Goal: Information Seeking & Learning: Learn about a topic

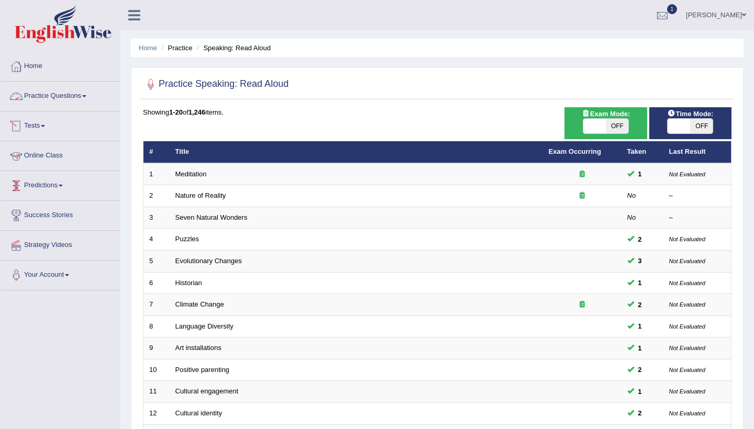
click at [91, 95] on link "Practice Questions" at bounding box center [60, 95] width 119 height 26
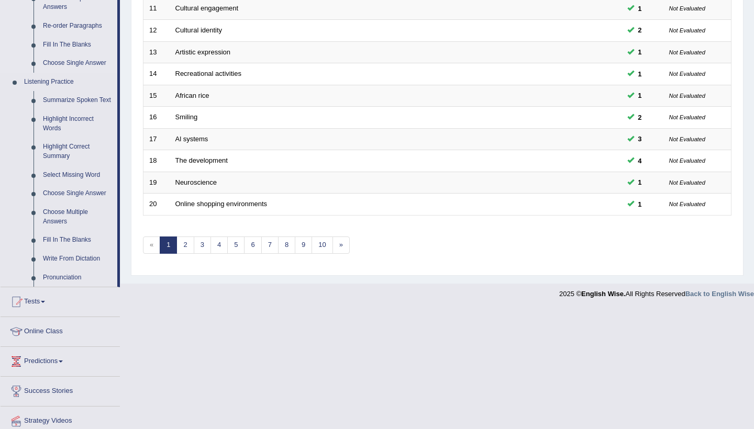
scroll to position [385, 0]
click at [75, 240] on link "Fill In The Blanks" at bounding box center [77, 238] width 79 height 19
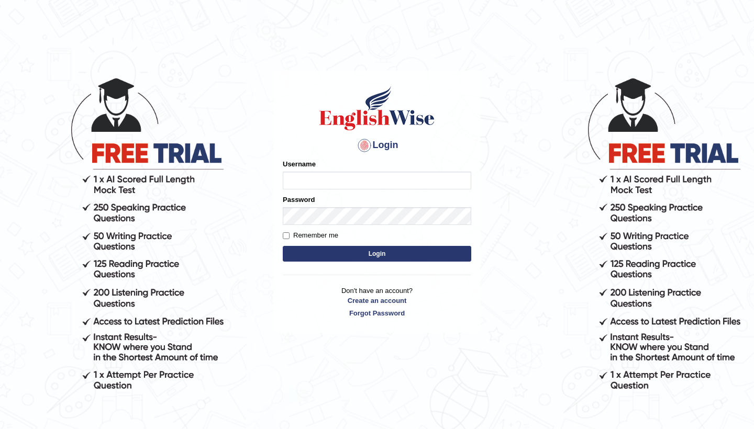
click at [319, 171] on div "Username" at bounding box center [377, 174] width 188 height 30
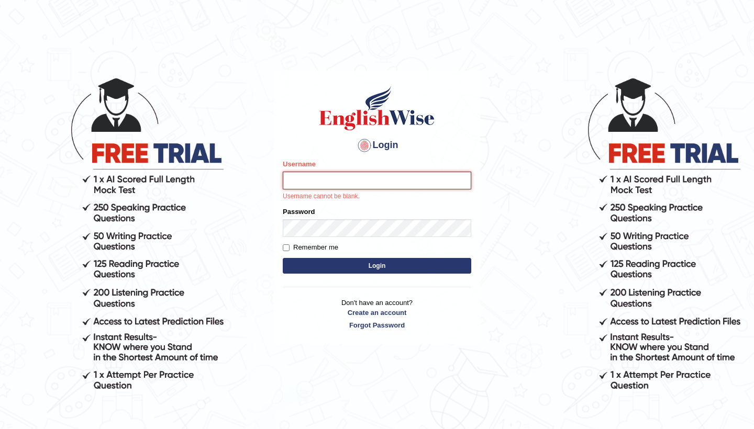
click at [311, 179] on input "Username" at bounding box center [377, 181] width 188 height 18
type input "0481871912"
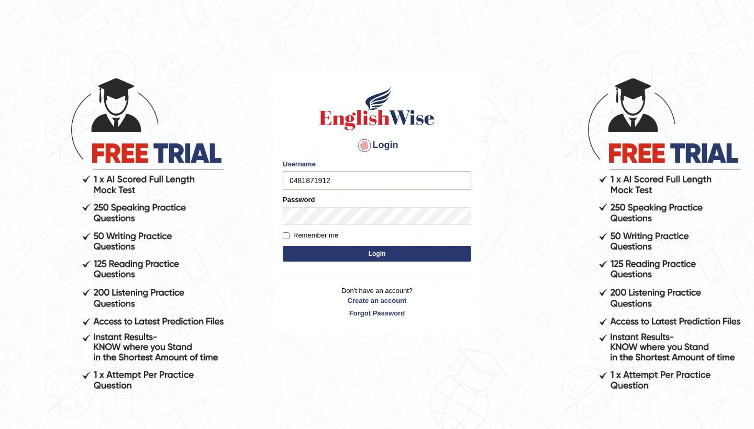
click at [445, 253] on button "Login" at bounding box center [377, 254] width 188 height 16
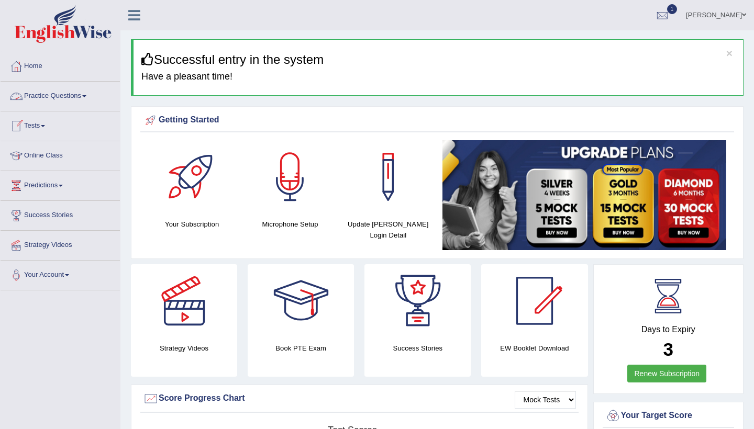
click at [88, 97] on link "Practice Questions" at bounding box center [60, 95] width 119 height 26
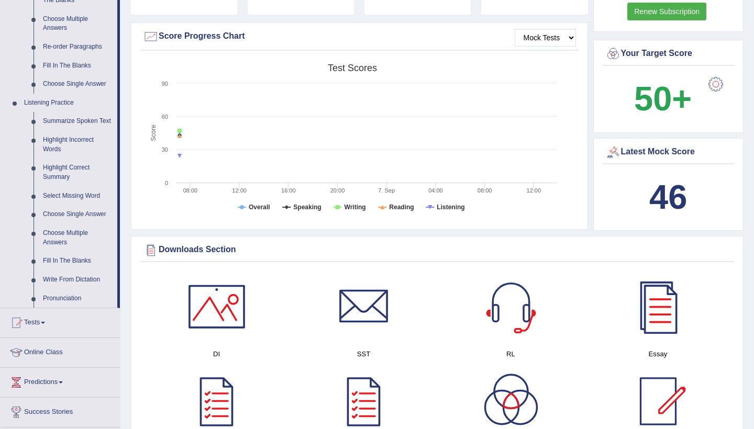
scroll to position [364, 0]
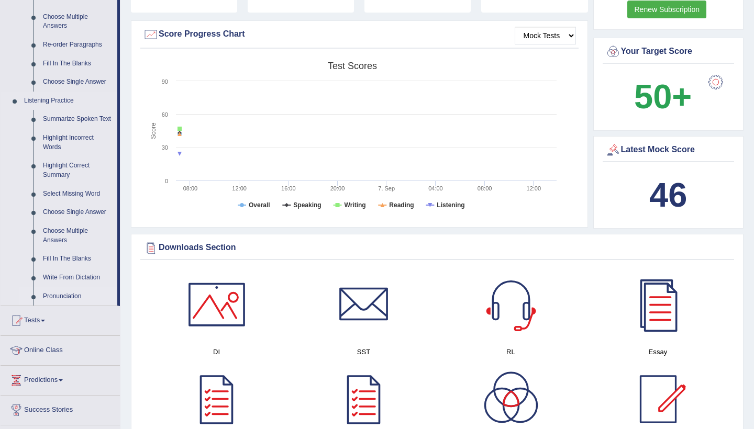
click at [64, 297] on link "Pronunciation" at bounding box center [77, 296] width 79 height 19
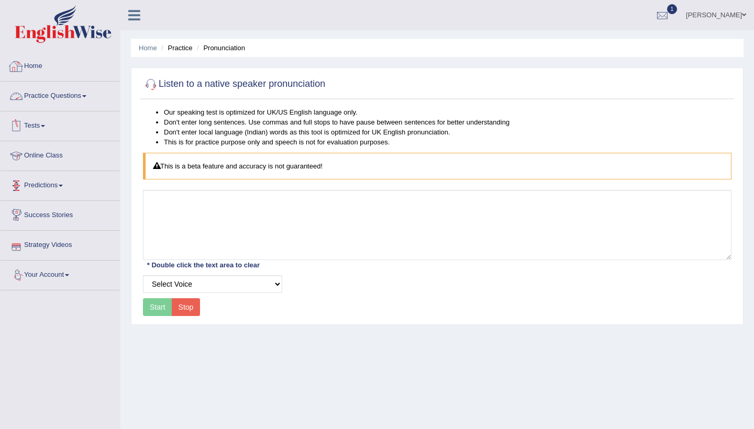
click at [85, 92] on link "Practice Questions" at bounding box center [60, 95] width 119 height 26
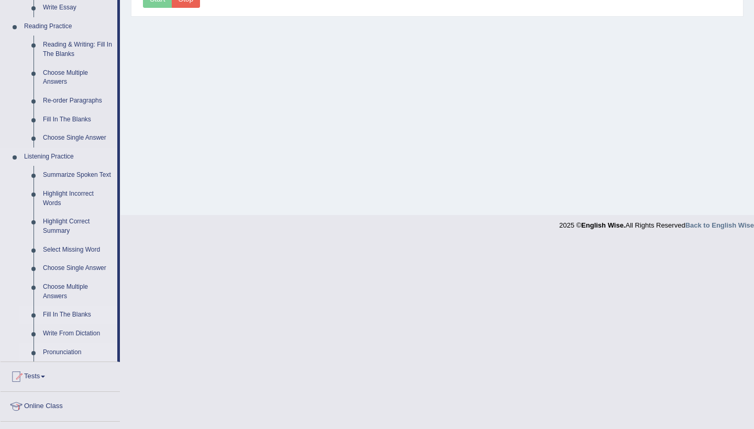
scroll to position [312, 0]
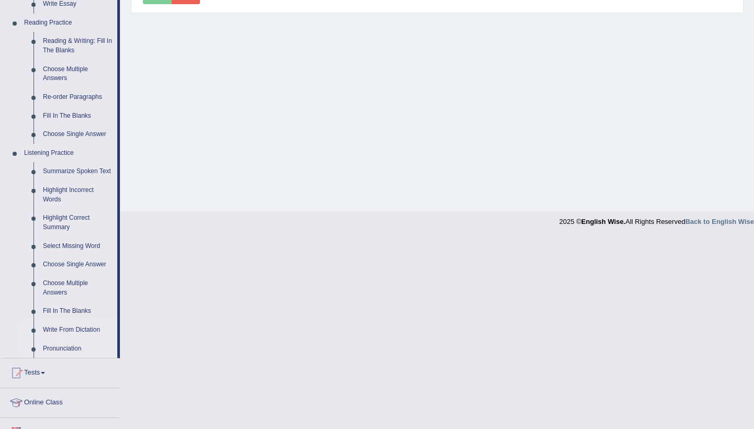
click at [59, 330] on link "Write From Dictation" at bounding box center [77, 330] width 79 height 19
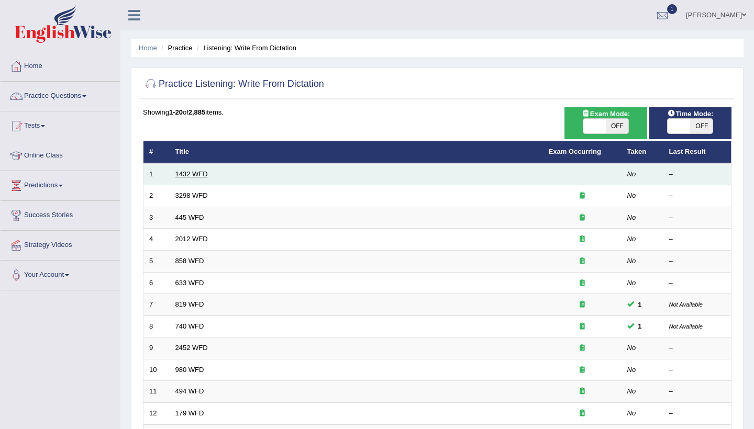
click at [202, 176] on link "1432 WFD" at bounding box center [191, 174] width 32 height 8
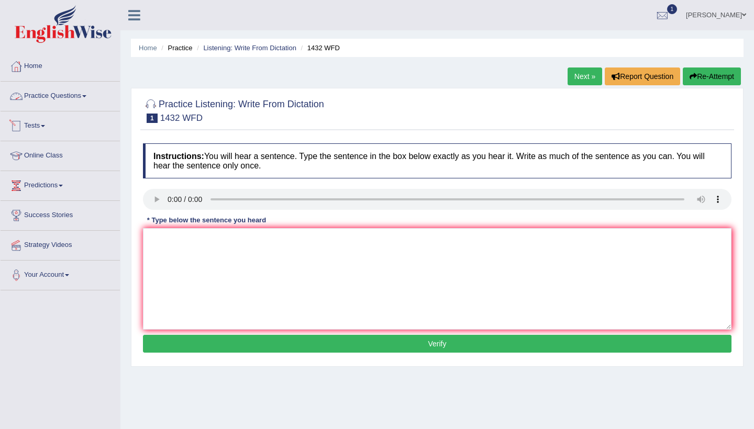
click at [86, 96] on span at bounding box center [84, 96] width 4 height 2
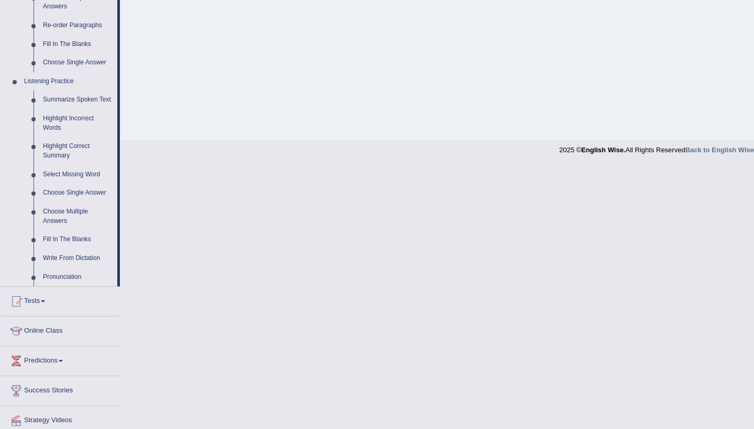
scroll to position [384, 0]
click at [76, 239] on link "Fill In The Blanks" at bounding box center [77, 239] width 79 height 19
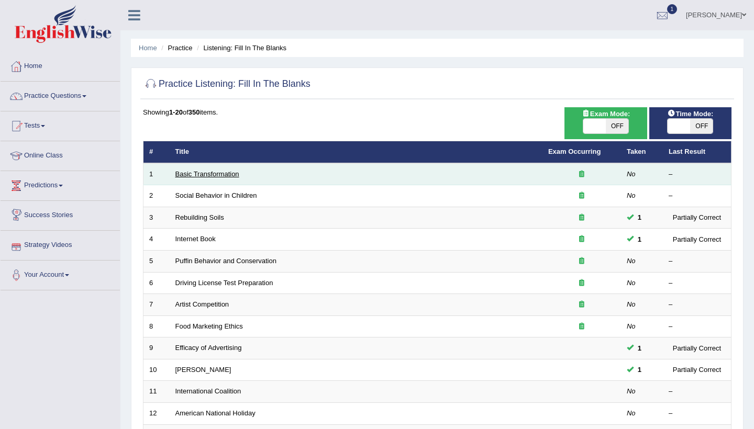
click at [186, 173] on link "Basic Transformation" at bounding box center [207, 174] width 64 height 8
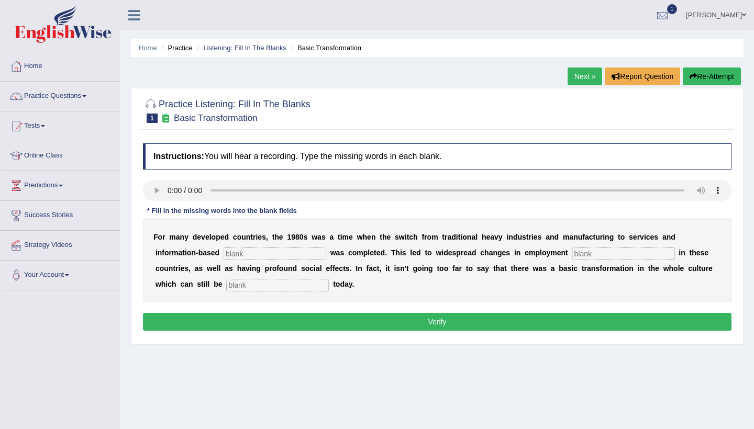
click at [593, 74] on link "Next »" at bounding box center [584, 77] width 35 height 18
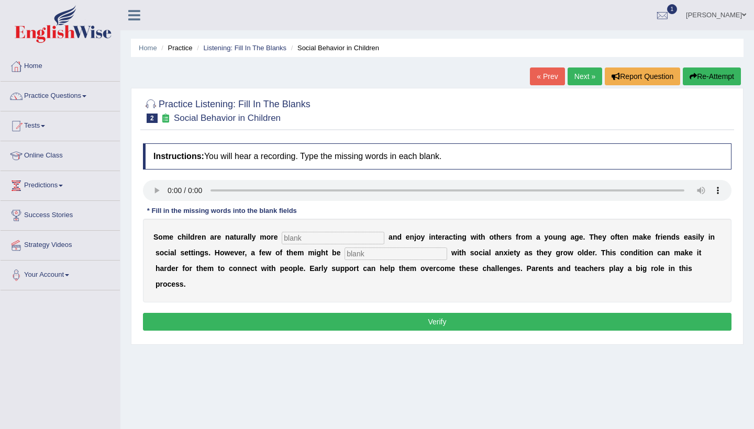
click at [593, 74] on link "Next »" at bounding box center [584, 77] width 35 height 18
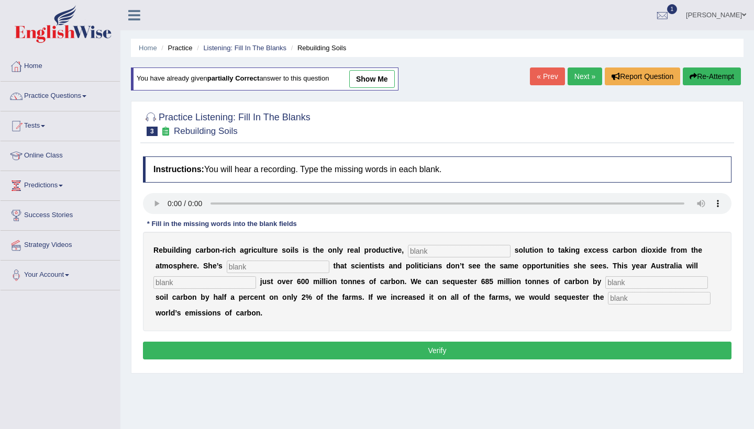
click at [172, 202] on audio at bounding box center [437, 203] width 588 height 21
click at [170, 202] on audio at bounding box center [437, 203] width 588 height 21
click at [213, 202] on audio at bounding box center [437, 203] width 588 height 21
click at [170, 202] on audio at bounding box center [437, 203] width 588 height 21
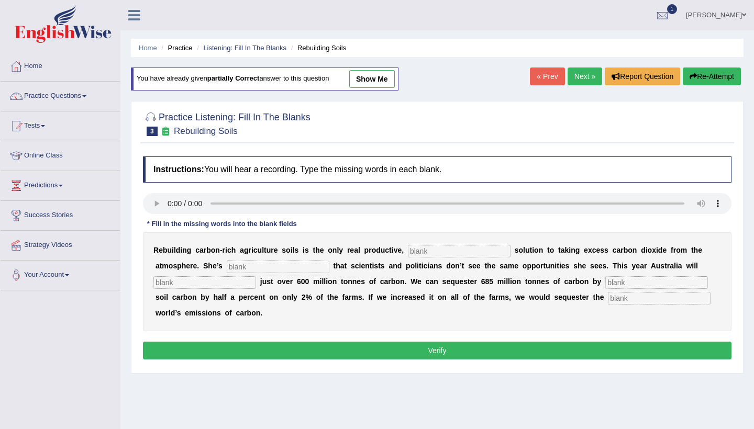
click at [415, 253] on input "text" at bounding box center [459, 251] width 103 height 13
type input "per"
click at [251, 266] on input "text" at bounding box center [278, 267] width 103 height 13
type input "frus"
click at [191, 281] on input "text" at bounding box center [204, 282] width 103 height 13
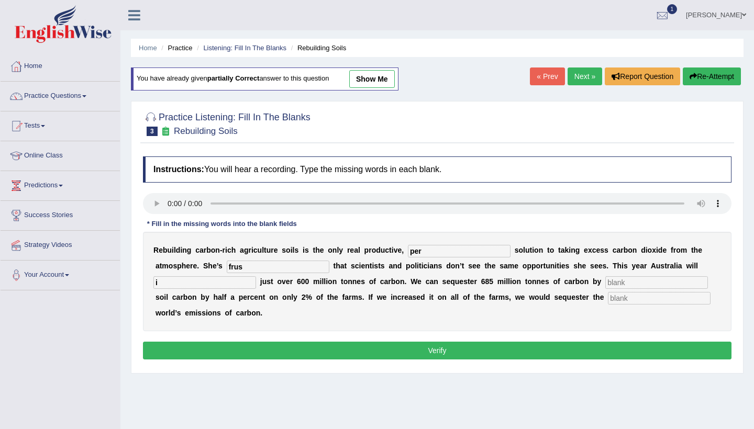
type input "i"
click at [606, 286] on input "text" at bounding box center [656, 282] width 103 height 13
type input "incre"
click at [608, 298] on input "text" at bounding box center [659, 298] width 103 height 13
click at [166, 203] on audio at bounding box center [437, 203] width 588 height 21
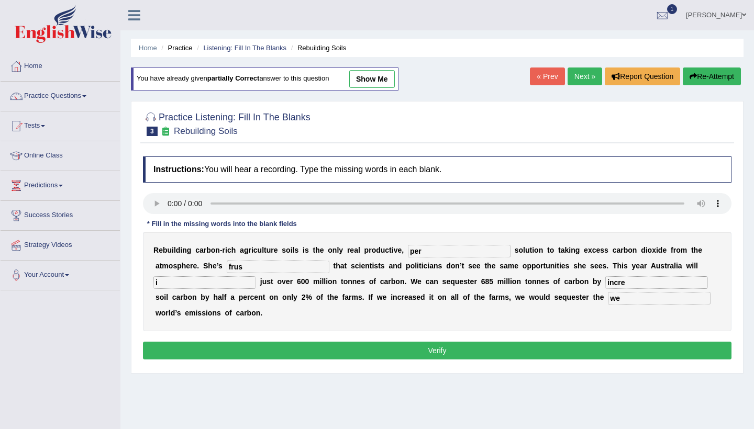
click at [167, 202] on audio at bounding box center [437, 203] width 588 height 21
click at [430, 254] on input "per" at bounding box center [459, 251] width 103 height 13
click at [178, 283] on input "i" at bounding box center [204, 282] width 103 height 13
click at [621, 299] on input "we" at bounding box center [659, 298] width 103 height 13
type input "w"
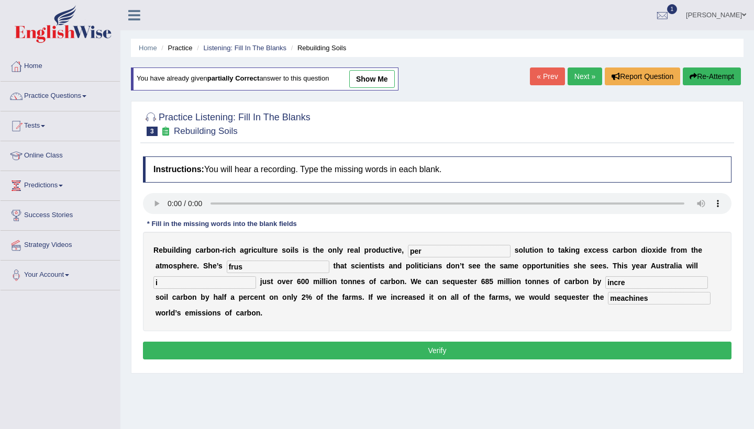
type input "meachines"
click at [617, 286] on input "incre" at bounding box center [656, 282] width 103 height 13
type input "increasing"
click at [254, 266] on input "frus" at bounding box center [278, 267] width 103 height 13
type input "frustation"
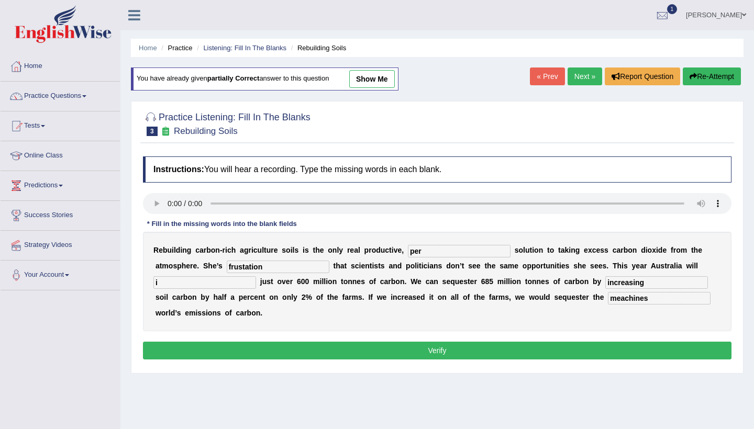
click at [425, 250] on input "per" at bounding box center [459, 251] width 103 height 13
type input "perminant"
click at [177, 281] on input "i" at bounding box center [204, 282] width 103 height 13
type input "megest"
click at [199, 349] on button "Verify" at bounding box center [437, 351] width 588 height 18
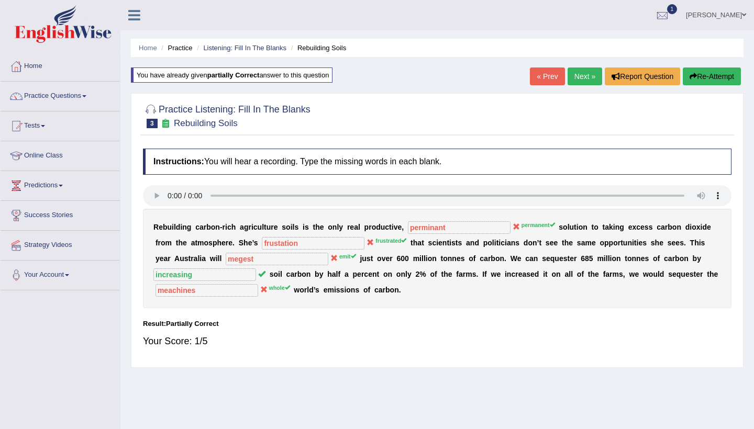
click at [581, 73] on link "Next »" at bounding box center [584, 77] width 35 height 18
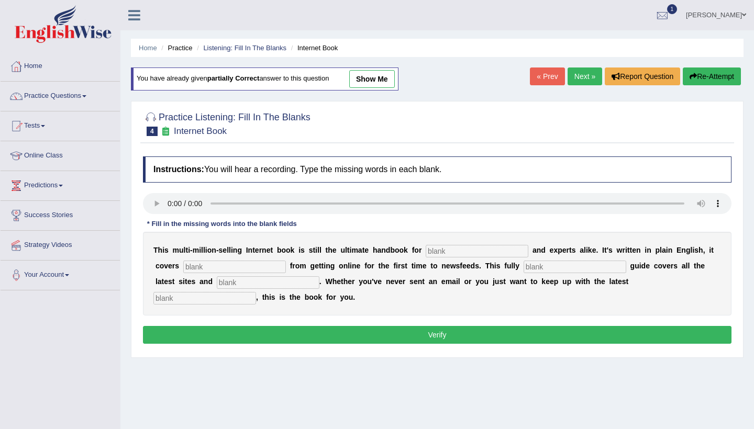
click at [160, 205] on audio at bounding box center [437, 203] width 588 height 21
click at [173, 202] on audio at bounding box center [437, 203] width 588 height 21
click at [169, 202] on audio at bounding box center [437, 203] width 588 height 21
click at [438, 252] on input "text" at bounding box center [477, 251] width 103 height 13
type input "nove"
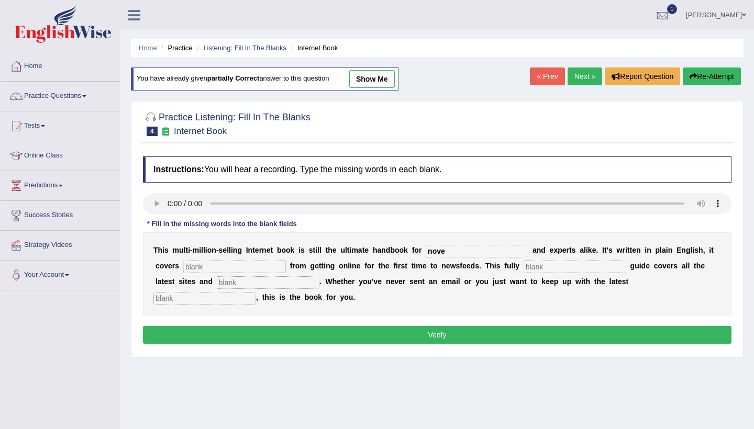
click at [215, 267] on input "text" at bounding box center [234, 267] width 103 height 13
type input "evry"
click at [525, 266] on input "text" at bounding box center [574, 267] width 103 height 13
type input "rivues"
click at [256, 292] on input "text" at bounding box center [204, 298] width 103 height 13
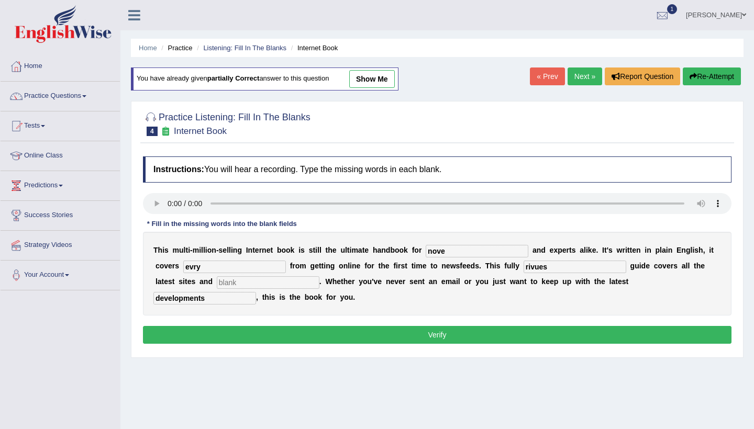
type input "developments"
click at [543, 264] on input "rivues" at bounding box center [574, 267] width 103 height 13
type input "revives"
click at [214, 265] on input "evry" at bounding box center [234, 267] width 103 height 13
type input "evrything"
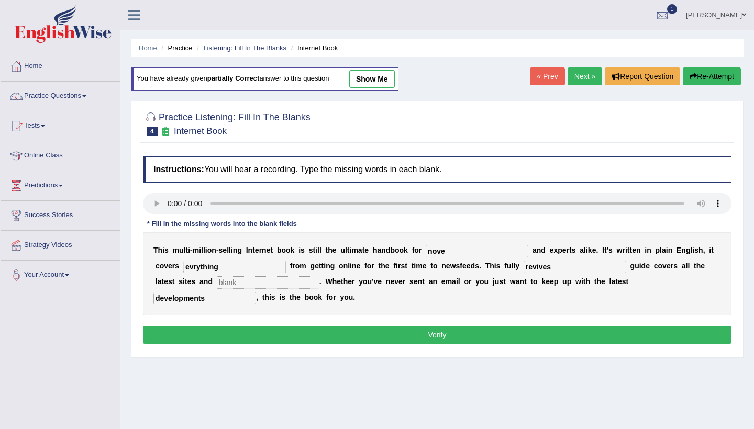
click at [448, 250] on input "nove" at bounding box center [477, 251] width 103 height 13
type input "noveces"
click at [222, 283] on input "text" at bounding box center [268, 282] width 103 height 13
click at [169, 202] on audio at bounding box center [437, 203] width 588 height 21
click at [242, 285] on input "text" at bounding box center [268, 282] width 103 height 13
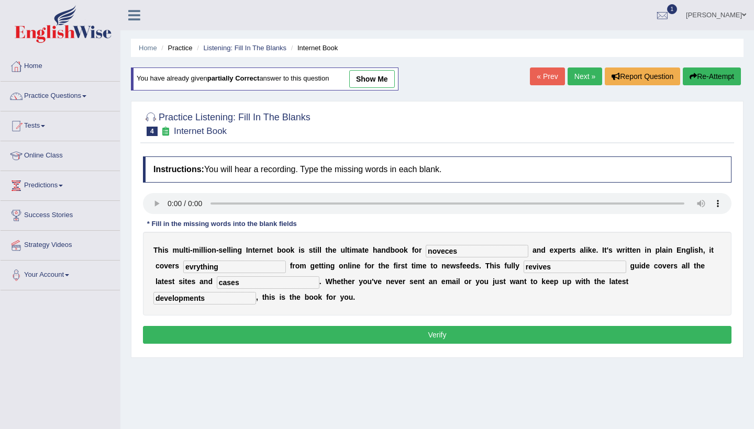
type input "cases"
click at [293, 334] on button "Verify" at bounding box center [437, 335] width 588 height 18
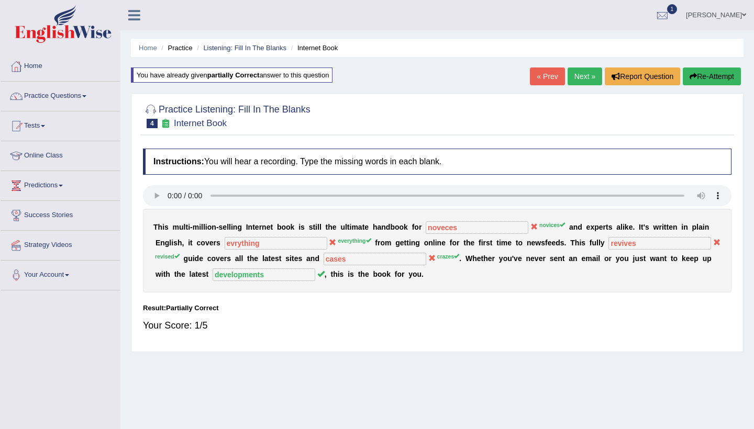
click at [580, 81] on link "Next »" at bounding box center [584, 77] width 35 height 18
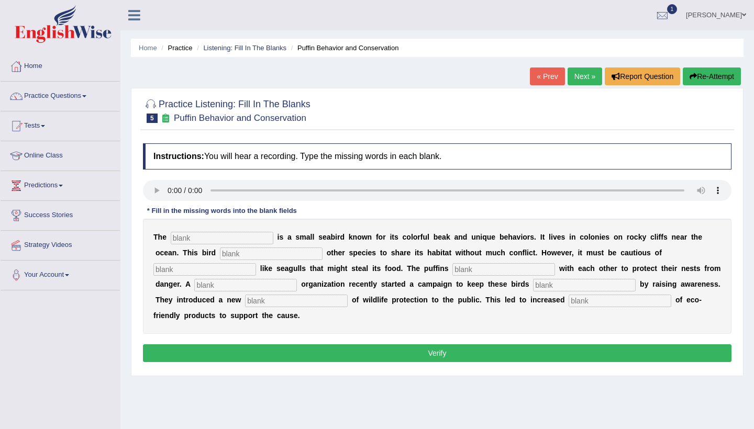
click at [580, 81] on link "Next »" at bounding box center [584, 77] width 35 height 18
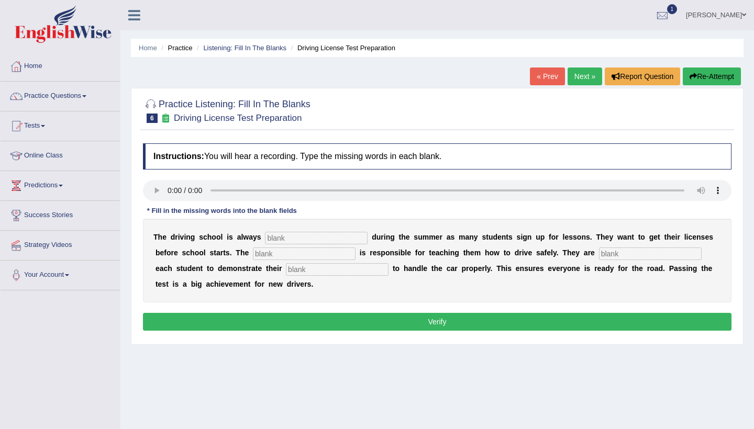
click at [580, 81] on link "Next »" at bounding box center [584, 77] width 35 height 18
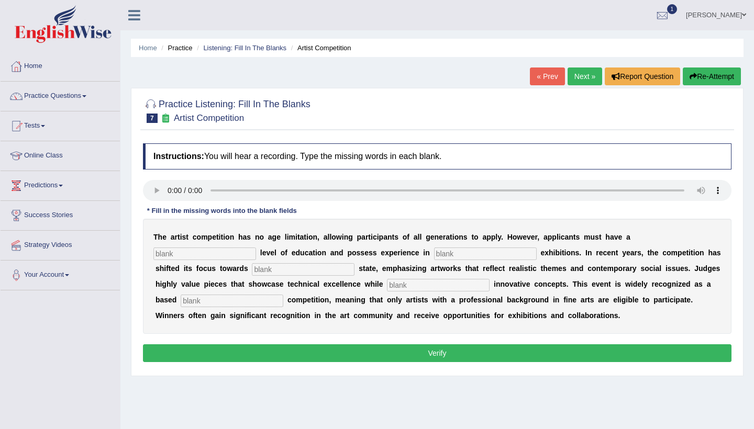
click at [580, 81] on link "Next »" at bounding box center [584, 77] width 35 height 18
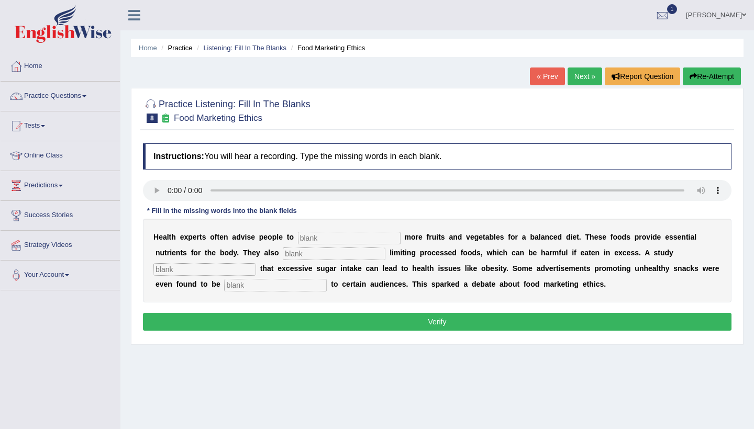
click at [580, 81] on link "Next »" at bounding box center [584, 77] width 35 height 18
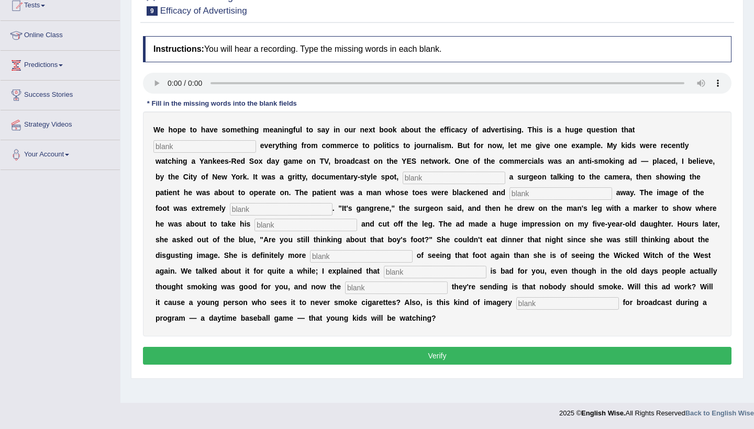
scroll to position [120, 0]
click at [169, 84] on audio at bounding box center [437, 83] width 588 height 21
click at [168, 145] on input "text" at bounding box center [204, 146] width 103 height 13
type input "impacts"
click at [403, 178] on input "text" at bounding box center [454, 178] width 103 height 13
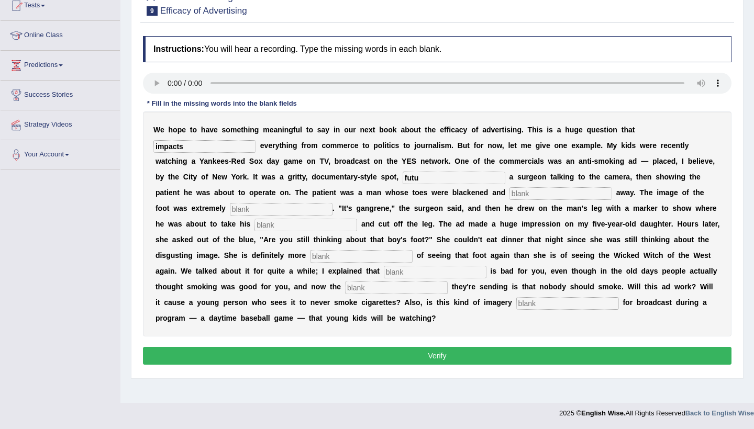
type input "futu"
click at [509, 196] on input "text" at bounding box center [560, 193] width 103 height 13
type input "run"
click at [230, 209] on input "text" at bounding box center [281, 209] width 103 height 13
click at [213, 82] on audio at bounding box center [437, 83] width 588 height 21
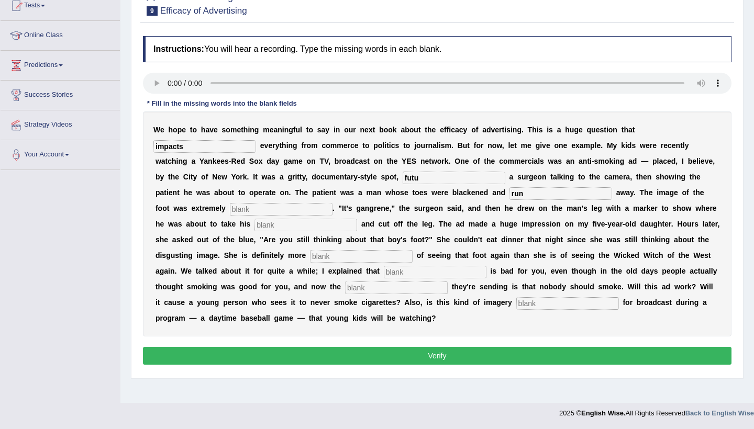
click at [245, 206] on input "text" at bounding box center [281, 209] width 103 height 13
click at [230, 209] on input "text" at bounding box center [281, 209] width 103 height 13
type input "disc"
click at [254, 225] on input "text" at bounding box center [305, 225] width 103 height 13
type input "haksed"
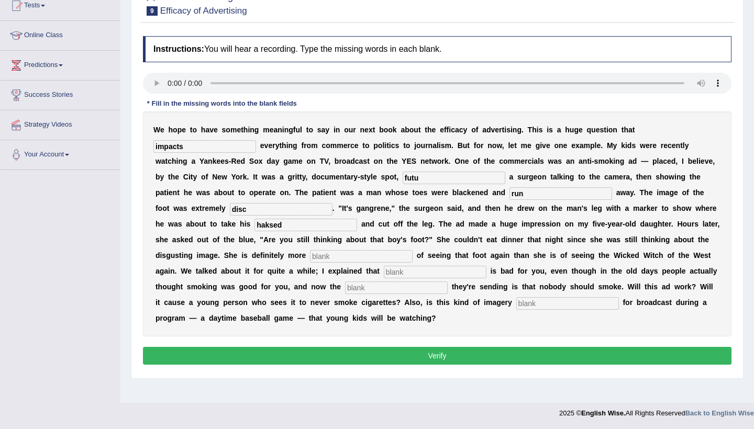
click at [321, 257] on input "text" at bounding box center [361, 256] width 103 height 13
type input "scared"
click at [396, 271] on input "text" at bounding box center [435, 272] width 103 height 13
click at [481, 357] on button "Verify" at bounding box center [437, 356] width 588 height 18
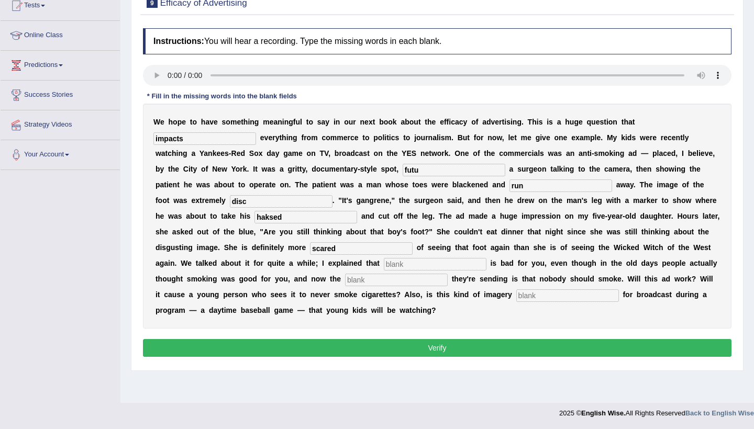
click at [167, 75] on audio at bounding box center [437, 75] width 588 height 21
click at [410, 264] on input "text" at bounding box center [435, 264] width 103 height 13
type input "smo"
click at [368, 278] on input "text" at bounding box center [396, 280] width 103 height 13
type input "meass"
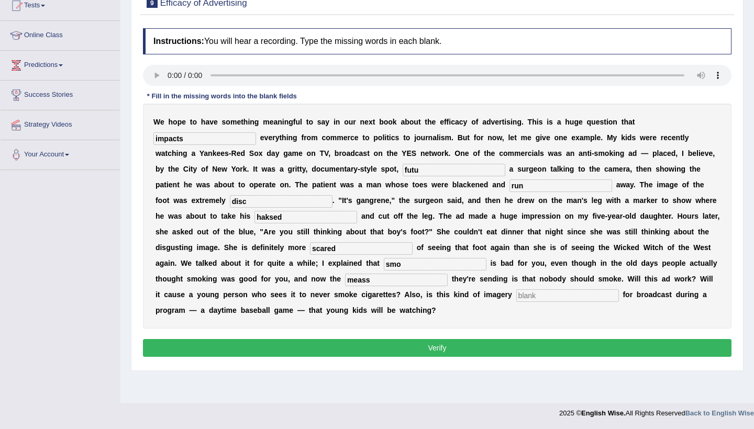
click at [414, 265] on input "smo" at bounding box center [435, 264] width 103 height 13
type input "smoking"
click at [372, 283] on input "meass" at bounding box center [396, 280] width 103 height 13
type input "meassage"
click at [509, 185] on input "run" at bounding box center [560, 186] width 103 height 13
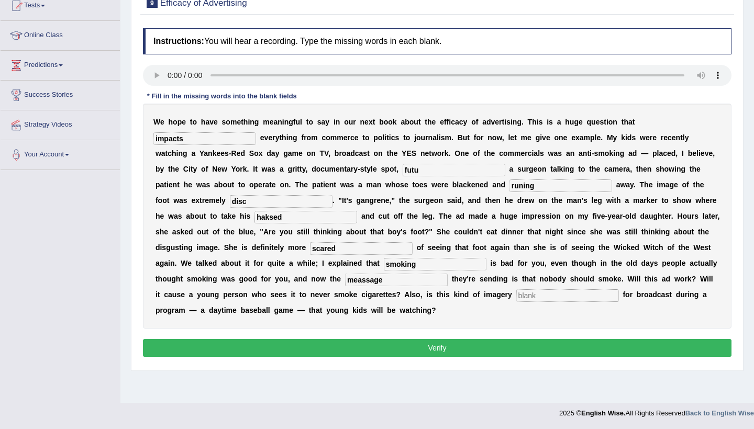
type input "runing"
click at [403, 170] on input "futu" at bounding box center [454, 170] width 103 height 13
type input "feature"
click at [230, 202] on input "disc" at bounding box center [281, 201] width 103 height 13
type input "discastuning"
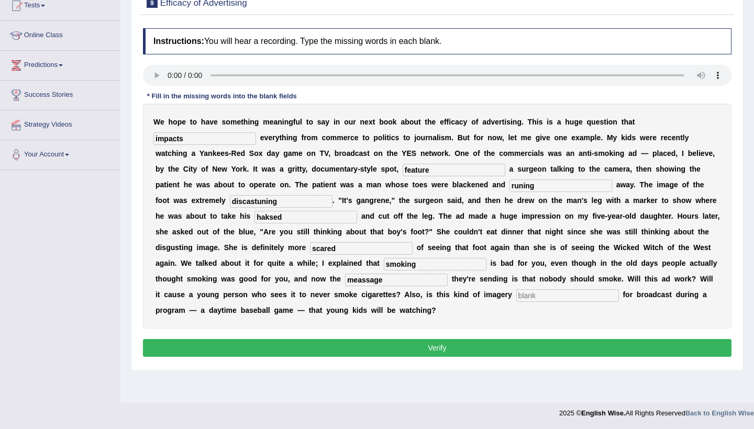
click at [254, 219] on input "haksed" at bounding box center [305, 217] width 103 height 13
type input "hacsa"
click at [516, 296] on input "text" at bounding box center [567, 295] width 103 height 13
click at [520, 298] on input "text" at bounding box center [567, 295] width 103 height 13
click at [510, 346] on button "Verify" at bounding box center [437, 348] width 588 height 18
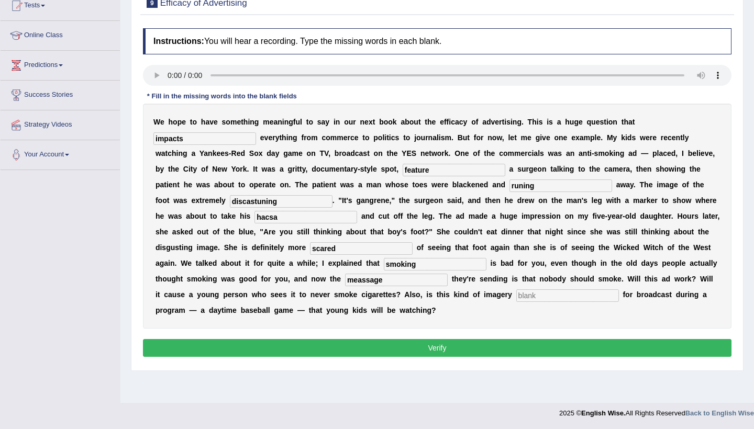
click at [534, 297] on input "text" at bounding box center [567, 295] width 103 height 13
type input "s"
type input "smoke"
click at [519, 346] on button "Verify" at bounding box center [437, 348] width 588 height 18
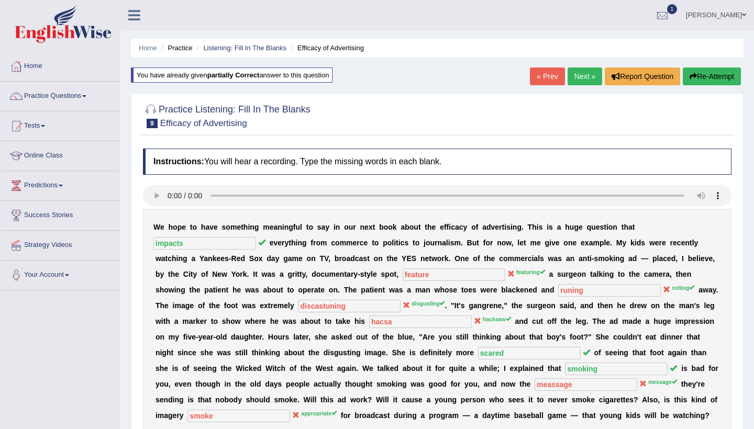
scroll to position [0, 0]
click at [577, 76] on link "Next »" at bounding box center [584, 77] width 35 height 18
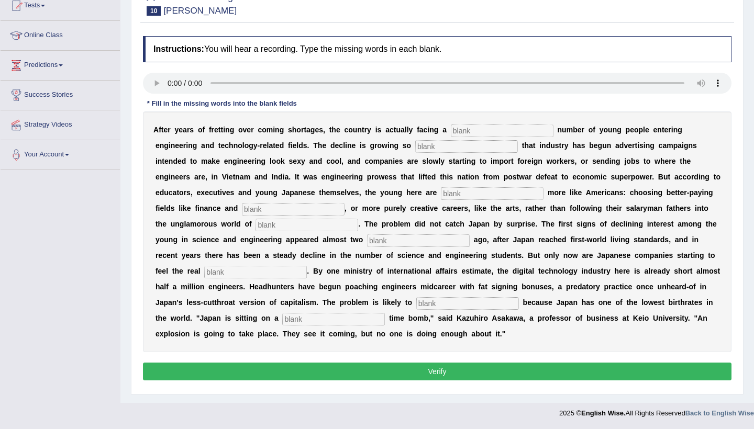
scroll to position [120, 0]
click at [170, 84] on audio at bounding box center [437, 83] width 588 height 21
click at [466, 131] on input "text" at bounding box center [502, 131] width 103 height 13
type input "adav"
click at [415, 149] on input "text" at bounding box center [466, 146] width 103 height 13
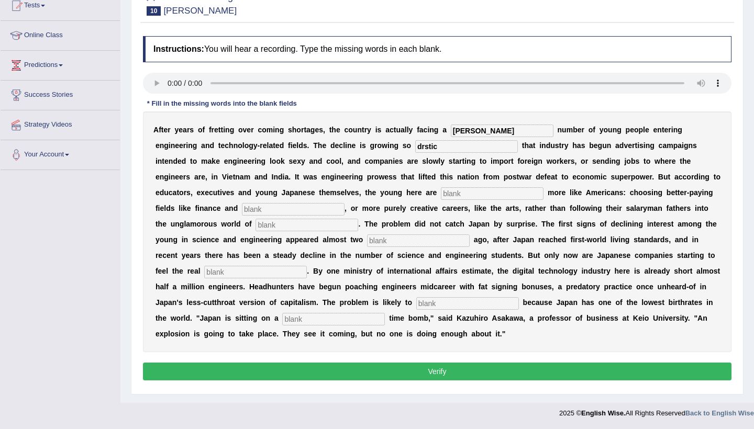
type input "drstic"
click at [441, 197] on input "text" at bounding box center [492, 193] width 103 height 13
type input "beah"
click at [242, 207] on input "text" at bounding box center [293, 209] width 103 height 13
type input "medic"
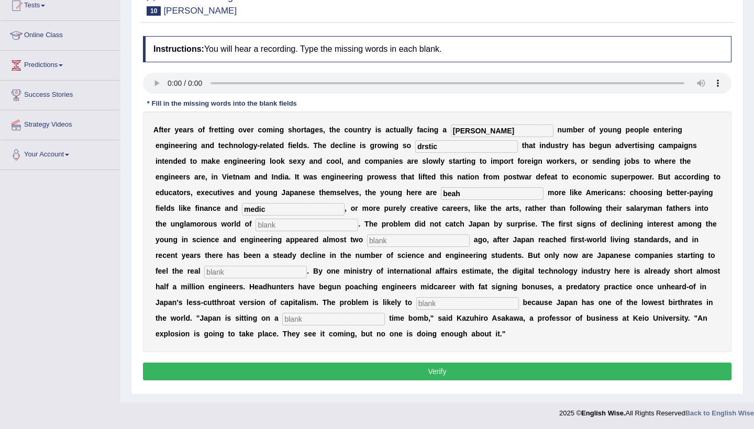
click at [255, 229] on input "text" at bounding box center [306, 225] width 103 height 13
click at [169, 80] on audio at bounding box center [437, 83] width 588 height 21
click at [214, 82] on audio at bounding box center [437, 83] width 588 height 21
click at [415, 147] on input "drstic" at bounding box center [466, 146] width 103 height 13
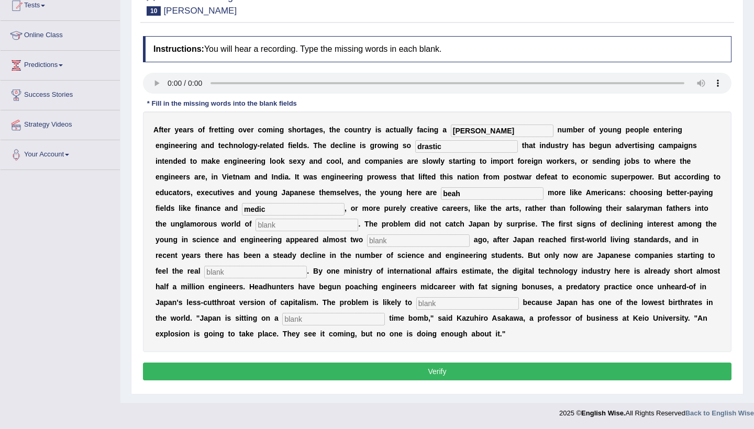
type input "drastic"
click at [441, 196] on input "beah" at bounding box center [492, 193] width 103 height 13
type input "behaviour"
click at [242, 209] on input "medic" at bounding box center [293, 209] width 103 height 13
type input "medicine"
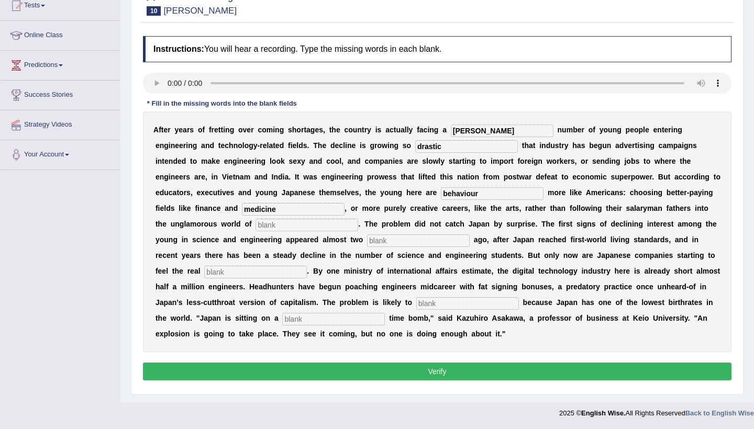
click at [255, 228] on input "text" at bounding box center [306, 225] width 103 height 13
type input "manu"
click at [367, 243] on input "text" at bounding box center [418, 240] width 103 height 13
type input "decades"
click at [204, 272] on input "text" at bounding box center [255, 272] width 103 height 13
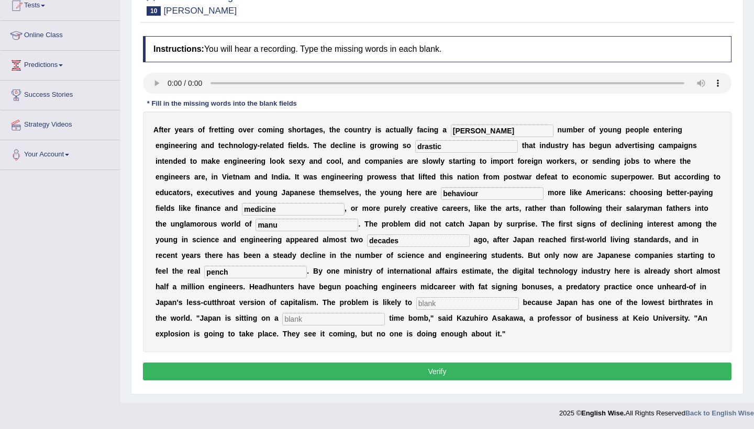
click at [204, 270] on input "pench" at bounding box center [255, 272] width 103 height 13
type input "panch"
click at [416, 305] on input "text" at bounding box center [467, 303] width 103 height 13
type input "vars"
click at [282, 322] on input "text" at bounding box center [333, 319] width 103 height 13
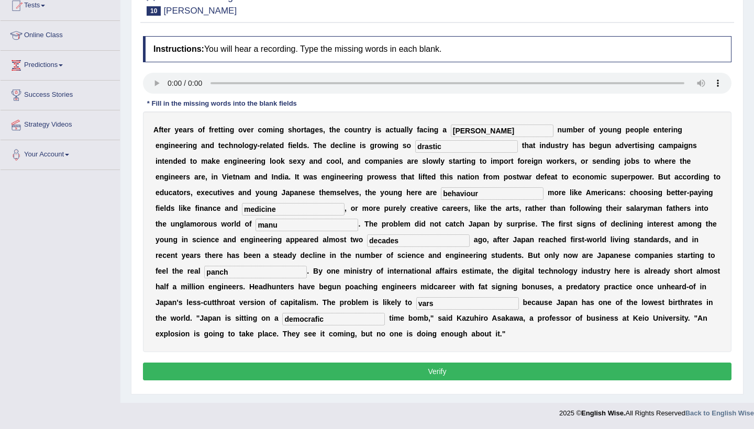
type input "democrafic"
click at [416, 304] on input "vars" at bounding box center [467, 303] width 103 height 13
type input "varsion"
click at [255, 223] on input "manu" at bounding box center [306, 225] width 103 height 13
type input "manufacturing"
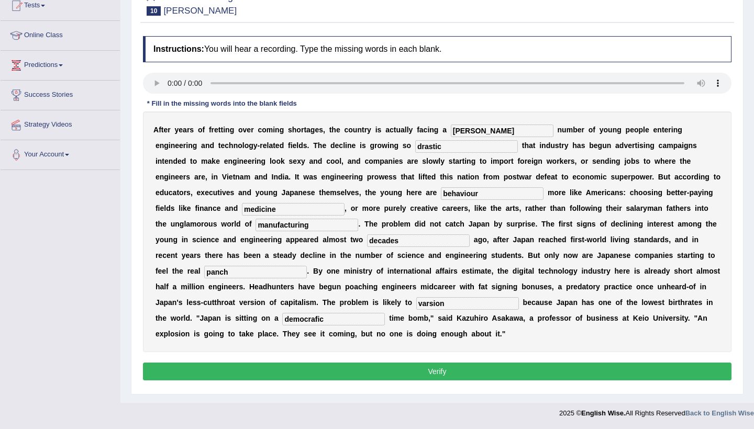
click at [488, 132] on input "adav" at bounding box center [502, 131] width 103 height 13
type input "advaises"
click at [446, 370] on button "Verify" at bounding box center [437, 372] width 588 height 18
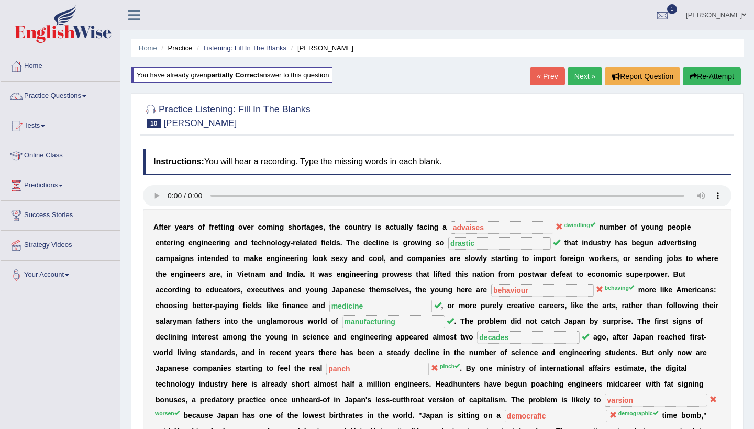
scroll to position [0, 0]
click at [577, 77] on link "Next »" at bounding box center [584, 77] width 35 height 18
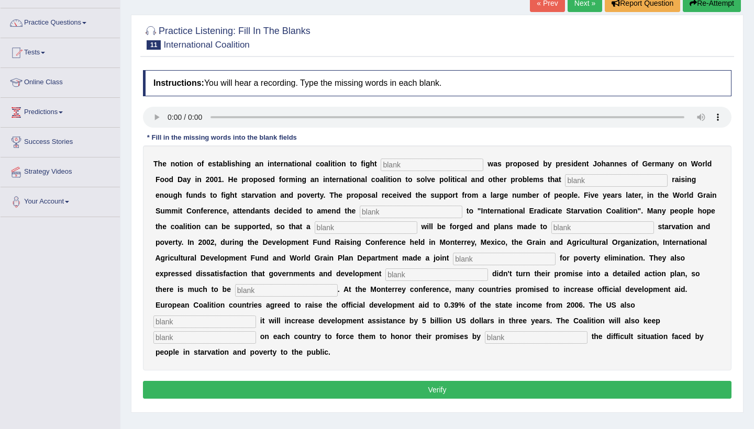
scroll to position [78, 0]
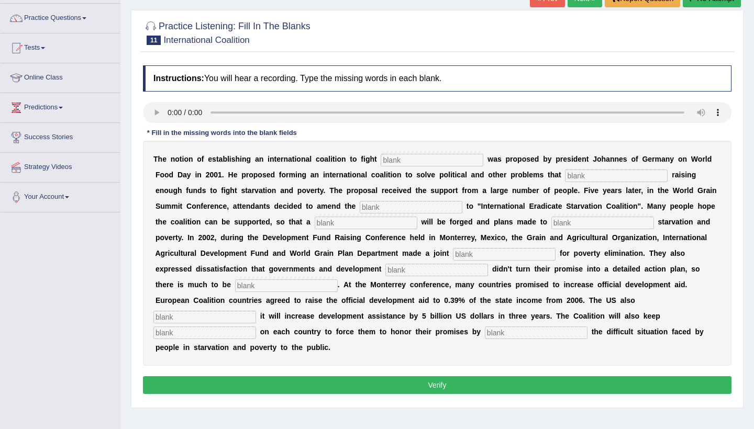
click at [166, 113] on audio at bounding box center [437, 112] width 588 height 21
click at [407, 157] on input "text" at bounding box center [432, 160] width 103 height 13
click at [213, 111] on audio at bounding box center [437, 112] width 588 height 21
click at [396, 160] on input "text" at bounding box center [432, 160] width 103 height 13
type input "serv"
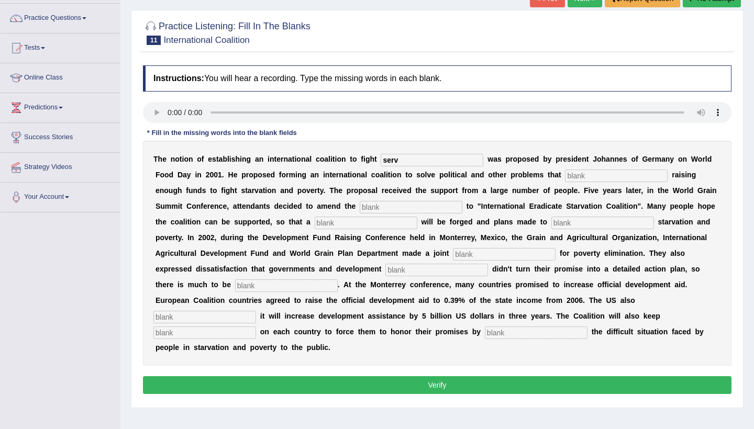
click at [580, 176] on input "text" at bounding box center [616, 176] width 103 height 13
click at [214, 113] on audio at bounding box center [437, 112] width 588 height 21
click at [574, 178] on input "text" at bounding box center [616, 176] width 103 height 13
type input "adstrct"
click at [360, 205] on input "text" at bounding box center [411, 207] width 103 height 13
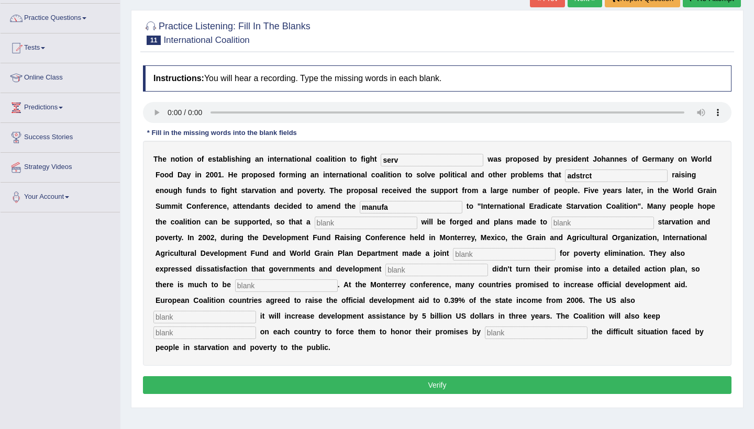
type input "manufa"
click at [315, 224] on input "text" at bounding box center [366, 223] width 103 height 13
type input "reslou"
click at [453, 254] on input "text" at bounding box center [504, 254] width 103 height 13
type input "appeale"
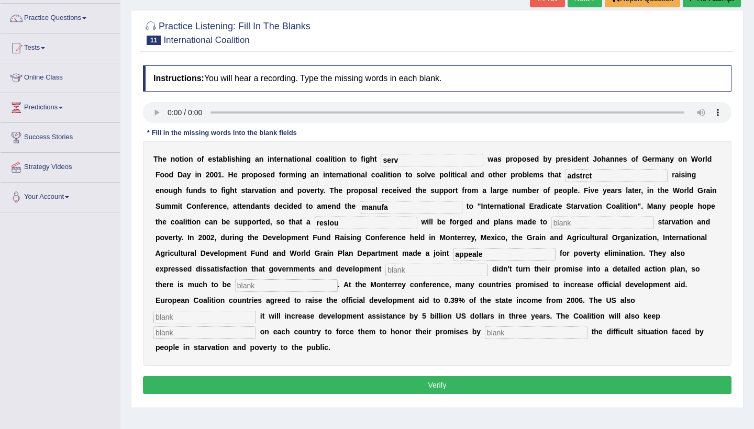
click at [385, 272] on input "text" at bounding box center [436, 270] width 103 height 13
type input "partenrs"
click at [235, 285] on input "text" at bounding box center [286, 286] width 103 height 13
type input "desired"
click at [256, 311] on input "text" at bounding box center [204, 317] width 103 height 13
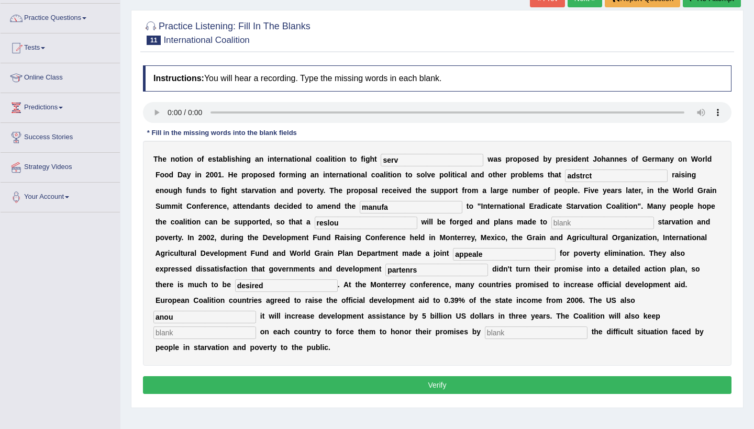
type input "anou"
click at [256, 327] on input "text" at bounding box center [204, 333] width 103 height 13
type input "pressure"
click at [485, 330] on input "text" at bounding box center [536, 333] width 103 height 13
type input "expressing"
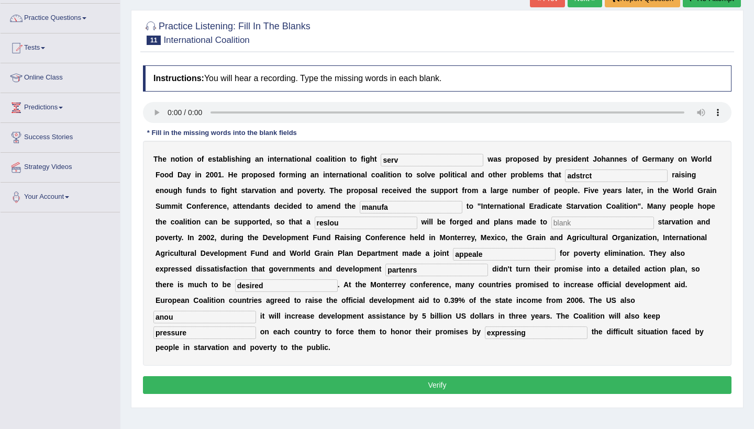
click at [256, 311] on input "anou" at bounding box center [204, 317] width 103 height 13
type input "anouncing"
click at [330, 226] on input "reslou" at bounding box center [366, 223] width 103 height 13
type input "resolution"
click at [362, 208] on input "manufa" at bounding box center [411, 207] width 103 height 13
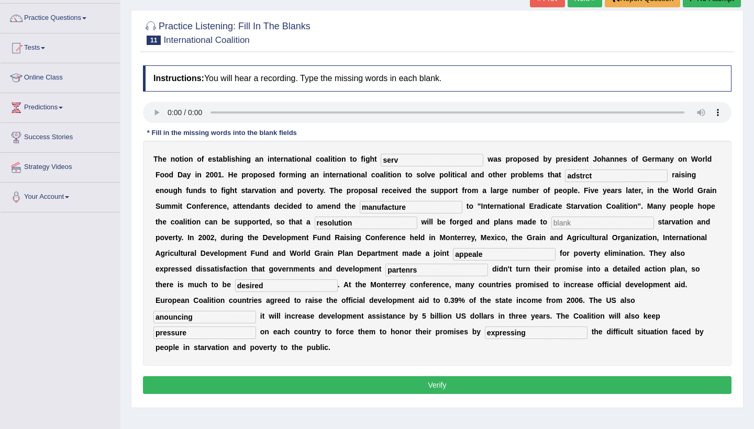
type input "manufacture"
click at [401, 162] on input "serv" at bounding box center [432, 160] width 103 height 13
type input "stervation"
click at [551, 228] on input "text" at bounding box center [602, 223] width 103 height 13
type input "gfuff"
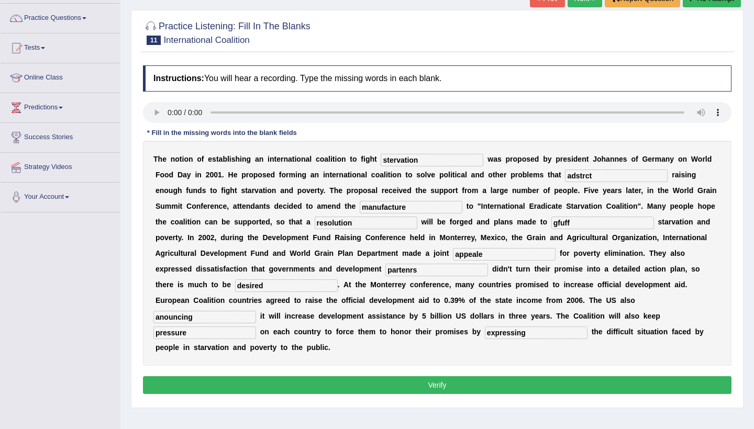
click at [450, 376] on button "Verify" at bounding box center [437, 385] width 588 height 18
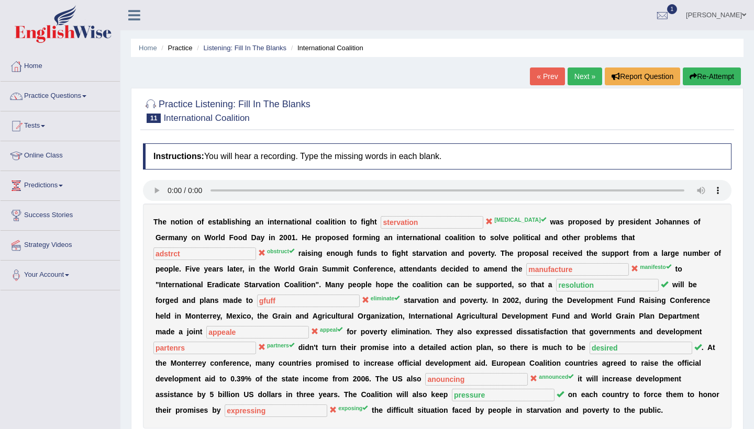
scroll to position [0, 0]
click at [579, 77] on link "Next »" at bounding box center [584, 77] width 35 height 18
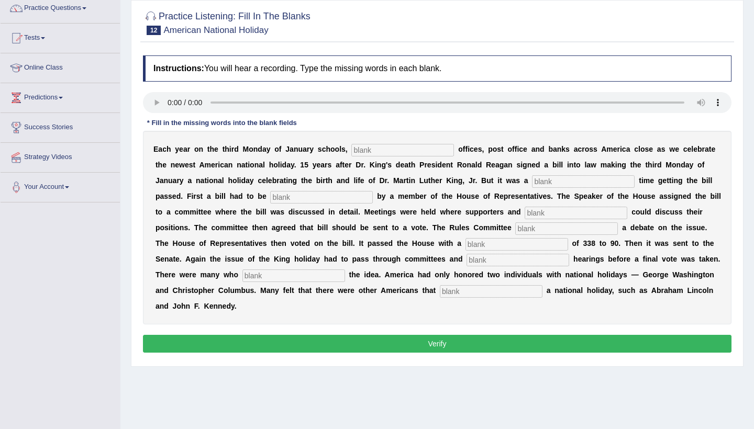
scroll to position [92, 0]
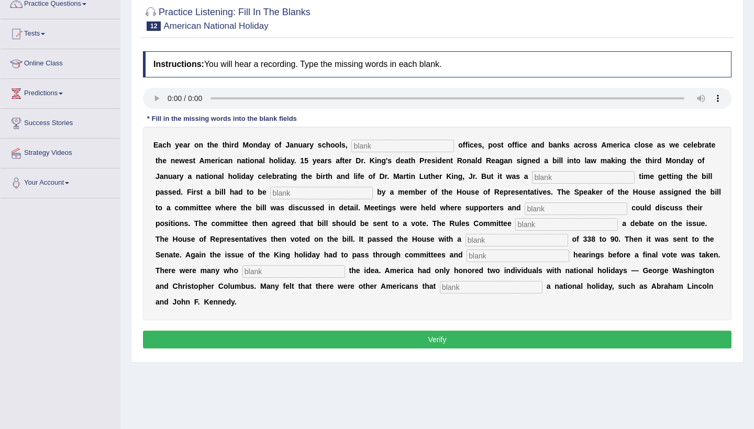
click at [166, 94] on audio at bounding box center [437, 98] width 588 height 21
click at [390, 151] on input "text" at bounding box center [402, 146] width 103 height 13
click at [214, 99] on audio at bounding box center [437, 98] width 588 height 21
click at [356, 147] on input "text" at bounding box center [402, 146] width 103 height 13
type input "fedaro"
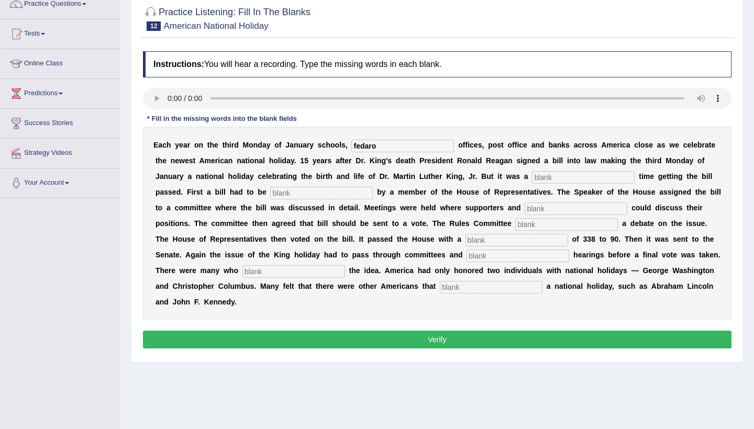
click at [559, 179] on input "text" at bounding box center [583, 177] width 103 height 13
type input "tough"
click at [287, 196] on input "text" at bounding box center [321, 193] width 103 height 13
click at [349, 94] on audio at bounding box center [437, 98] width 588 height 21
click at [282, 194] on input "text" at bounding box center [321, 193] width 103 height 13
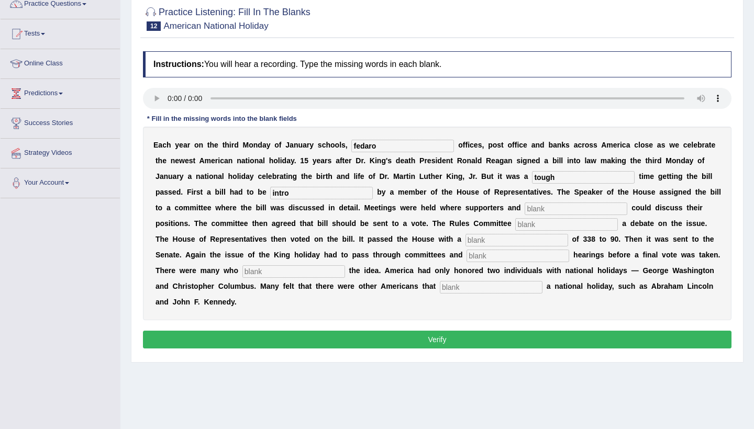
type input "intro"
click at [543, 210] on input "text" at bounding box center [575, 209] width 103 height 13
type input "oppo"
click at [532, 226] on input "text" at bounding box center [566, 224] width 103 height 13
type input "issue"
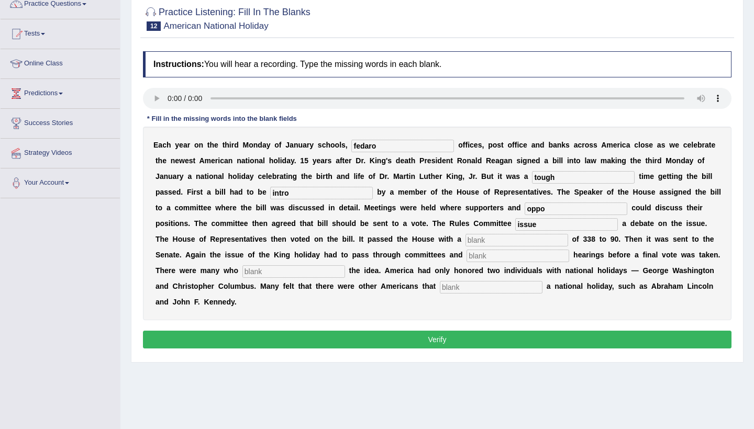
click at [465, 241] on input "text" at bounding box center [516, 240] width 103 height 13
click at [487, 98] on audio at bounding box center [437, 98] width 588 height 21
click at [465, 242] on input "text" at bounding box center [516, 240] width 103 height 13
type input "about"
click at [466, 256] on input "text" at bounding box center [517, 256] width 103 height 13
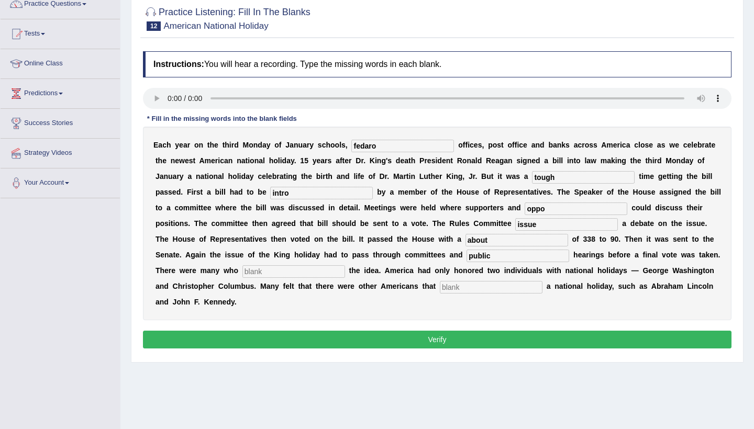
type input "public"
click at [242, 270] on input "text" at bounding box center [293, 271] width 103 height 13
type input "posted"
click at [440, 289] on input "text" at bounding box center [491, 287] width 103 height 13
click at [440, 288] on input "deserved" at bounding box center [491, 287] width 103 height 13
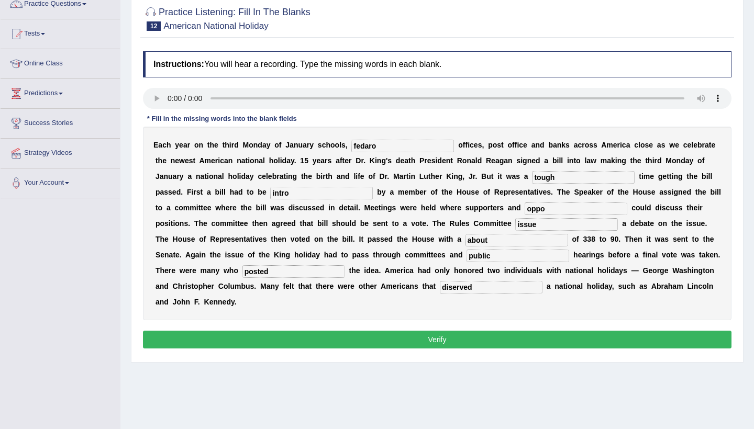
type input "diserved"
click at [550, 207] on input "oppo" at bounding box center [575, 209] width 103 height 13
type input "opponents"
click at [289, 193] on input "intro" at bounding box center [321, 193] width 103 height 13
type input "introduce"
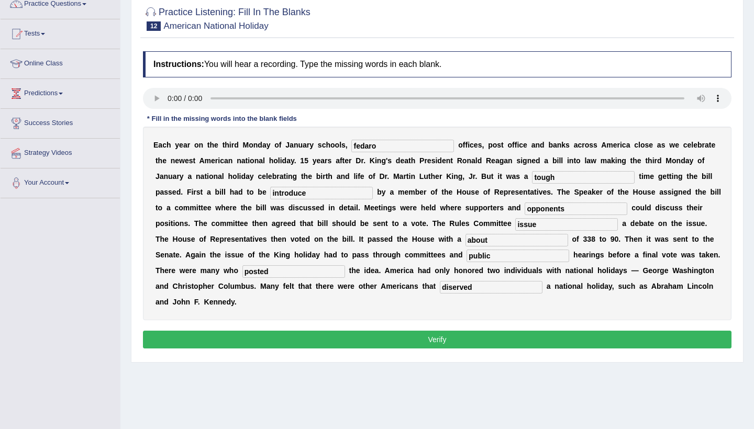
click at [395, 339] on button "Verify" at bounding box center [437, 340] width 588 height 18
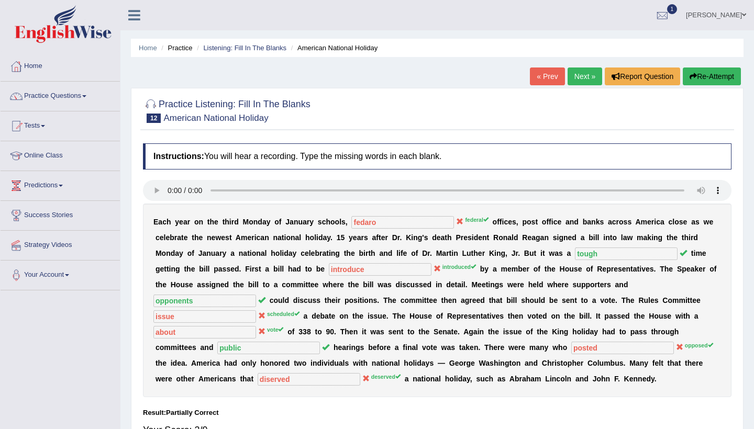
scroll to position [0, 0]
click at [574, 81] on link "Next »" at bounding box center [584, 77] width 35 height 18
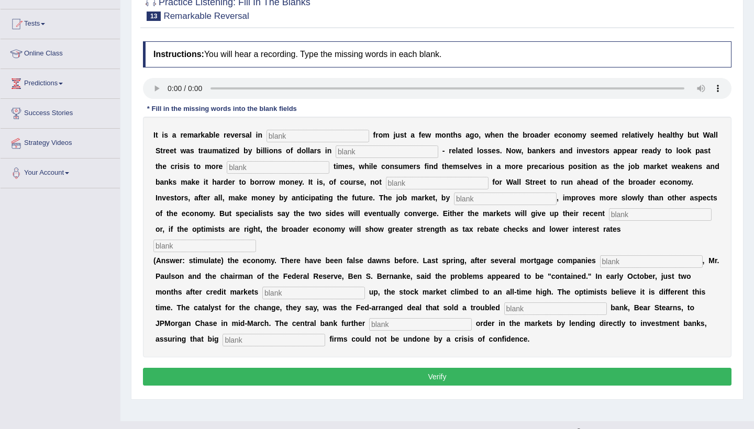
scroll to position [94, 0]
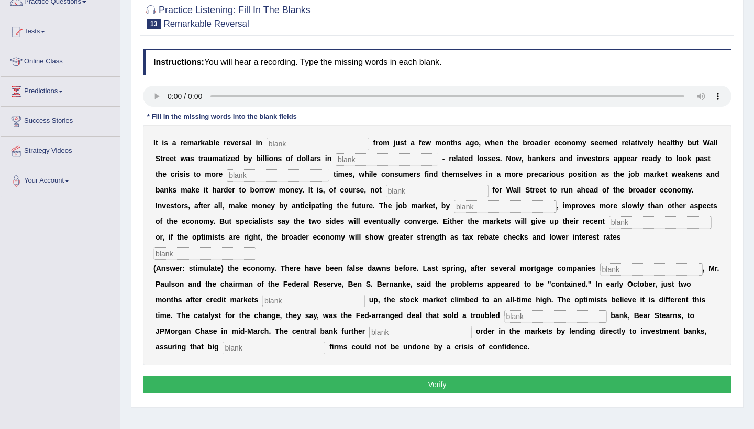
click at [170, 97] on audio at bounding box center [437, 96] width 588 height 21
click at [272, 139] on input "text" at bounding box center [317, 144] width 103 height 13
click at [220, 95] on audio at bounding box center [437, 96] width 588 height 21
click at [278, 143] on input "text" at bounding box center [317, 144] width 103 height 13
type input "adou"
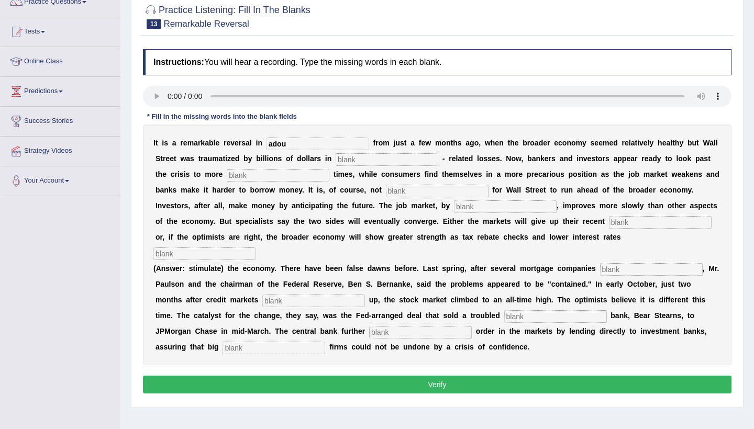
click at [350, 158] on input "text" at bounding box center [387, 159] width 103 height 13
click at [216, 97] on audio at bounding box center [437, 96] width 588 height 21
click at [213, 95] on audio at bounding box center [437, 96] width 588 height 21
click at [291, 148] on input "adou" at bounding box center [317, 144] width 103 height 13
click at [344, 159] on input "text" at bounding box center [387, 159] width 103 height 13
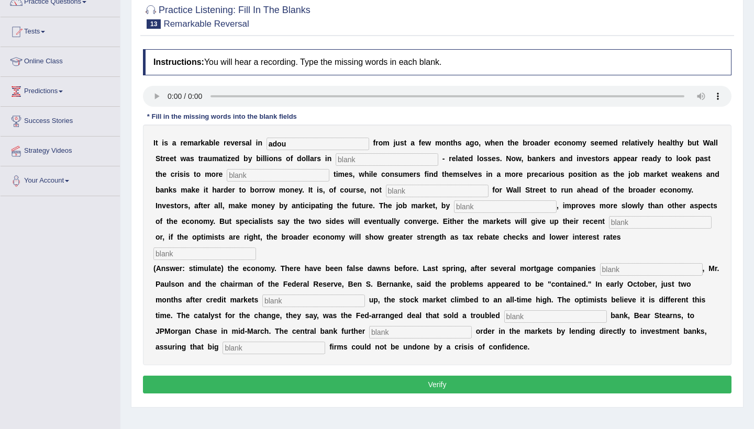
click at [245, 174] on input "text" at bounding box center [278, 175] width 103 height 13
type input "profi"
click at [386, 191] on input "text" at bounding box center [437, 191] width 103 height 13
click at [214, 97] on audio at bounding box center [437, 96] width 588 height 21
click at [295, 143] on input "adou" at bounding box center [317, 144] width 103 height 13
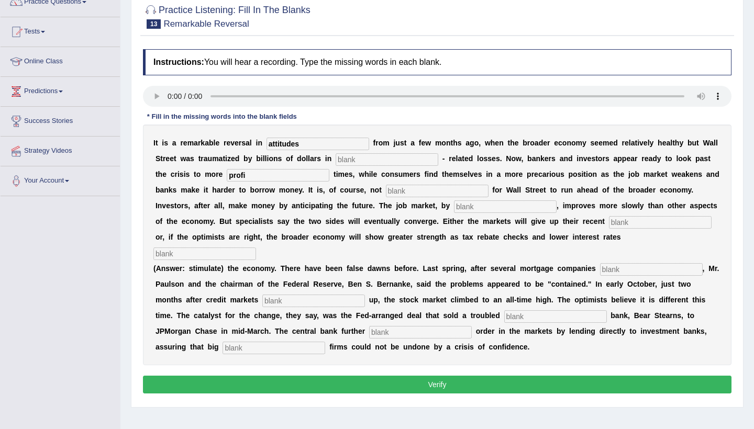
type input "attitudes"
click at [367, 160] on input "text" at bounding box center [387, 159] width 103 height 13
type input "marke"
click at [242, 174] on input "profi" at bounding box center [278, 175] width 103 height 13
type input "profitable"
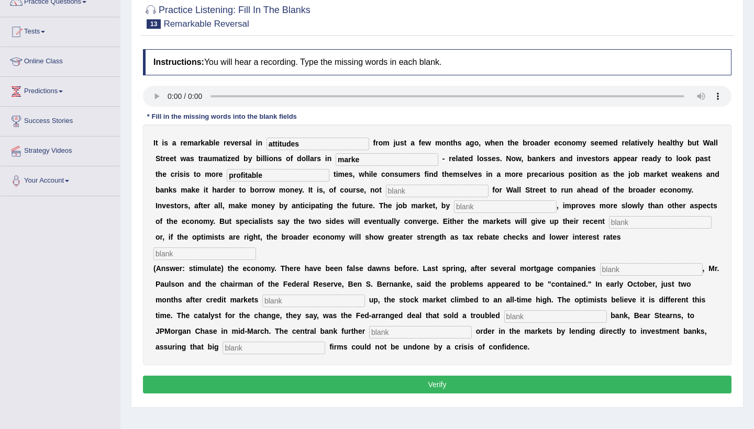
click at [386, 193] on input "text" at bounding box center [437, 191] width 103 height 13
type input "common"
click at [454, 206] on input "text" at bounding box center [505, 206] width 103 height 13
type input "contrast"
click at [609, 226] on input "text" at bounding box center [660, 222] width 103 height 13
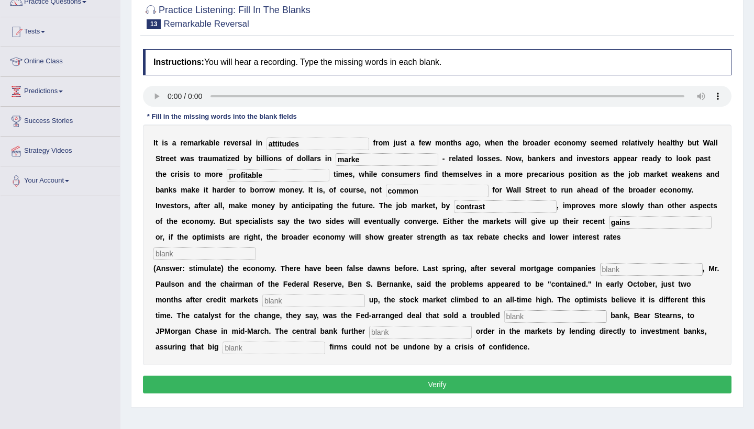
type input "gains"
click at [256, 248] on input "text" at bounding box center [204, 254] width 103 height 13
type input "stimila"
click at [626, 263] on input "text" at bounding box center [651, 269] width 103 height 13
type input "collabs"
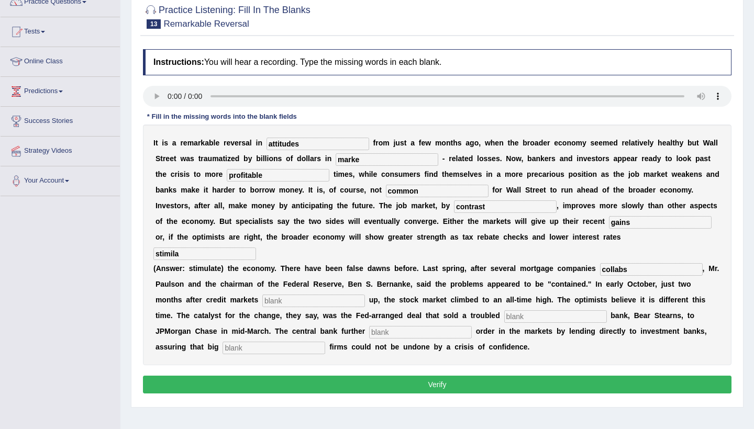
click at [285, 295] on input "text" at bounding box center [313, 301] width 103 height 13
type input "close"
click at [504, 310] on input "text" at bounding box center [555, 316] width 103 height 13
type input "ivest"
click at [369, 326] on input "text" at bounding box center [420, 332] width 103 height 13
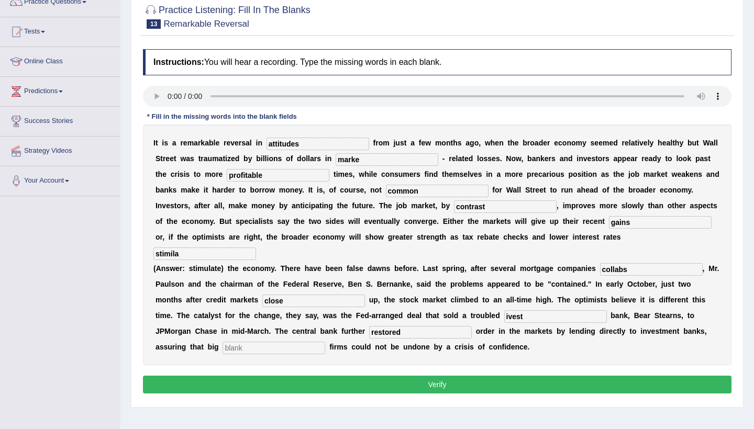
type input "restored"
click at [222, 342] on input "text" at bounding box center [273, 348] width 103 height 13
type input "security"
click at [506, 310] on input "ivest" at bounding box center [555, 316] width 103 height 13
type input "invested"
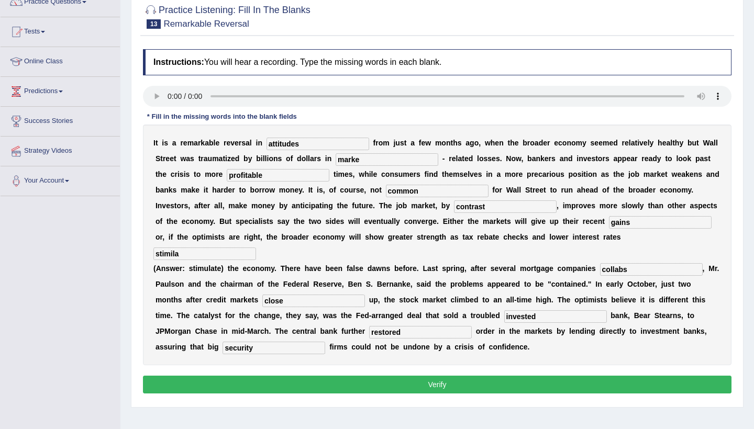
click at [370, 161] on input "marke" at bounding box center [387, 159] width 103 height 13
type input "market"
click at [426, 376] on button "Verify" at bounding box center [437, 385] width 588 height 18
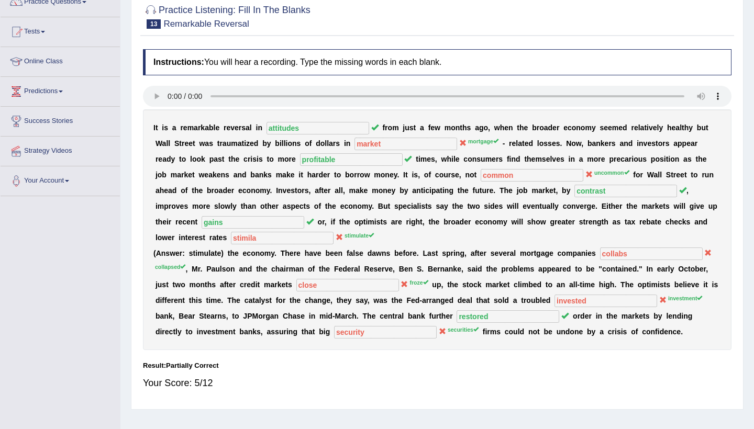
click at [575, 160] on b at bounding box center [577, 159] width 4 height 8
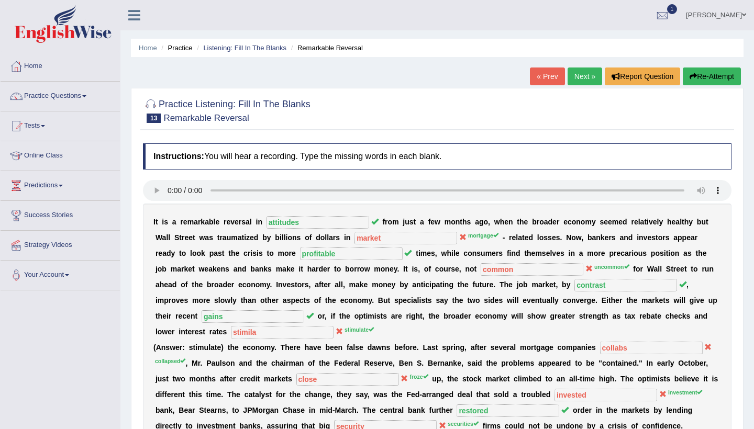
scroll to position [0, 0]
click at [574, 80] on link "Next »" at bounding box center [584, 77] width 35 height 18
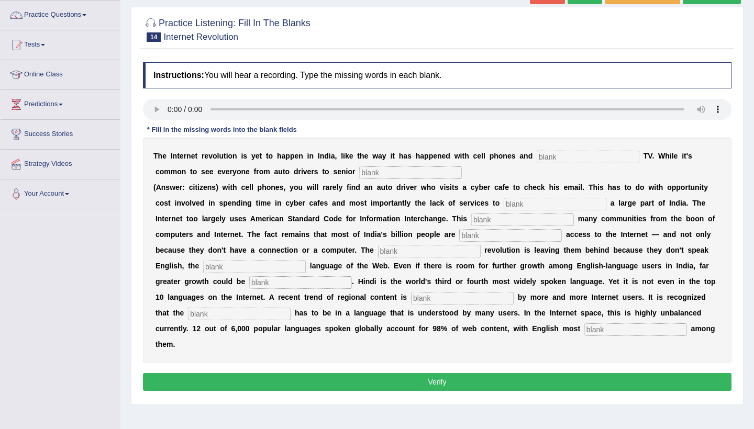
scroll to position [82, 0]
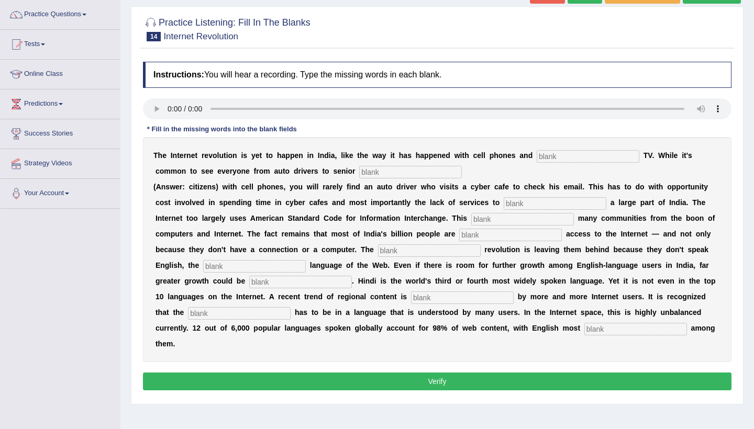
click at [165, 105] on audio at bounding box center [437, 108] width 588 height 21
click at [167, 113] on audio at bounding box center [437, 108] width 588 height 21
click at [554, 154] on input "text" at bounding box center [588, 156] width 103 height 13
type input "cable"
click at [371, 172] on input "text" at bounding box center [410, 172] width 103 height 13
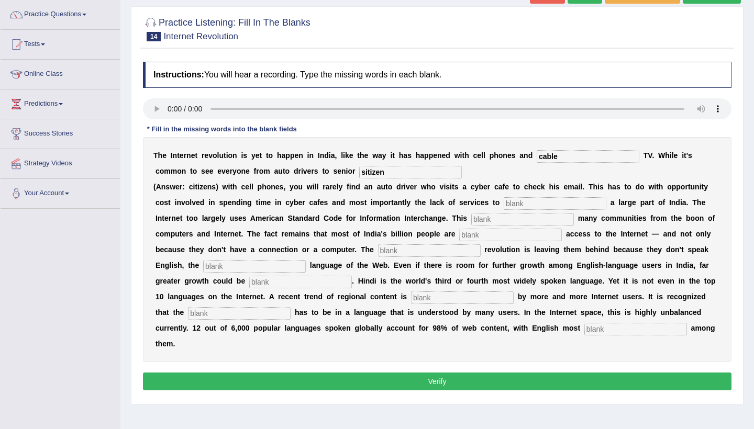
type input "sitizen"
click at [521, 207] on input "text" at bounding box center [555, 203] width 103 height 13
click at [524, 203] on input "text" at bounding box center [555, 203] width 103 height 13
type input "target"
click at [489, 219] on input "text" at bounding box center [522, 219] width 103 height 13
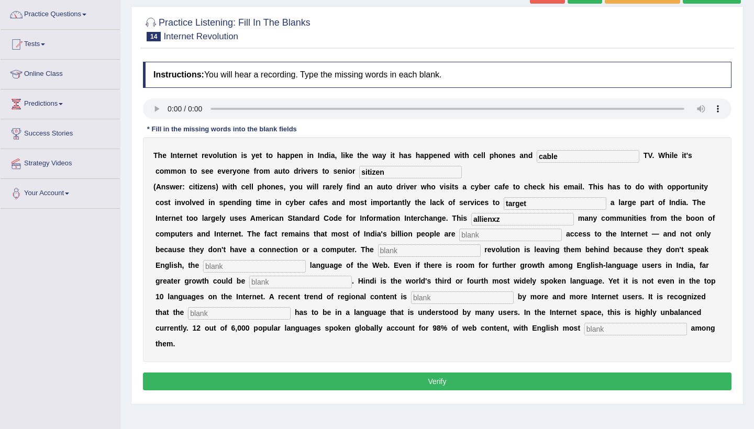
type input "allienxz"
click at [490, 233] on input "text" at bounding box center [510, 235] width 103 height 13
type input "[PERSON_NAME]"
click at [409, 248] on input "text" at bounding box center [429, 250] width 103 height 13
type input "digital"
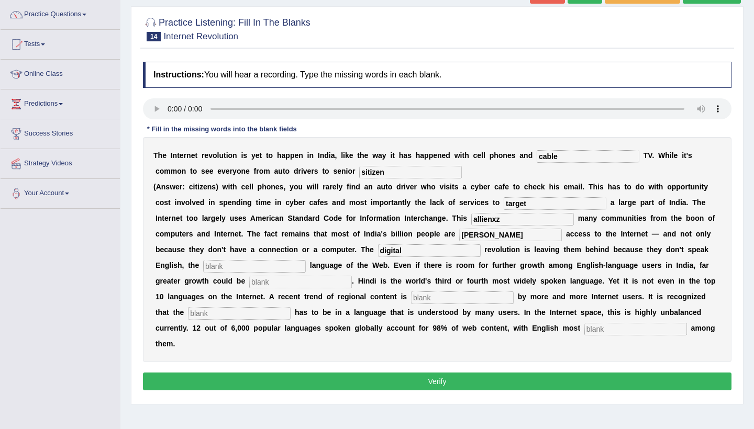
click at [221, 268] on input "text" at bounding box center [254, 266] width 103 height 13
type input "dermi"
click at [269, 285] on input "text" at bounding box center [300, 282] width 103 height 13
type input "unleashed"
click at [416, 299] on input "text" at bounding box center [462, 298] width 103 height 13
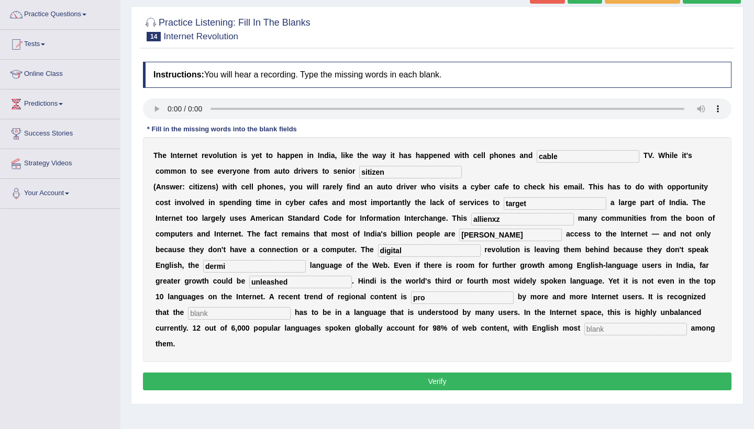
type input "pro"
click at [213, 318] on input "text" at bounding box center [239, 313] width 103 height 13
click at [584, 331] on input "text" at bounding box center [635, 329] width 103 height 13
type input "prominant"
click at [423, 299] on input "pro" at bounding box center [462, 298] width 103 height 13
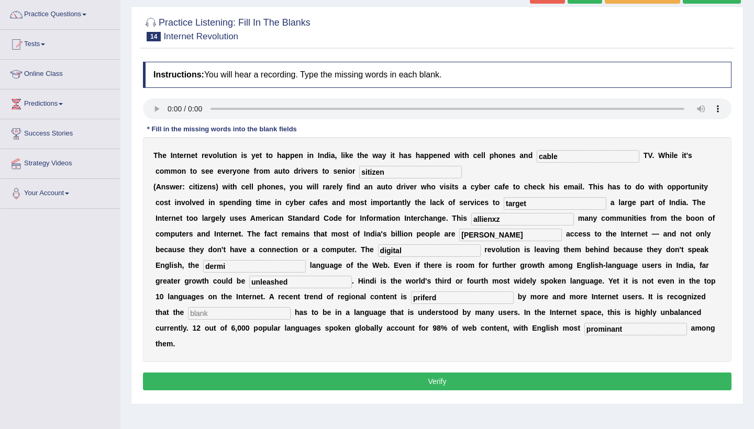
type input "priferd"
click at [506, 220] on input "allienxz" at bounding box center [522, 219] width 103 height 13
type input "allienz"
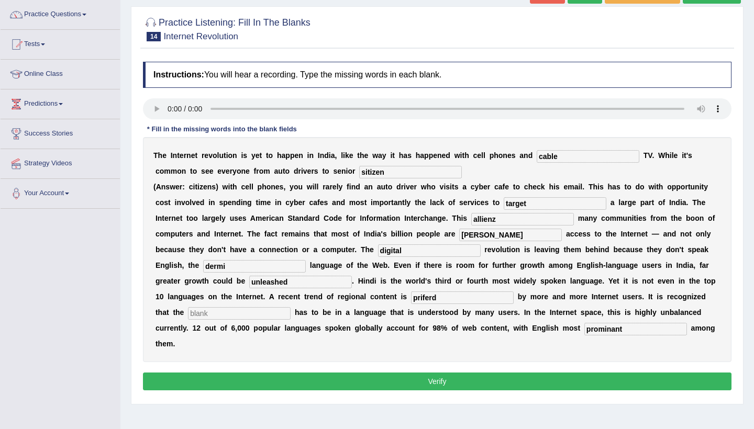
click at [220, 325] on b "o" at bounding box center [222, 328] width 5 height 8
click at [227, 265] on input "dermi" at bounding box center [254, 266] width 103 height 13
type input "derminant"
click at [188, 315] on input "text" at bounding box center [239, 313] width 103 height 13
type input "kjefe"
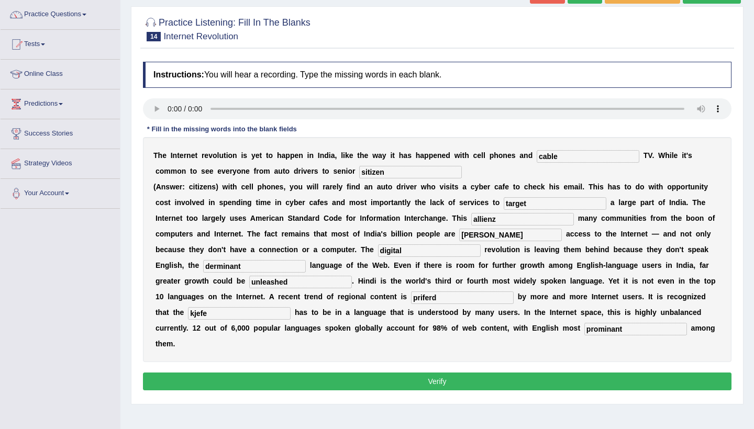
click at [239, 373] on button "Verify" at bounding box center [437, 382] width 588 height 18
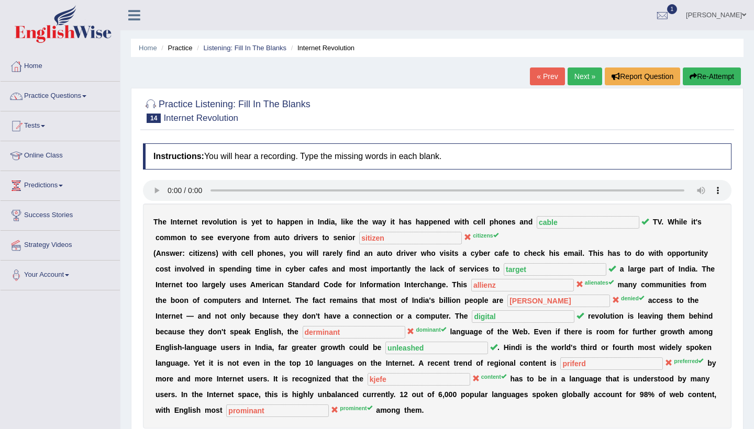
scroll to position [0, 0]
click at [573, 76] on link "Next »" at bounding box center [584, 77] width 35 height 18
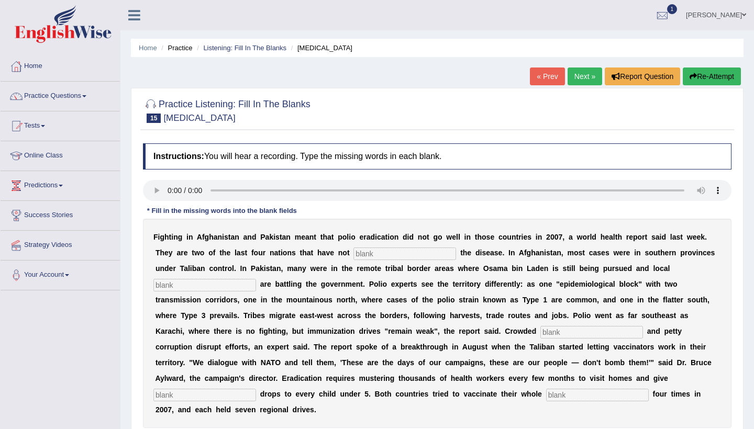
click at [170, 189] on audio at bounding box center [437, 190] width 588 height 21
click at [366, 250] on input "text" at bounding box center [404, 254] width 103 height 13
type input "elimanate"
click at [199, 284] on input "text" at bounding box center [204, 285] width 103 height 13
type input "militant"
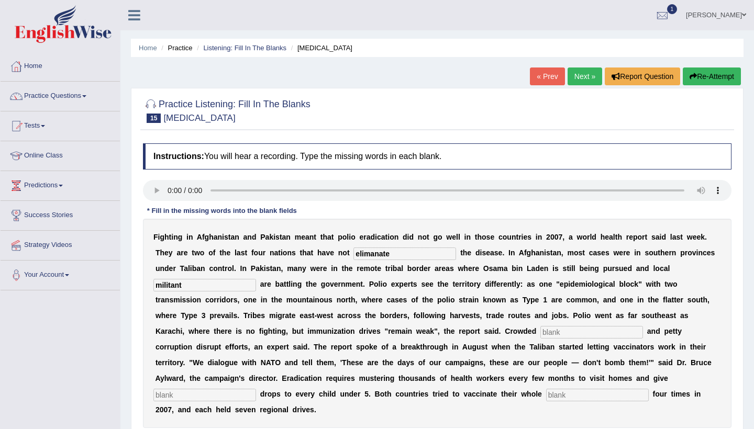
click at [540, 333] on input "text" at bounding box center [591, 332] width 103 height 13
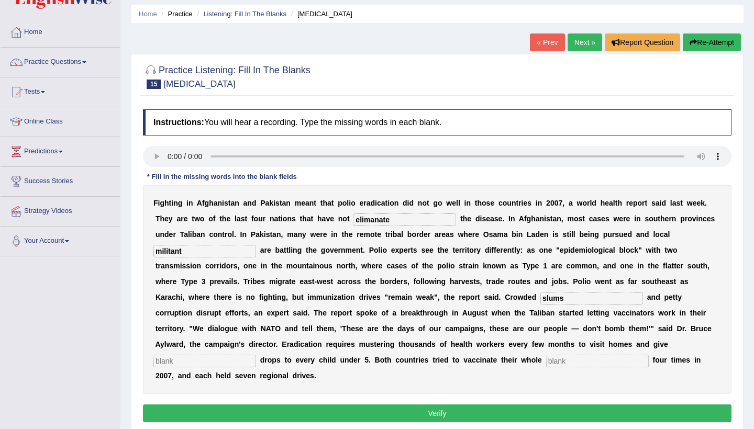
scroll to position [36, 0]
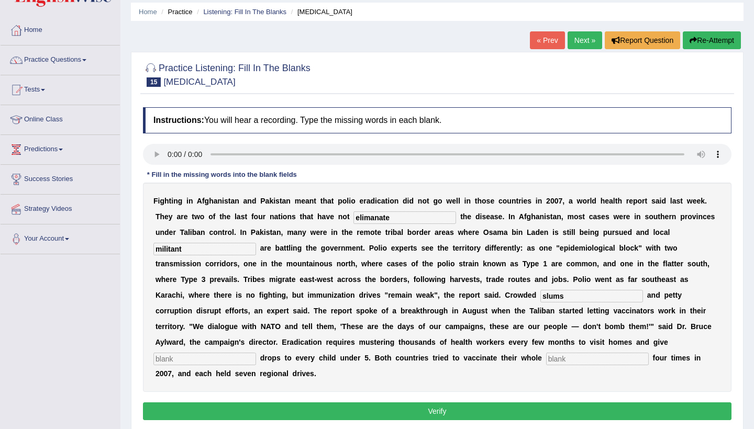
type input "slums"
click at [256, 353] on input "text" at bounding box center [204, 359] width 103 height 13
click at [546, 354] on input "text" at bounding box center [597, 359] width 103 height 13
type input "population"
click at [256, 353] on input "text" at bounding box center [204, 359] width 103 height 13
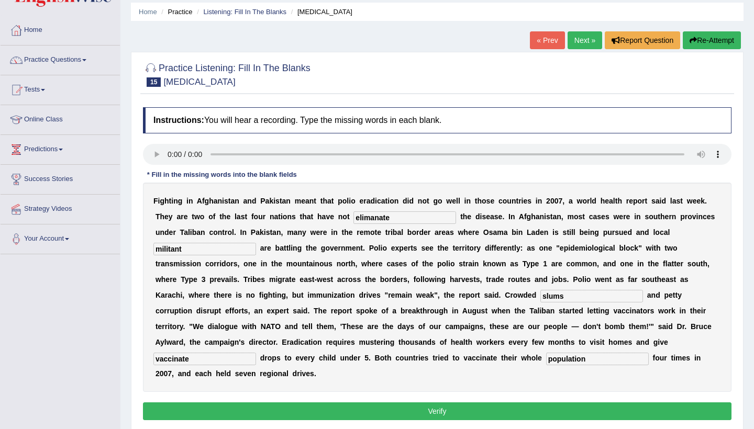
type input "vaccinate"
click at [396, 218] on input "elimanate" at bounding box center [404, 217] width 103 height 13
type input "eliminate"
click at [408, 403] on button "Verify" at bounding box center [437, 412] width 588 height 18
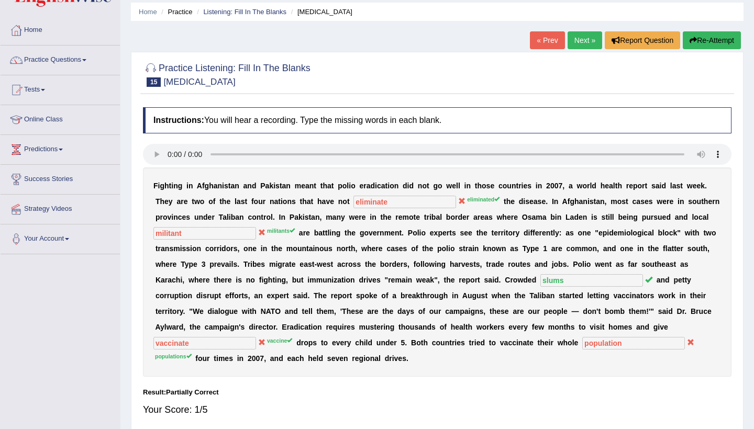
click at [578, 34] on link "Next »" at bounding box center [584, 40] width 35 height 18
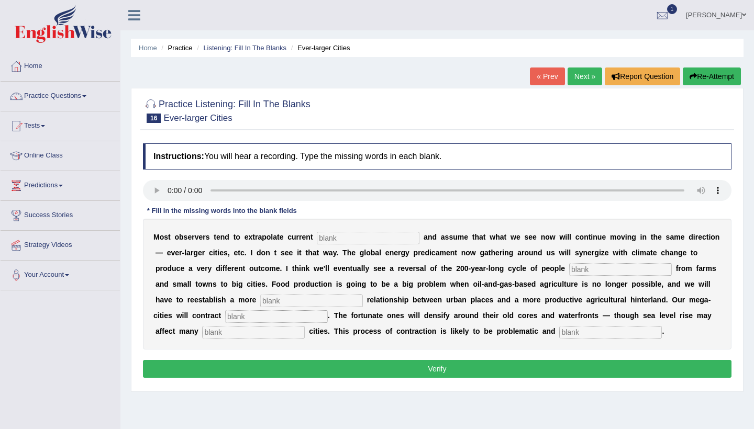
click at [167, 187] on audio at bounding box center [437, 190] width 588 height 21
click at [344, 236] on input "text" at bounding box center [368, 238] width 103 height 13
type input "trams"
drag, startPoint x: 531, startPoint y: 294, endPoint x: 395, endPoint y: 299, distance: 136.2
click at [517, 291] on div "M o s t o b s e r v e r s t e n d t o e x t r a p o l a t e c u r r e n t trams…" at bounding box center [437, 284] width 588 height 131
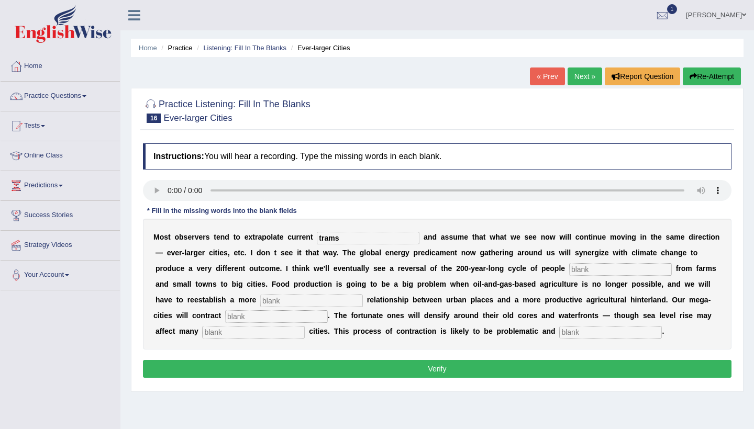
click at [212, 191] on audio at bounding box center [437, 190] width 588 height 21
click at [213, 190] on audio at bounding box center [437, 190] width 588 height 21
click at [586, 271] on input "text" at bounding box center [620, 269] width 103 height 13
type input "moving"
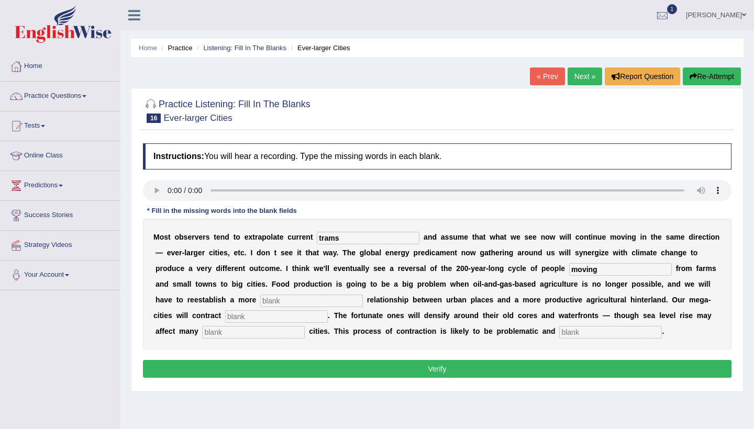
click at [283, 303] on input "text" at bounding box center [311, 301] width 103 height 13
click at [469, 188] on audio at bounding box center [437, 190] width 588 height 21
click at [270, 302] on input "text" at bounding box center [311, 301] width 103 height 13
click at [449, 190] on audio at bounding box center [437, 190] width 588 height 21
click at [270, 303] on input "text" at bounding box center [311, 301] width 103 height 13
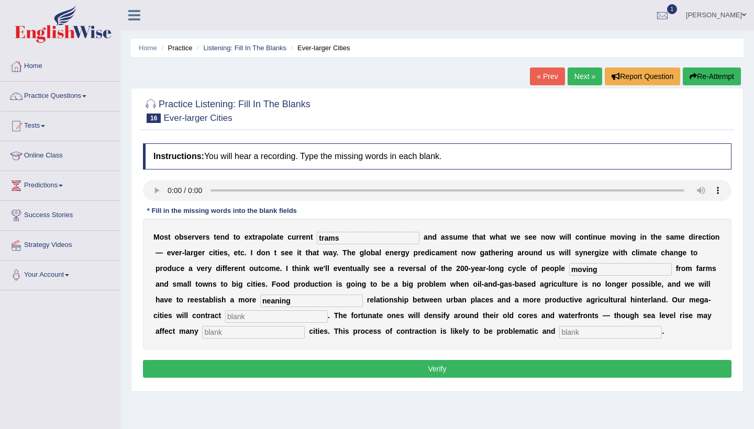
type input "neaning"
click at [225, 316] on input "text" at bounding box center [276, 316] width 103 height 13
click at [169, 186] on audio at bounding box center [437, 190] width 588 height 21
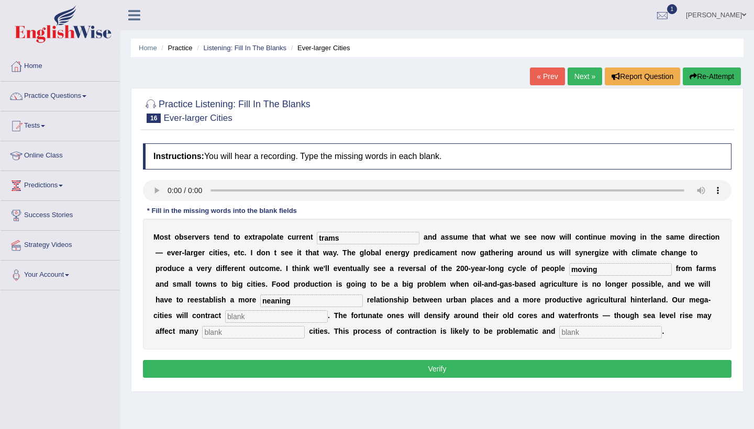
click at [234, 315] on input "text" at bounding box center [276, 316] width 103 height 13
click at [210, 332] on input "text" at bounding box center [253, 332] width 103 height 13
type input "dis"
click at [570, 330] on input "text" at bounding box center [610, 332] width 103 height 13
type input "disorderly"
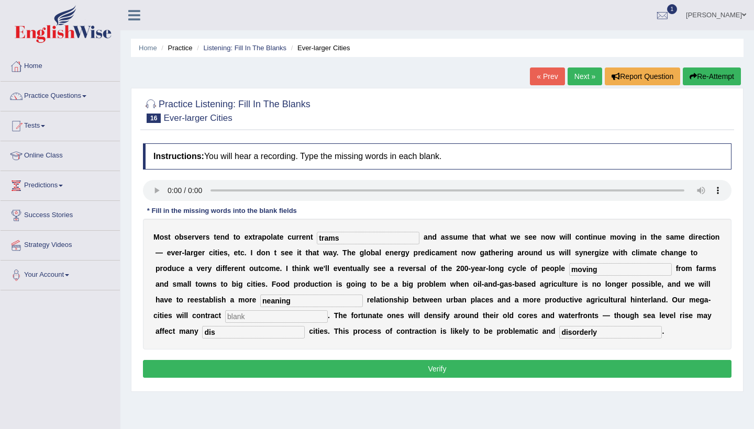
click at [165, 186] on audio at bounding box center [437, 190] width 588 height 21
click at [165, 190] on audio at bounding box center [437, 190] width 588 height 21
click at [169, 191] on audio at bounding box center [437, 190] width 588 height 21
click at [498, 188] on audio at bounding box center [437, 190] width 588 height 21
click at [226, 315] on input "text" at bounding box center [276, 316] width 103 height 13
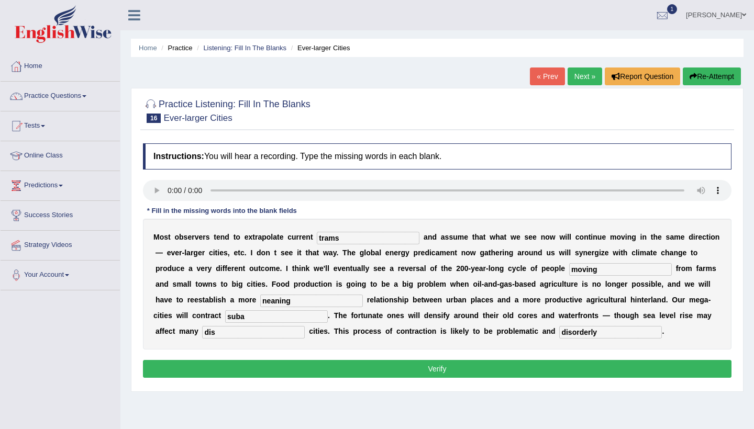
type input "suba"
click at [211, 325] on div "M o s t o b s e r v e r s t e n d t o e x t r a p o l a t e c u r r e n t trams…" at bounding box center [437, 284] width 588 height 131
click at [202, 333] on input "dis" at bounding box center [253, 332] width 103 height 13
type input "d"
type input "harber"
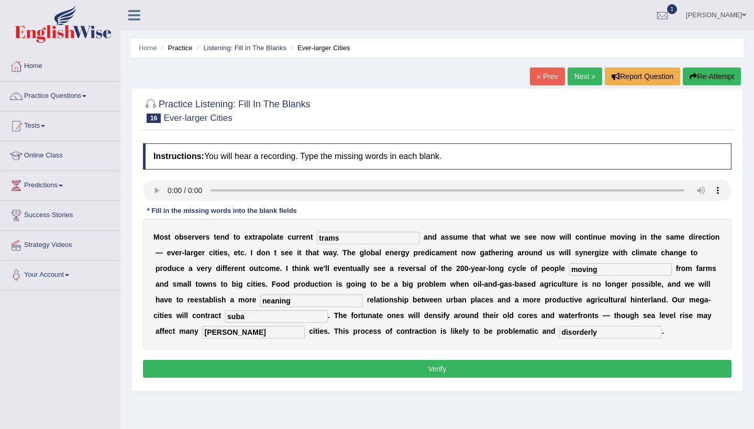
click at [233, 318] on input "suba" at bounding box center [276, 316] width 103 height 13
type input "subastain"
click at [294, 300] on input "neaning" at bounding box center [311, 301] width 103 height 13
type input "n"
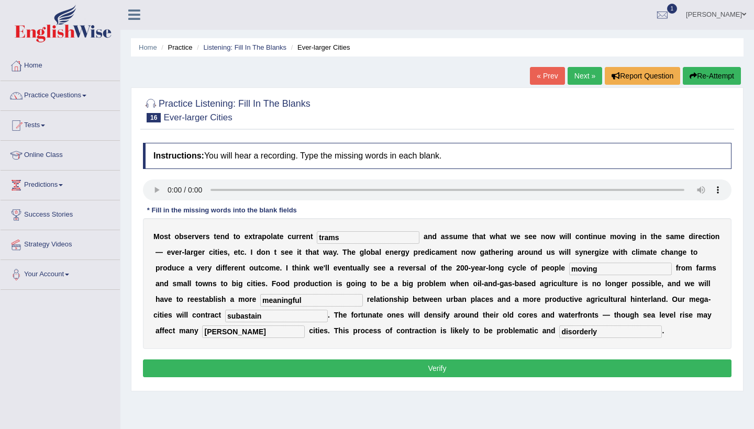
type input "meaningful"
click at [362, 372] on button "Verify" at bounding box center [437, 369] width 588 height 18
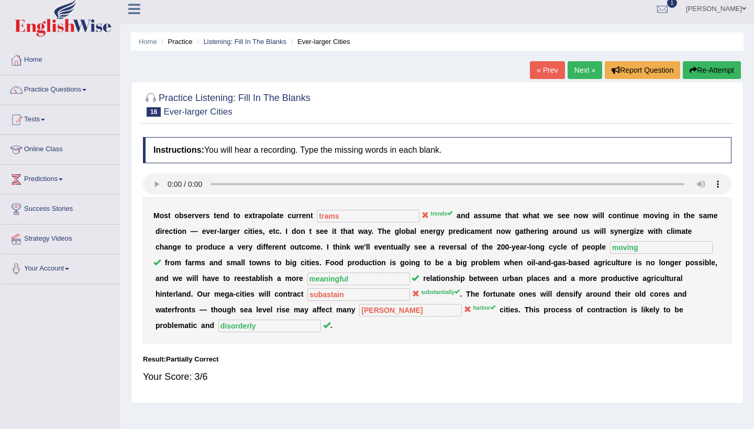
scroll to position [12, 0]
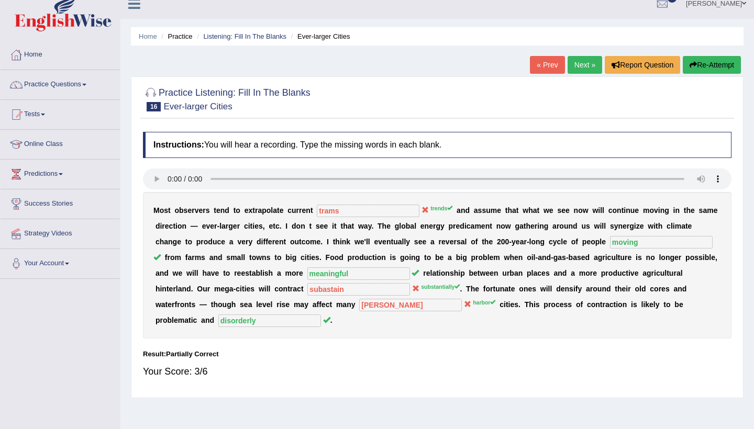
click at [573, 63] on link "Next »" at bounding box center [584, 65] width 35 height 18
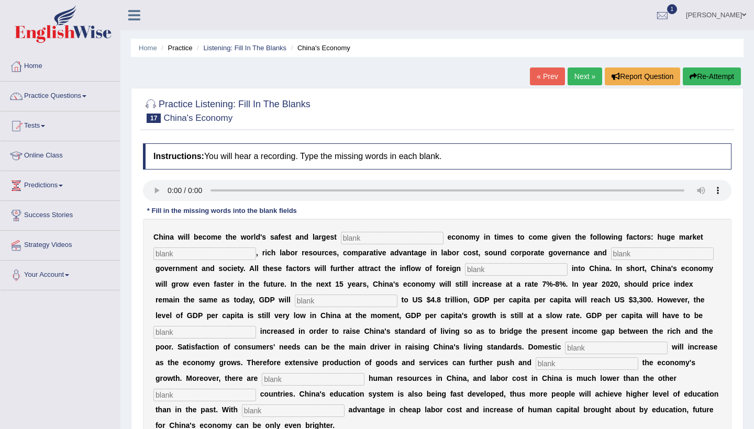
click at [170, 190] on audio at bounding box center [437, 190] width 588 height 21
click at [355, 239] on input "text" at bounding box center [392, 238] width 103 height 13
type input "e"
type input "inevest"
click at [185, 254] on input "text" at bounding box center [204, 254] width 103 height 13
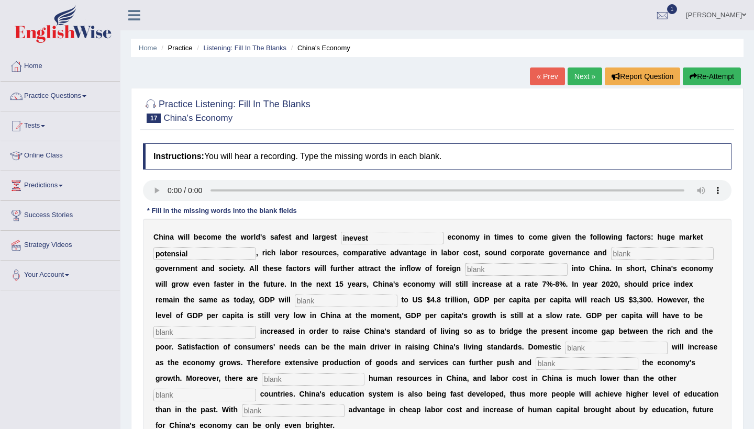
type input "potensial"
click at [613, 254] on input "text" at bounding box center [662, 254] width 103 height 13
type input "stable"
click at [503, 265] on input "text" at bounding box center [516, 269] width 103 height 13
type input "capital"
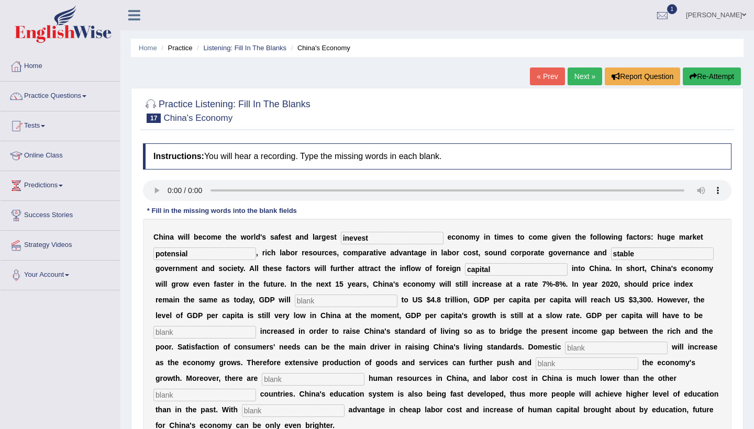
click at [295, 299] on input "text" at bounding box center [346, 301] width 103 height 13
click at [206, 335] on input "text" at bounding box center [204, 332] width 103 height 13
click at [576, 346] on input "text" at bounding box center [616, 348] width 103 height 13
click at [189, 333] on input "fother" at bounding box center [204, 332] width 103 height 13
type input "forther"
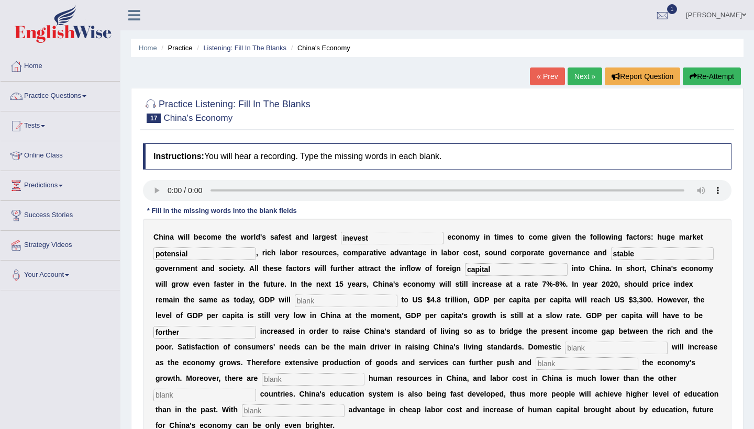
click at [569, 349] on input "text" at bounding box center [616, 348] width 103 height 13
click at [535, 366] on input "text" at bounding box center [586, 363] width 103 height 13
type input "stain"
click at [262, 377] on input "text" at bounding box center [313, 379] width 103 height 13
click at [212, 395] on input "text" at bounding box center [204, 395] width 103 height 13
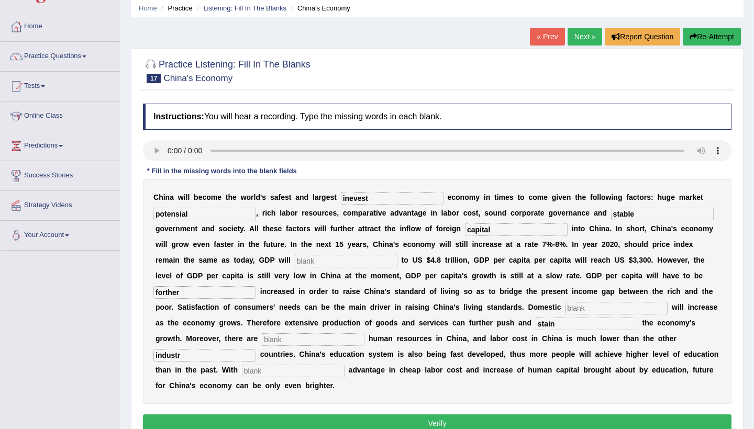
scroll to position [42, 0]
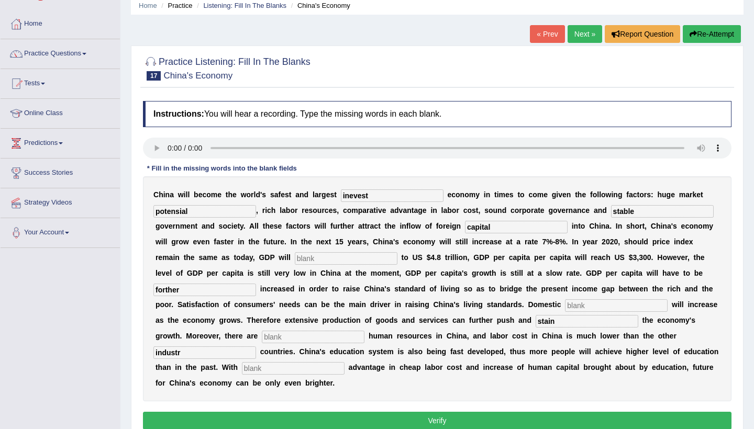
type input "industr"
click at [263, 367] on input "text" at bounding box center [293, 368] width 103 height 13
type input "compare"
click at [194, 352] on input "industr" at bounding box center [204, 353] width 103 height 13
type input "industrial"
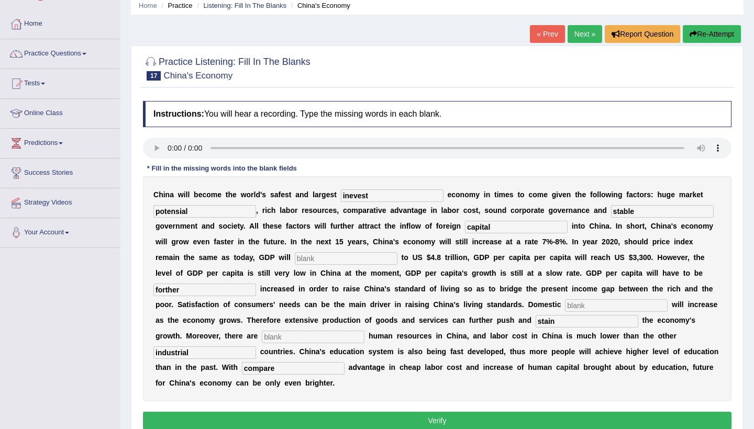
click at [302, 263] on input "text" at bounding box center [346, 258] width 103 height 13
type input "kjdjf"
click at [579, 307] on input "text" at bounding box center [616, 305] width 103 height 13
type input "jjdj"
click at [268, 332] on input "text" at bounding box center [313, 337] width 103 height 13
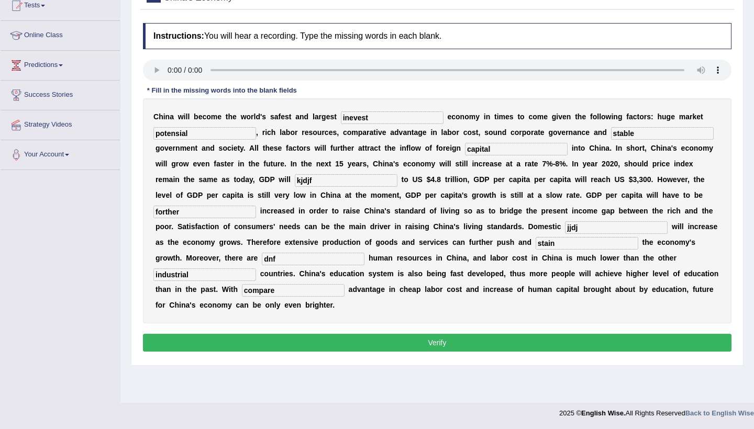
scroll to position [120, 0]
type input "dnf"
click at [450, 346] on button "Verify" at bounding box center [437, 343] width 588 height 18
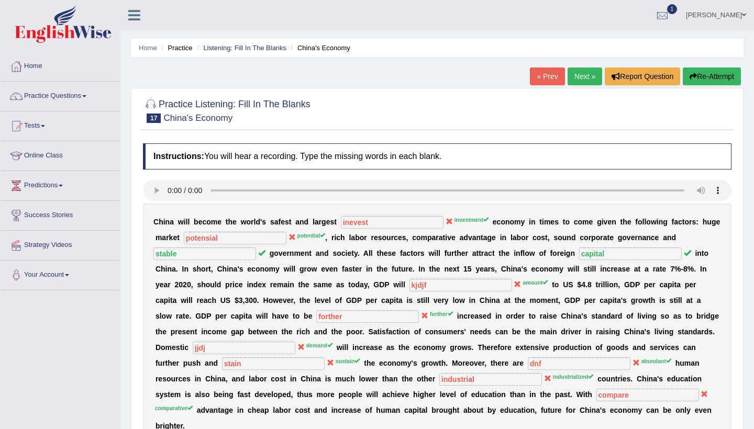
scroll to position [0, 0]
click at [574, 74] on link "Next »" at bounding box center [584, 77] width 35 height 18
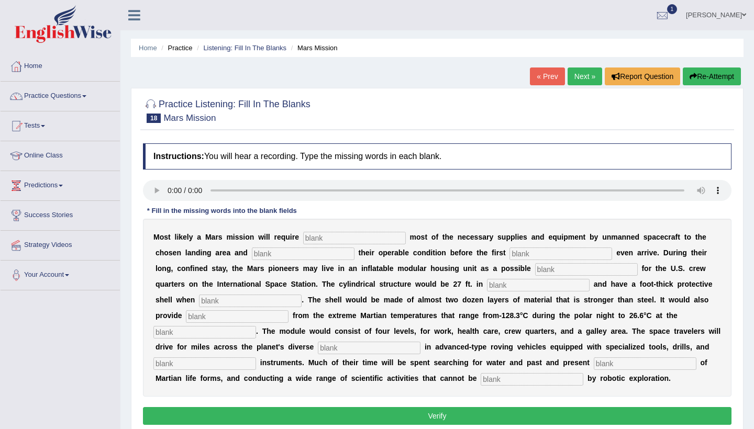
click at [169, 191] on audio at bounding box center [437, 190] width 588 height 21
click at [315, 238] on input "text" at bounding box center [354, 238] width 103 height 13
type input "transporting"
click at [518, 253] on input "text" at bounding box center [560, 254] width 103 height 13
click at [294, 256] on input "text" at bounding box center [303, 254] width 103 height 13
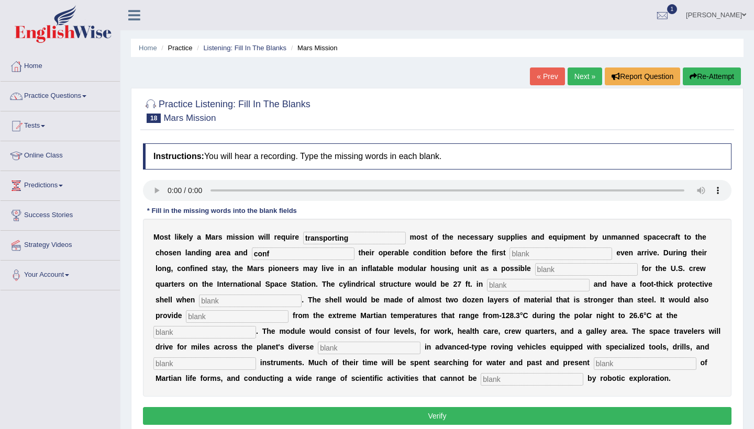
type input "conf"
click at [513, 257] on input "text" at bounding box center [560, 254] width 103 height 13
type input "astro"
type input "replacemnt"
click at [487, 286] on input "text" at bounding box center [538, 285] width 103 height 13
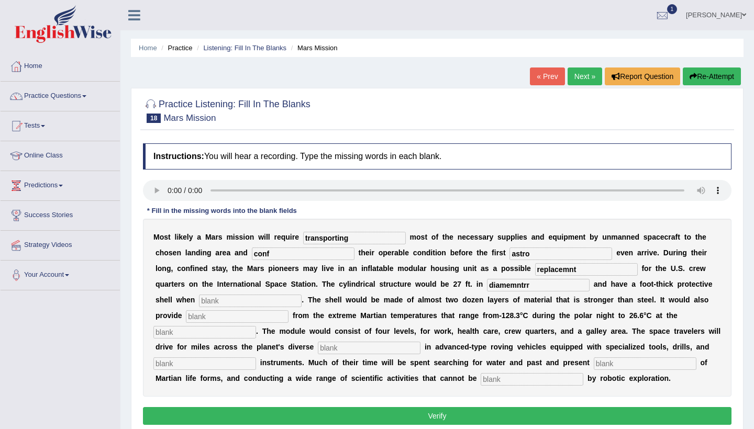
type input "diamemntrr"
click at [206, 300] on input "text" at bounding box center [250, 301] width 103 height 13
click at [186, 319] on input "text" at bounding box center [237, 316] width 103 height 13
type input "insula"
click at [172, 331] on input "text" at bounding box center [204, 332] width 103 height 13
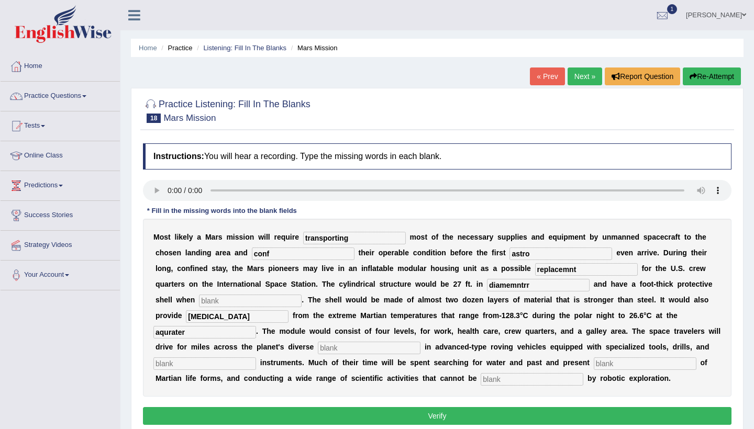
type input "aqurater"
click at [355, 347] on input "text" at bounding box center [369, 348] width 103 height 13
type input "d"
click at [200, 364] on input "text" at bounding box center [204, 363] width 103 height 13
click at [605, 364] on input "text" at bounding box center [645, 363] width 103 height 13
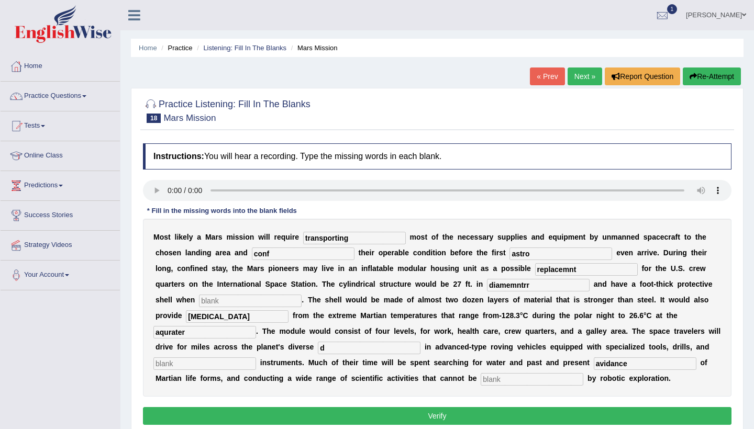
type input "avidance"
click at [499, 376] on input "text" at bounding box center [532, 379] width 103 height 13
click at [196, 316] on input "insula" at bounding box center [237, 316] width 103 height 13
type input "insulation"
click at [512, 280] on input "diamemntrr" at bounding box center [538, 285] width 103 height 13
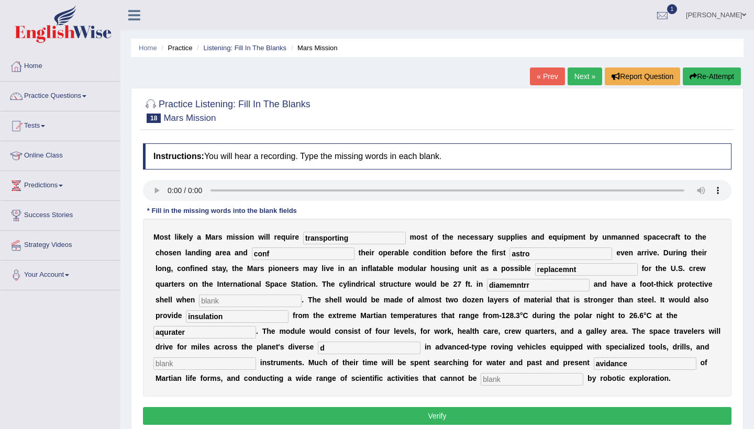
click at [501, 284] on input "diamemntrr" at bounding box center [538, 285] width 103 height 13
type input "diameter"
click at [169, 189] on audio at bounding box center [437, 190] width 588 height 21
click at [278, 254] on input "conf" at bounding box center [303, 254] width 103 height 13
type input "conformung"
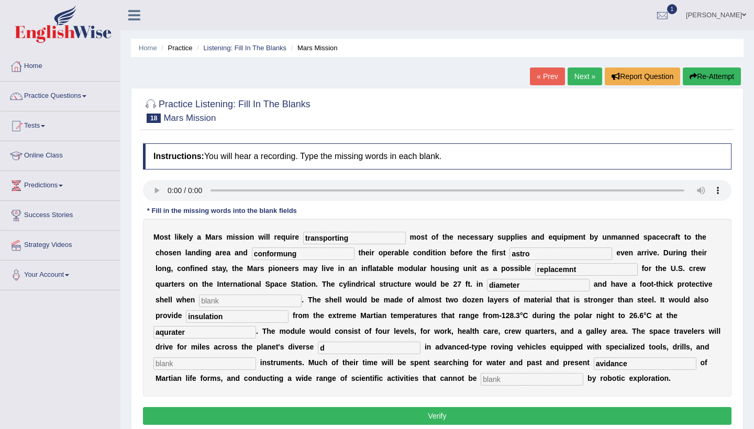
click at [199, 297] on input "text" at bounding box center [250, 301] width 103 height 13
type input "influded"
click at [333, 346] on input "d" at bounding box center [369, 348] width 103 height 13
click at [202, 364] on input "text" at bounding box center [204, 363] width 103 height 13
type input "lidical"
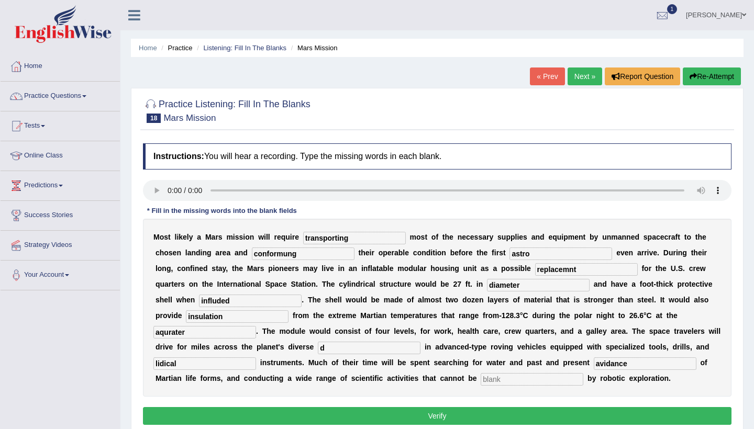
click at [481, 381] on input "text" at bounding box center [532, 379] width 103 height 13
type input "complased"
click at [299, 255] on input "conformung" at bounding box center [303, 254] width 103 height 13
type input "conforming"
click at [524, 253] on input "astro" at bounding box center [560, 254] width 103 height 13
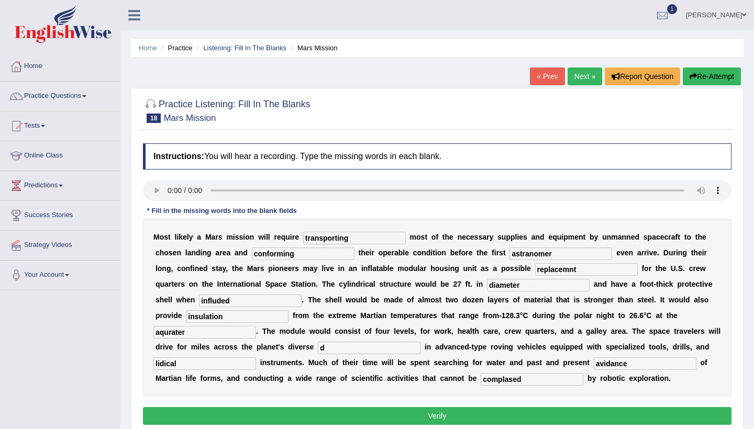
type input "astranomer"
click at [517, 414] on button "Verify" at bounding box center [437, 416] width 588 height 18
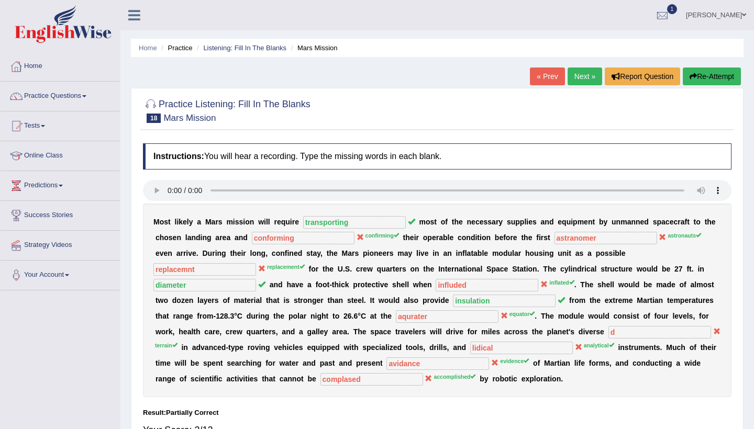
click at [572, 84] on link "Next »" at bounding box center [584, 77] width 35 height 18
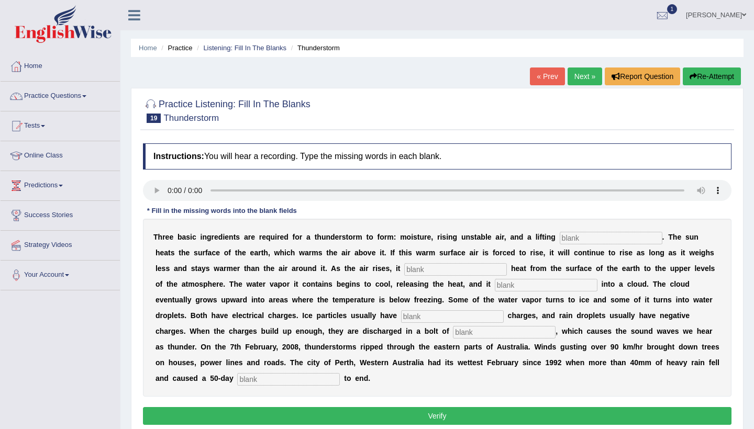
click at [167, 190] on audio at bounding box center [437, 190] width 588 height 21
click at [572, 242] on input "text" at bounding box center [611, 238] width 103 height 13
type input "mechanism"
click at [422, 260] on div "T h r e e b a s i c i n g r e d i e n t s a r e r e q u i r e d f o r a t h u n…" at bounding box center [437, 308] width 588 height 178
click at [408, 272] on input "text" at bounding box center [455, 269] width 103 height 13
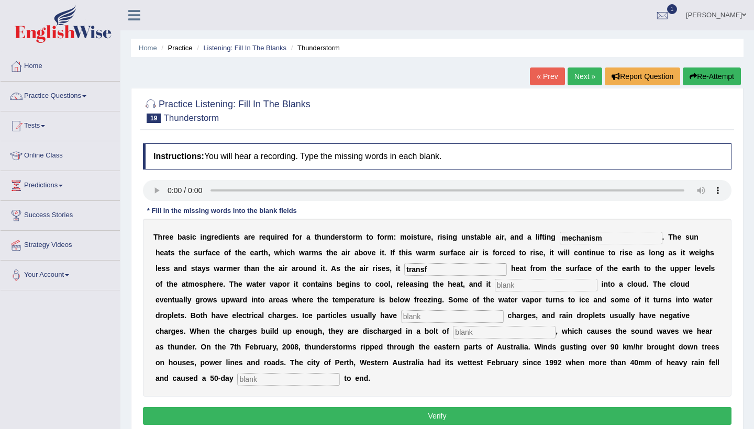
type input "transf"
click at [495, 287] on input "text" at bounding box center [546, 285] width 103 height 13
type input "contains"
click at [401, 314] on input "text" at bounding box center [452, 316] width 103 height 13
type input "positive"
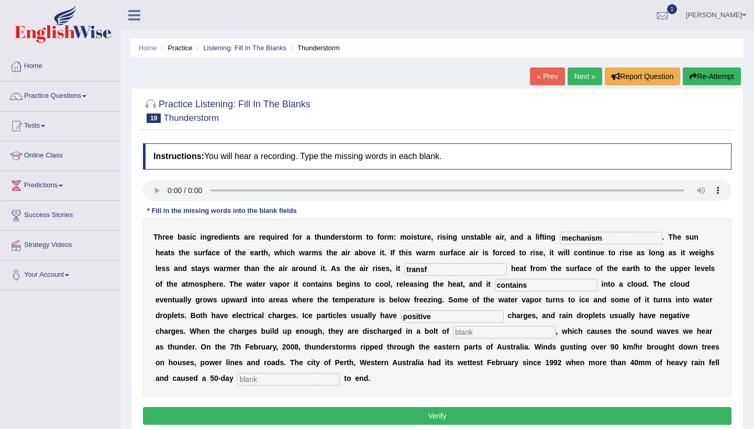
click at [237, 379] on input "text" at bounding box center [288, 379] width 103 height 13
type input "round"
click at [453, 333] on input "text" at bounding box center [504, 332] width 103 height 13
click at [419, 271] on input "transf" at bounding box center [455, 269] width 103 height 13
type input "transfer"
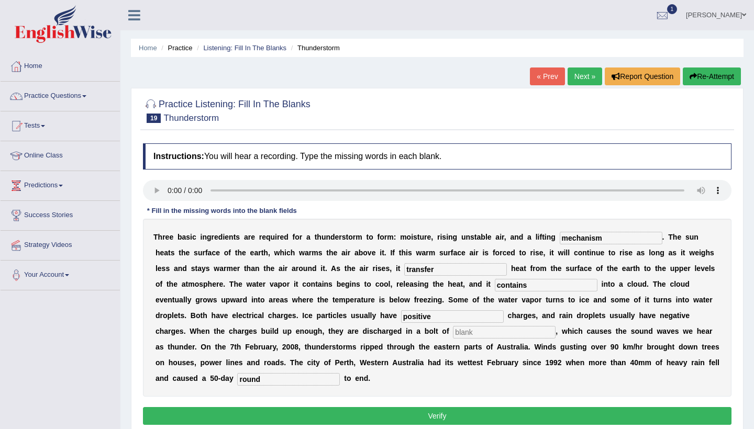
click at [453, 334] on input "text" at bounding box center [504, 332] width 103 height 13
type input "kh"
click at [450, 417] on button "Verify" at bounding box center [437, 416] width 588 height 18
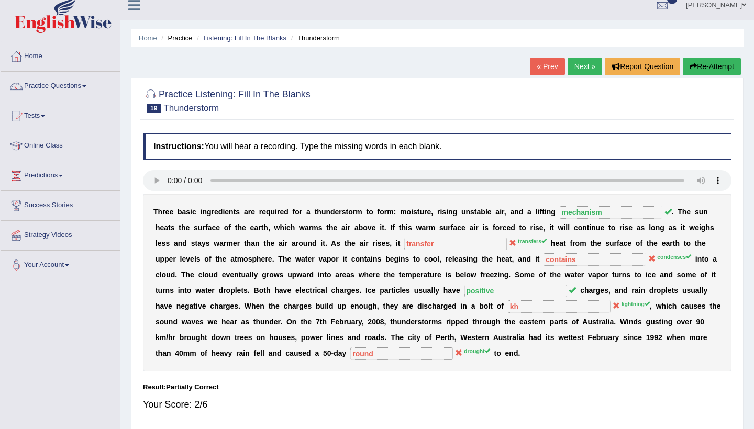
scroll to position [10, 0]
click at [579, 60] on link "Next »" at bounding box center [584, 66] width 35 height 18
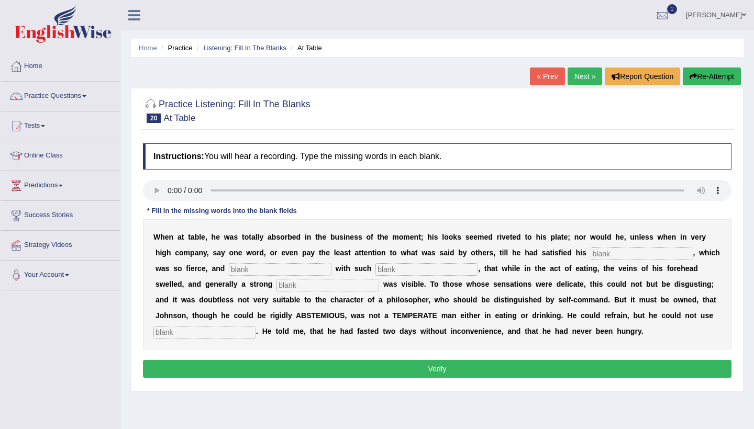
click at [167, 189] on audio at bounding box center [437, 190] width 588 height 21
click at [606, 251] on input "text" at bounding box center [641, 254] width 103 height 13
click at [218, 190] on audio at bounding box center [437, 190] width 588 height 21
click at [598, 255] on input "text" at bounding box center [641, 254] width 103 height 13
type input "apo"
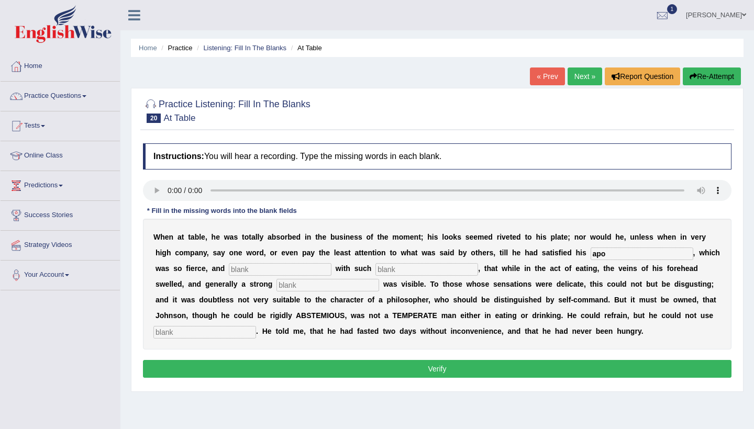
click at [276, 287] on input "text" at bounding box center [327, 285] width 103 height 13
click at [573, 84] on link "Next »" at bounding box center [584, 77] width 35 height 18
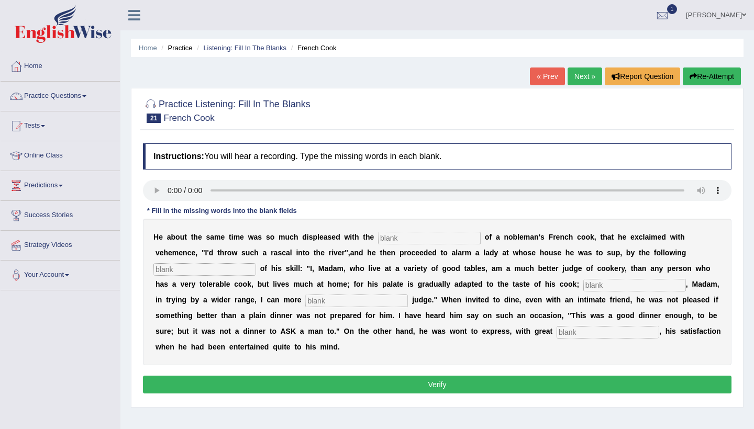
click at [169, 189] on audio at bounding box center [437, 190] width 588 height 21
click at [390, 234] on input "text" at bounding box center [429, 238] width 103 height 13
type input "perfo"
click at [209, 273] on input "text" at bounding box center [204, 269] width 103 height 13
type input "manufasto"
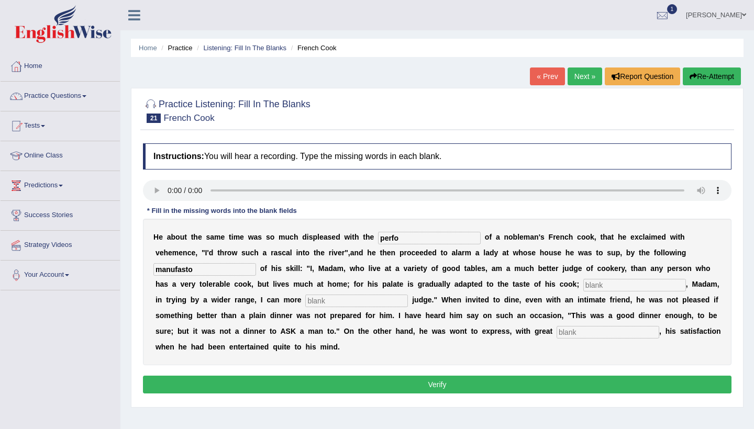
click at [583, 288] on input "text" at bounding box center [634, 285] width 103 height 13
click at [312, 297] on input "text" at bounding box center [356, 301] width 103 height 13
type input "expensive"
click at [576, 334] on input "text" at bounding box center [607, 332] width 103 height 13
type input "nbdb"
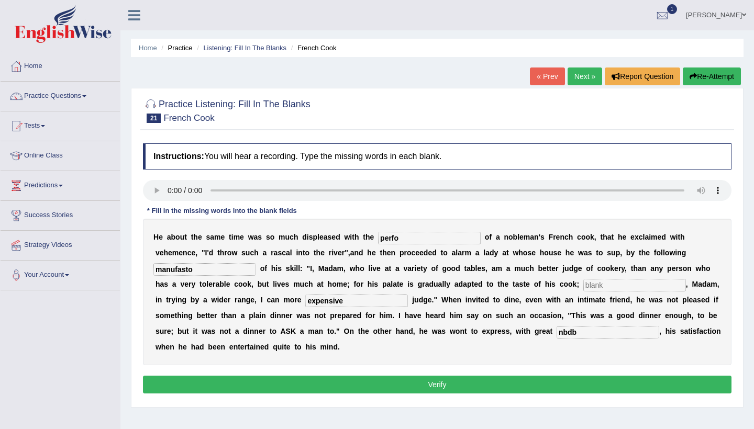
click at [583, 285] on input "text" at bounding box center [634, 285] width 103 height 13
type input "jsvjs"
click at [411, 240] on input "perfo" at bounding box center [429, 238] width 103 height 13
type input "perfomence"
click at [350, 384] on button "Verify" at bounding box center [437, 385] width 588 height 18
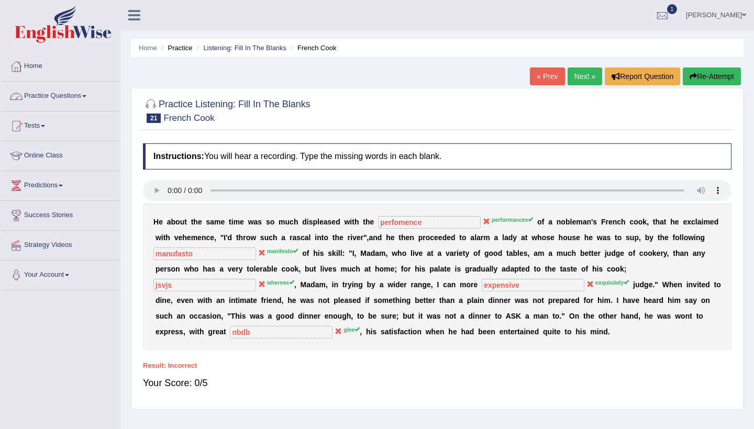
click at [98, 98] on link "Practice Questions" at bounding box center [60, 95] width 119 height 26
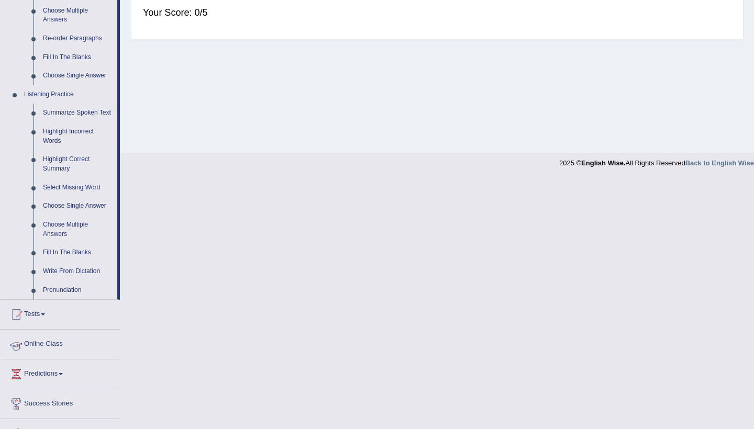
scroll to position [371, 0]
click at [72, 205] on link "Choose Single Answer" at bounding box center [77, 205] width 79 height 19
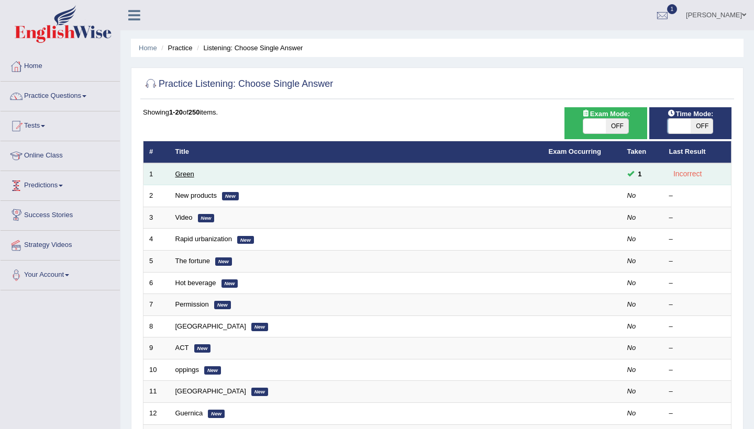
click at [181, 170] on link "Green" at bounding box center [184, 174] width 19 height 8
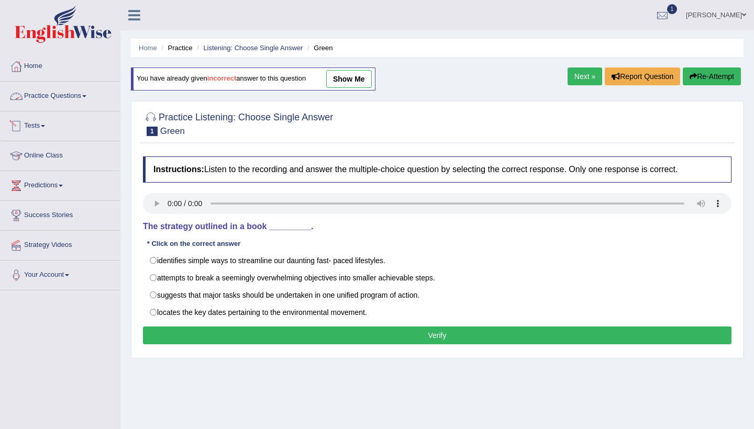
click at [87, 97] on link "Practice Questions" at bounding box center [60, 95] width 119 height 26
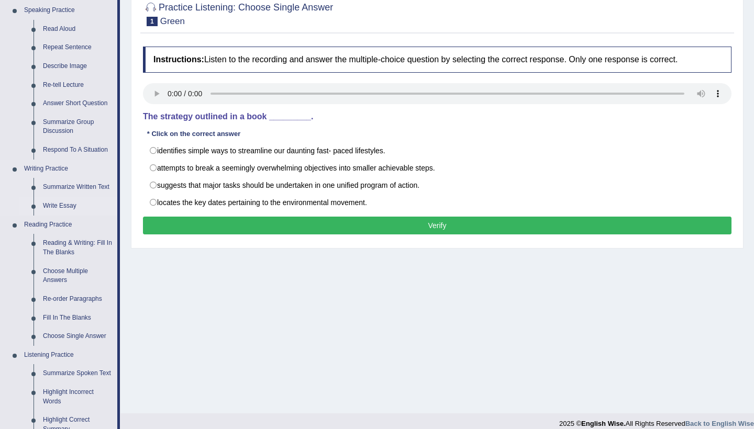
scroll to position [291, 0]
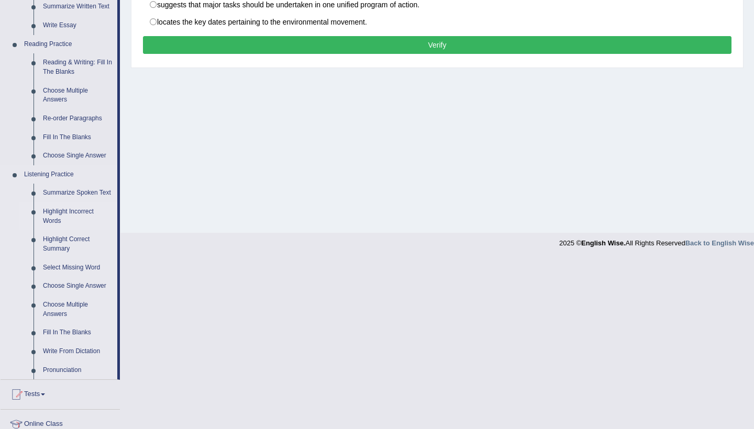
click at [67, 217] on link "Highlight Incorrect Words" at bounding box center [77, 217] width 79 height 28
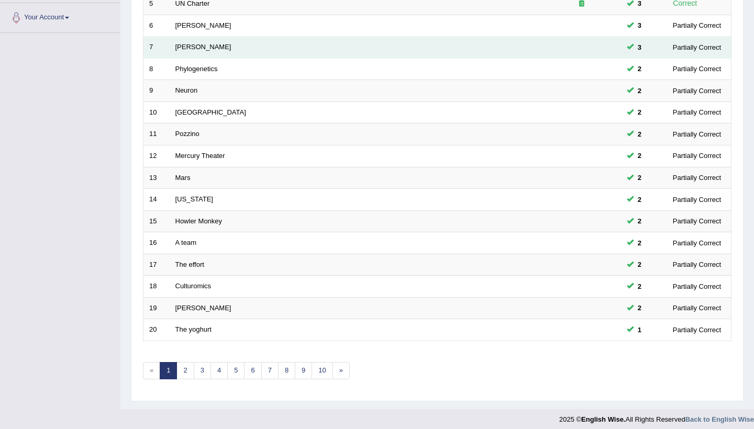
scroll to position [257, 0]
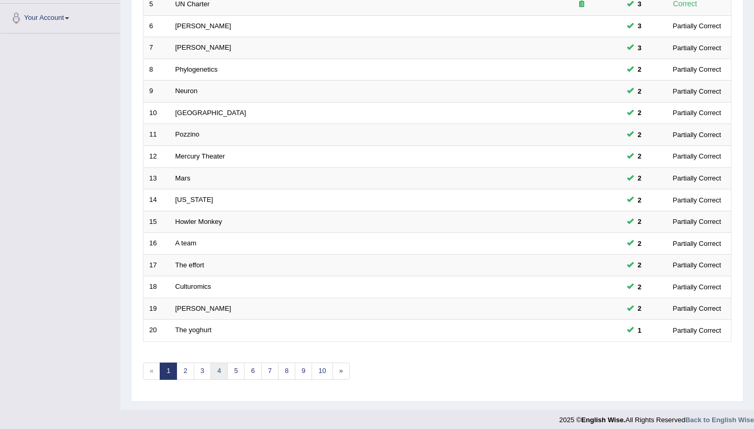
click at [211, 365] on link "4" at bounding box center [218, 371] width 17 height 17
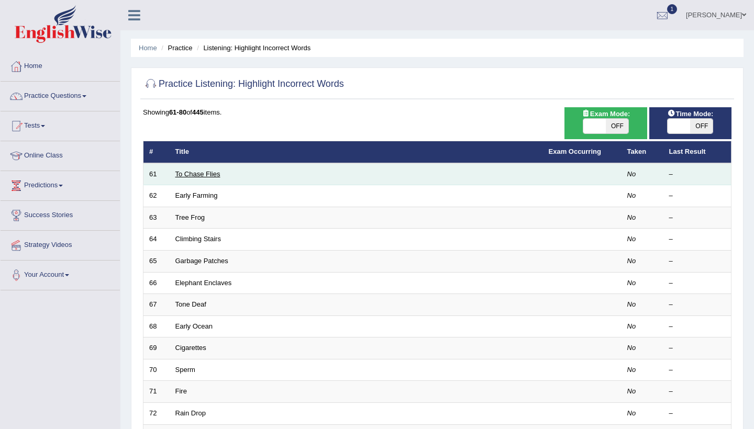
click at [182, 173] on link "To Chase Flies" at bounding box center [197, 174] width 45 height 8
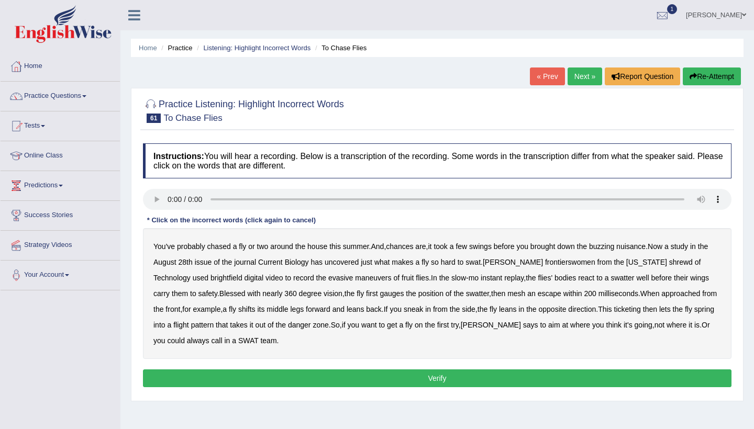
click at [166, 198] on audio at bounding box center [437, 199] width 588 height 21
click at [447, 247] on b "took" at bounding box center [440, 246] width 14 height 8
click at [488, 287] on div "You've probably chased a fly or two around the house this summer . And , chance…" at bounding box center [437, 293] width 588 height 131
click at [507, 292] on b "mesh" at bounding box center [516, 293] width 18 height 8
click at [624, 305] on b "ticketing" at bounding box center [627, 309] width 27 height 8
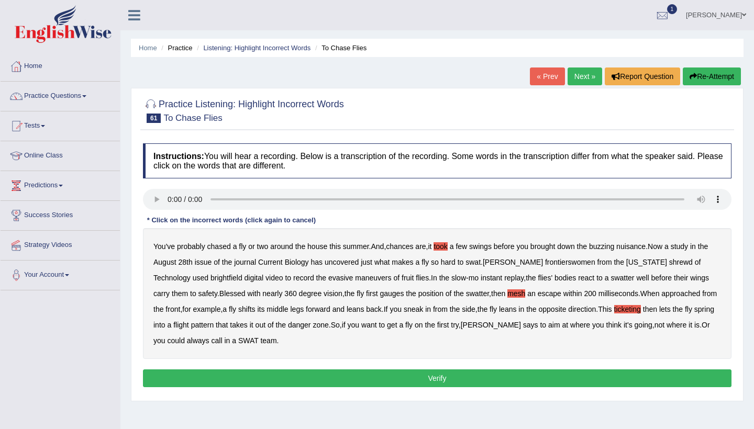
click at [460, 381] on button "Verify" at bounding box center [437, 379] width 588 height 18
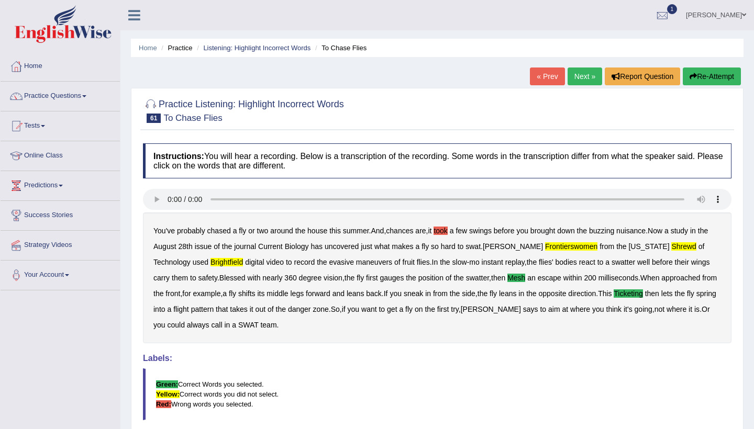
click at [582, 76] on link "Next »" at bounding box center [584, 77] width 35 height 18
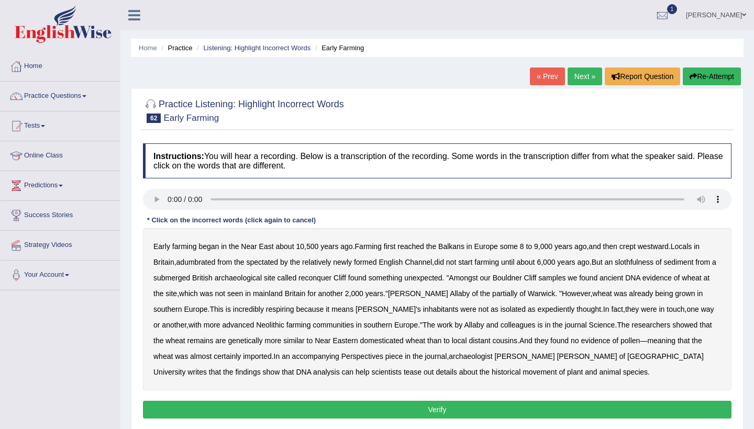
click at [171, 199] on audio at bounding box center [437, 199] width 588 height 21
click at [193, 260] on b "adumbrated" at bounding box center [195, 262] width 39 height 8
click at [638, 256] on div "Early farming began in the [GEOGRAPHIC_DATA] about [DATE] . Farming first reach…" at bounding box center [437, 309] width 588 height 162
click at [638, 259] on b "slothfulness" at bounding box center [634, 262] width 39 height 8
click at [423, 308] on b "inhabitants" at bounding box center [441, 309] width 36 height 8
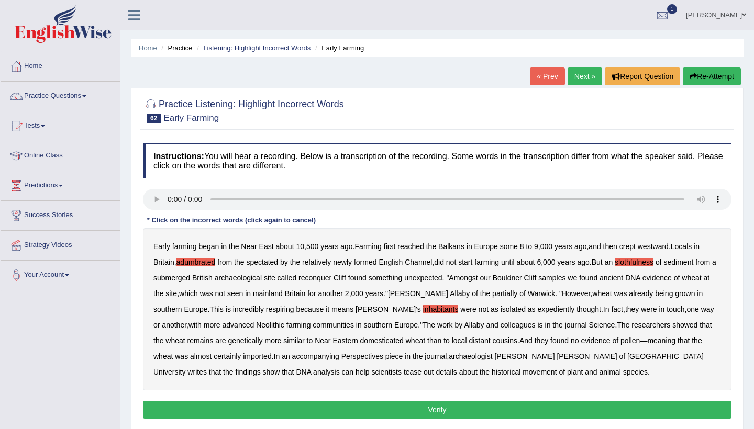
click at [566, 339] on b "found" at bounding box center [559, 341] width 18 height 8
click at [512, 407] on button "Verify" at bounding box center [437, 410] width 588 height 18
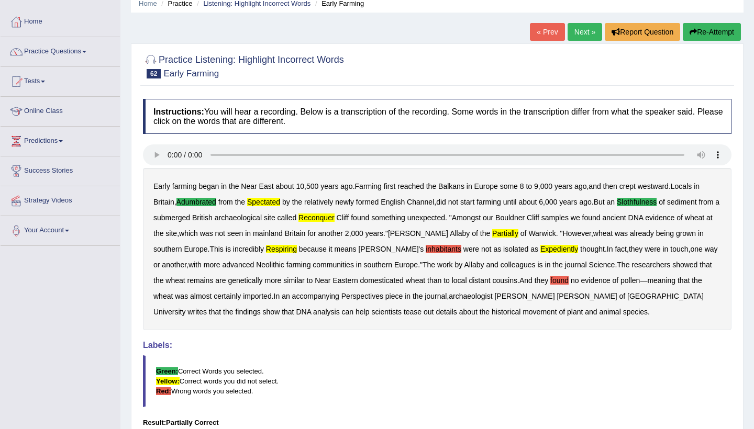
scroll to position [39, 0]
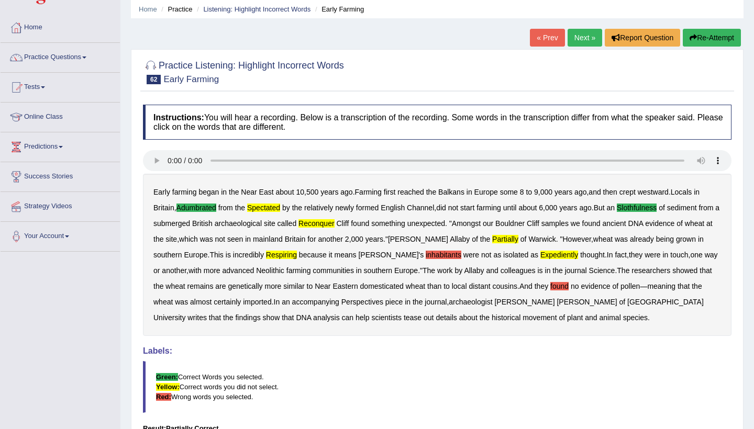
click at [585, 40] on link "Next »" at bounding box center [584, 38] width 35 height 18
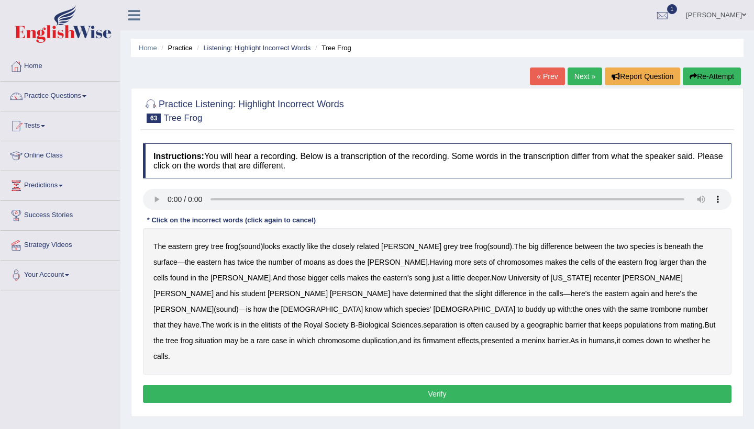
click at [167, 197] on audio at bounding box center [437, 199] width 588 height 21
click at [303, 261] on b "moans" at bounding box center [314, 262] width 22 height 8
click at [650, 311] on b "trombone" at bounding box center [665, 309] width 31 height 8
click at [270, 337] on b "rare" at bounding box center [262, 341] width 13 height 8
click at [646, 342] on b "down" at bounding box center [654, 341] width 17 height 8
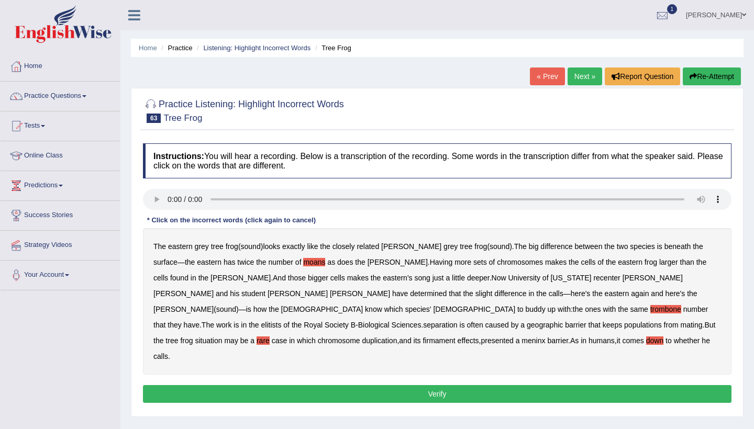
click at [278, 385] on button "Verify" at bounding box center [437, 394] width 588 height 18
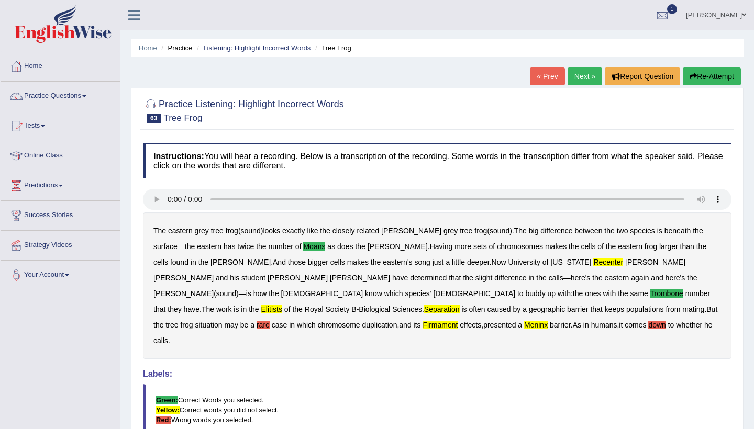
click at [578, 77] on link "Next »" at bounding box center [584, 77] width 35 height 18
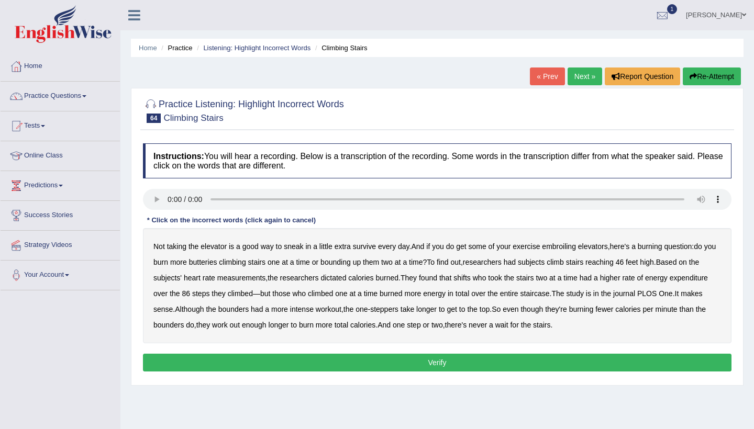
click at [170, 198] on audio at bounding box center [437, 199] width 588 height 21
click at [165, 200] on audio at bounding box center [437, 199] width 588 height 21
click at [166, 200] on audio at bounding box center [437, 199] width 588 height 21
click at [167, 200] on audio at bounding box center [437, 199] width 588 height 21
click at [214, 198] on audio at bounding box center [437, 199] width 588 height 21
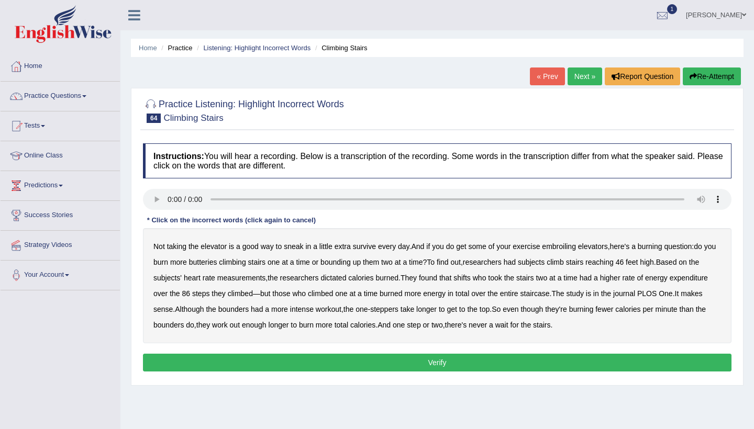
click at [169, 203] on audio at bounding box center [437, 199] width 588 height 21
click at [346, 280] on b "dictated" at bounding box center [333, 278] width 26 height 8
click at [403, 293] on b "burned" at bounding box center [390, 293] width 23 height 8
click at [448, 361] on button "Verify" at bounding box center [437, 363] width 588 height 18
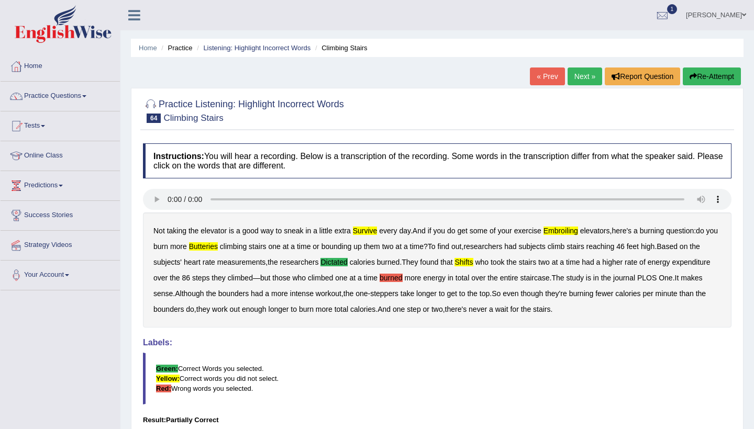
click at [719, 192] on audio at bounding box center [437, 199] width 588 height 21
click at [169, 195] on audio at bounding box center [437, 199] width 588 height 21
click at [712, 195] on audio at bounding box center [437, 199] width 588 height 21
click at [722, 195] on audio at bounding box center [437, 199] width 588 height 21
click at [712, 197] on audio at bounding box center [437, 199] width 588 height 21
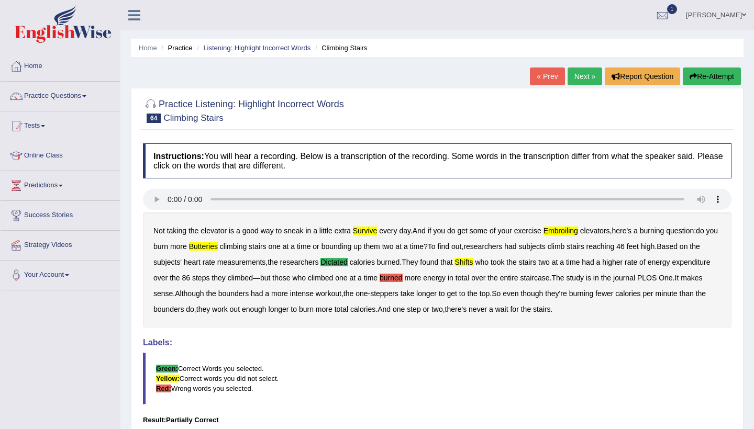
click at [718, 197] on audio at bounding box center [437, 199] width 588 height 21
click at [721, 200] on audio at bounding box center [437, 199] width 588 height 21
click at [720, 199] on audio at bounding box center [437, 199] width 588 height 21
click at [581, 77] on link "Next »" at bounding box center [584, 77] width 35 height 18
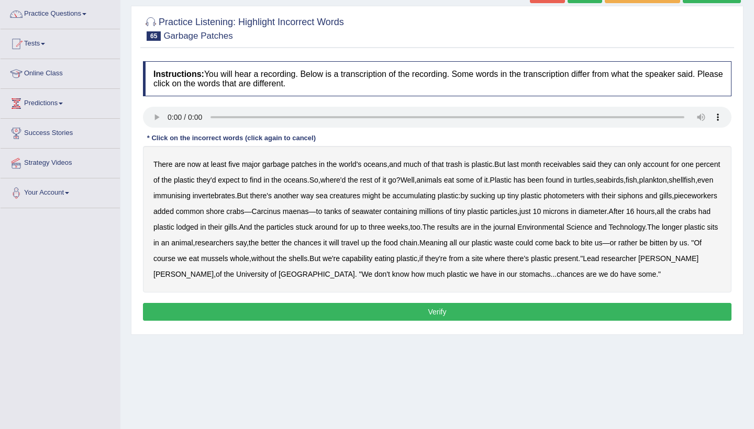
scroll to position [86, 0]
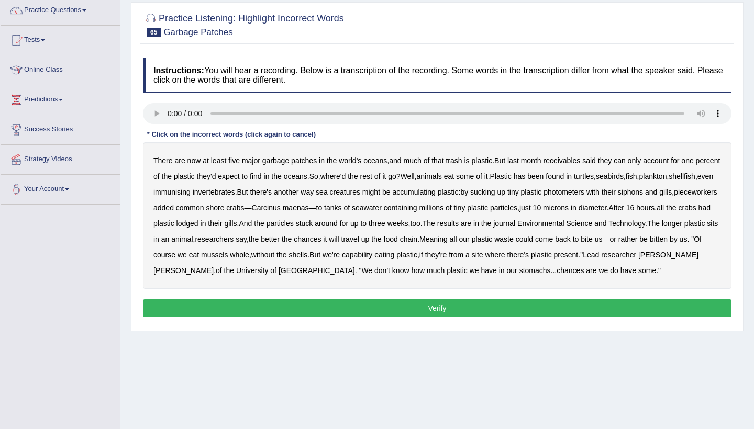
click at [168, 111] on audio at bounding box center [437, 113] width 588 height 21
click at [574, 162] on b "receivables" at bounding box center [561, 161] width 37 height 8
click at [191, 193] on b "immunising" at bounding box center [171, 192] width 37 height 8
click at [584, 191] on b "photometers" at bounding box center [563, 192] width 41 height 8
click at [233, 243] on b "researchers" at bounding box center [214, 239] width 39 height 8
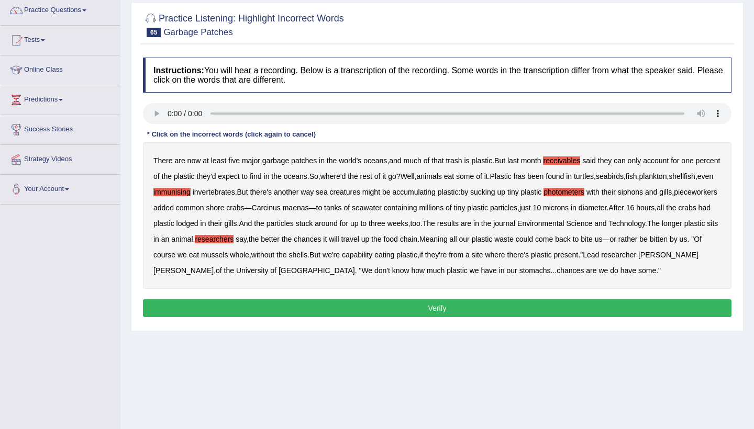
click at [372, 256] on b "capability" at bounding box center [357, 255] width 30 height 8
click at [478, 306] on button "Verify" at bounding box center [437, 308] width 588 height 18
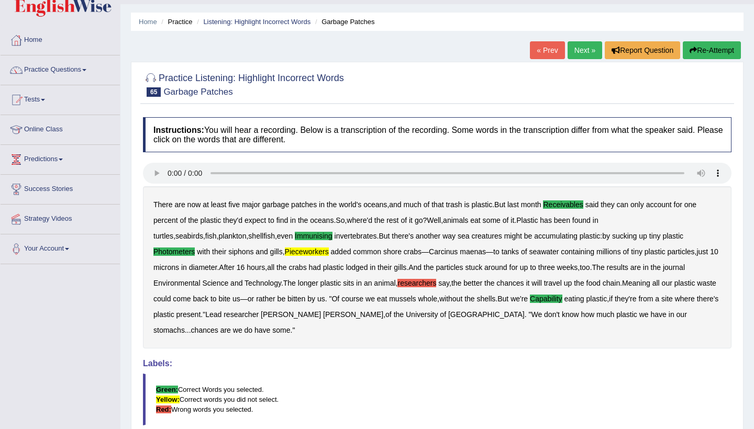
scroll to position [21, 0]
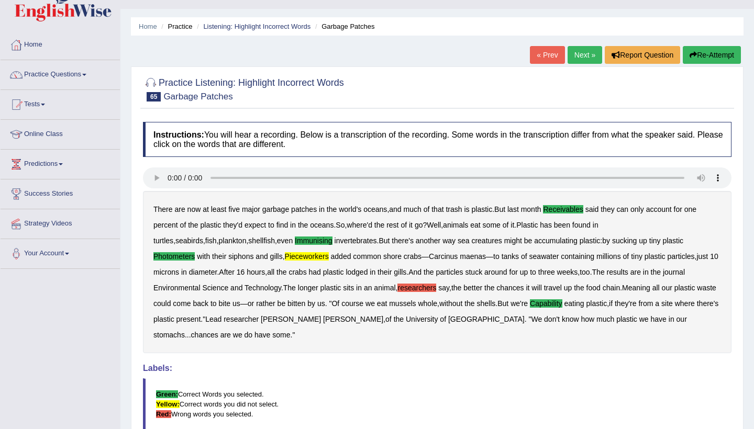
click at [574, 53] on link "Next »" at bounding box center [584, 55] width 35 height 18
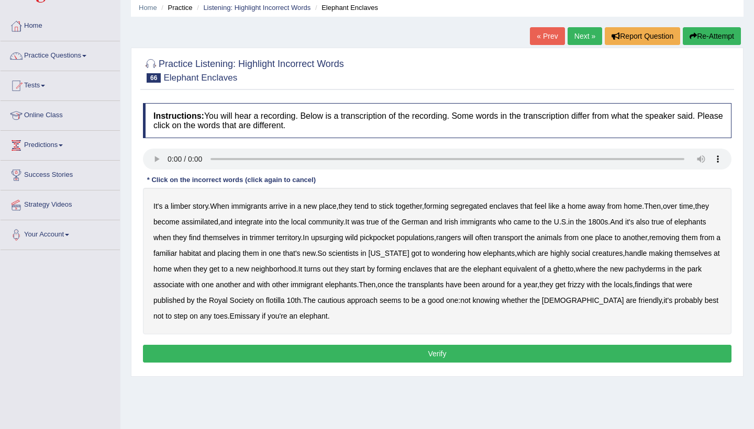
scroll to position [41, 0]
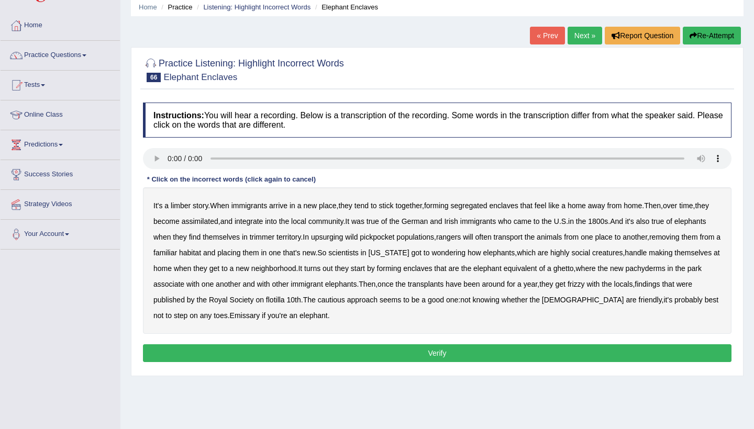
click at [168, 158] on audio at bounding box center [437, 158] width 588 height 21
click at [218, 222] on b "assimilated" at bounding box center [200, 221] width 37 height 8
click at [215, 158] on audio at bounding box center [437, 158] width 588 height 21
click at [182, 208] on b "limber" at bounding box center [181, 206] width 20 height 8
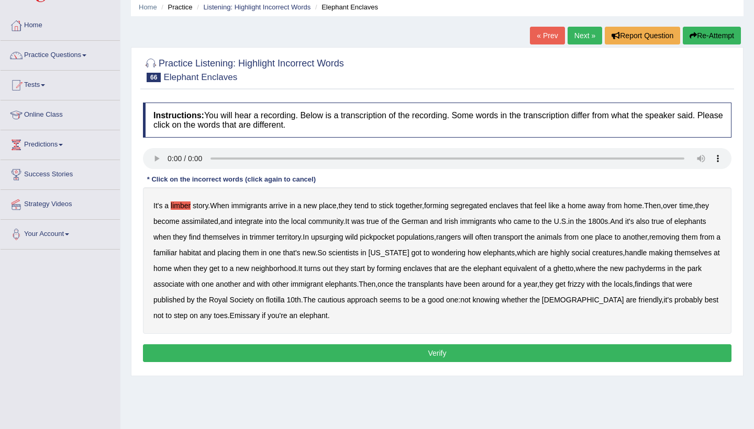
click at [343, 237] on b "upsurging" at bounding box center [327, 237] width 32 height 8
click at [359, 255] on b "scientists" at bounding box center [343, 253] width 30 height 8
click at [674, 257] on b "themselves" at bounding box center [692, 253] width 37 height 8
click at [322, 284] on b "immigrant" at bounding box center [307, 284] width 32 height 8
click at [167, 155] on audio at bounding box center [437, 158] width 588 height 21
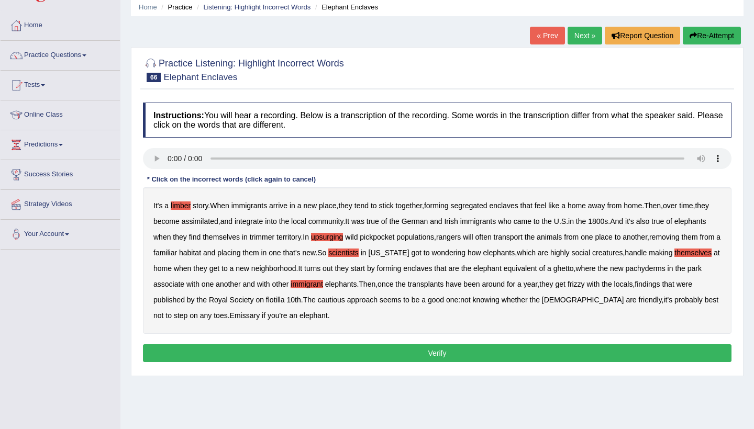
click at [359, 256] on b "scientists" at bounding box center [343, 253] width 30 height 8
click at [585, 284] on b "frizzy" at bounding box center [575, 284] width 17 height 8
click at [260, 314] on b "Emissary" at bounding box center [245, 315] width 30 height 8
click at [411, 351] on button "Verify" at bounding box center [437, 353] width 588 height 18
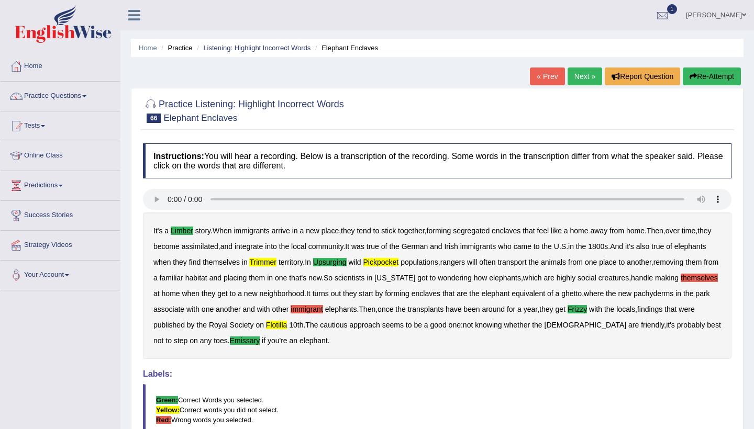
scroll to position [0, 0]
click at [576, 79] on link "Next »" at bounding box center [584, 77] width 35 height 18
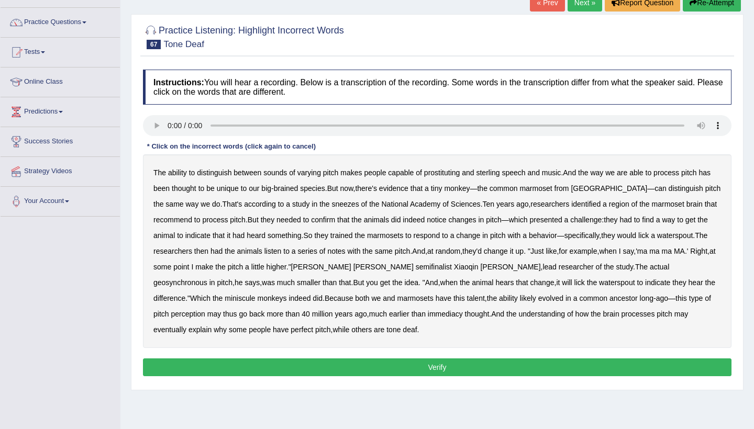
scroll to position [80, 0]
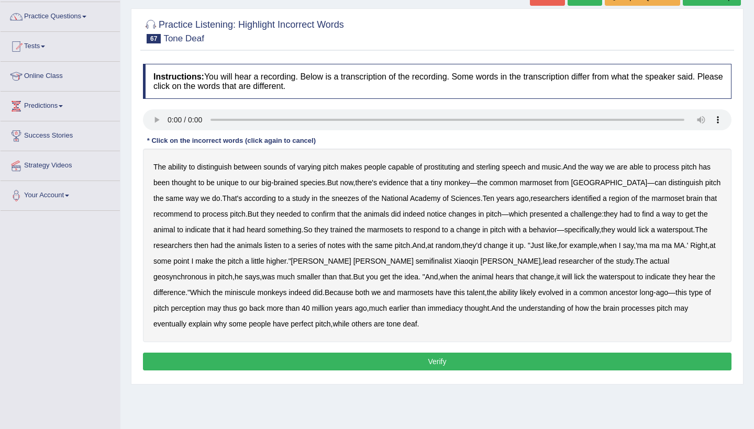
click at [169, 116] on audio at bounding box center [437, 119] width 588 height 21
click at [459, 170] on b "prostituting" at bounding box center [442, 167] width 36 height 8
click at [191, 186] on b "thought" at bounding box center [184, 182] width 25 height 8
click at [332, 200] on b "sneezes" at bounding box center [345, 198] width 27 height 8
click at [186, 217] on b "recommend" at bounding box center [172, 214] width 39 height 8
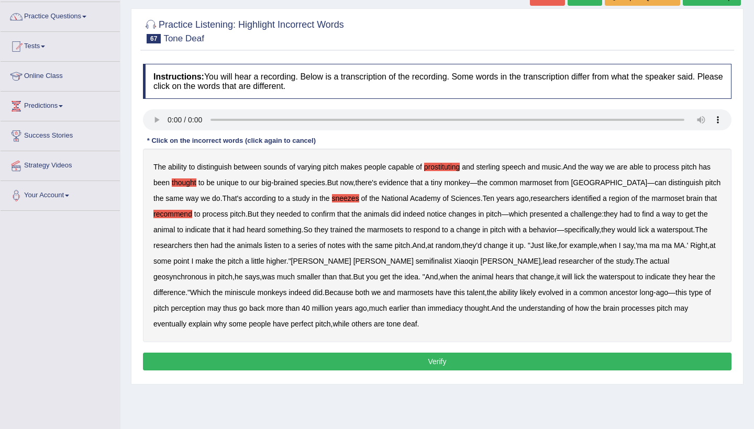
click at [207, 273] on b "geosynchronous" at bounding box center [180, 277] width 54 height 8
click at [428, 310] on b "immediacy" at bounding box center [445, 308] width 35 height 8
click at [334, 354] on button "Verify" at bounding box center [437, 362] width 588 height 18
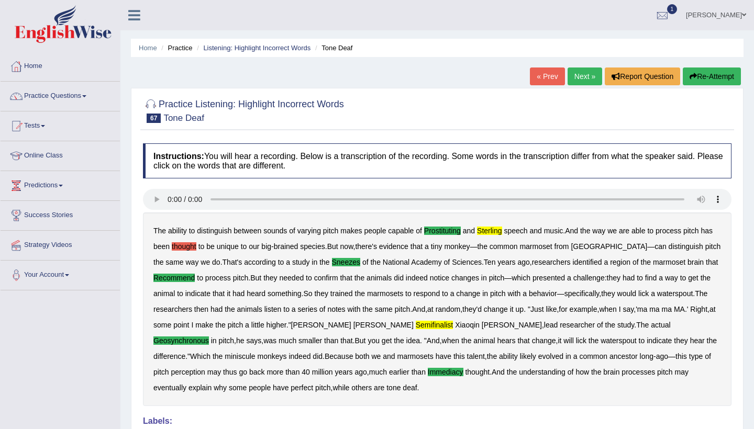
scroll to position [0, 0]
click at [586, 69] on link "Next »" at bounding box center [584, 77] width 35 height 18
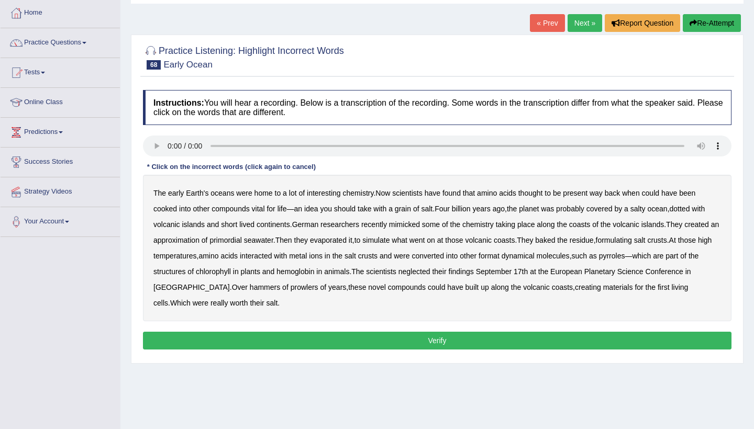
scroll to position [58, 0]
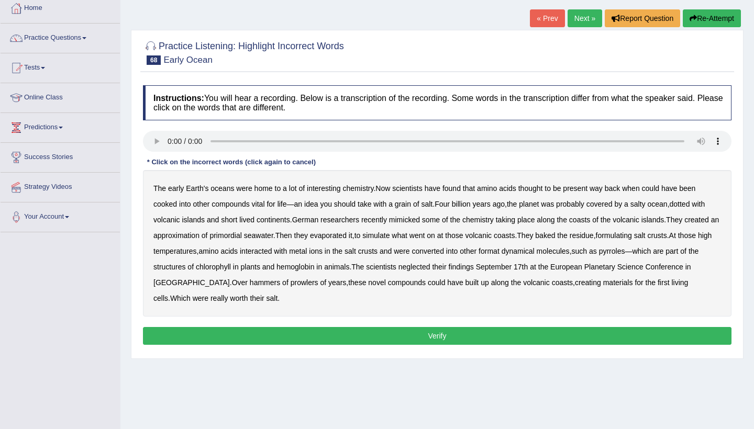
click at [169, 140] on audio at bounding box center [437, 141] width 588 height 21
click at [327, 223] on b "researchers" at bounding box center [339, 220] width 39 height 8
click at [430, 266] on b "neglected" at bounding box center [414, 267] width 32 height 8
click at [275, 285] on b "hammers" at bounding box center [265, 282] width 30 height 8
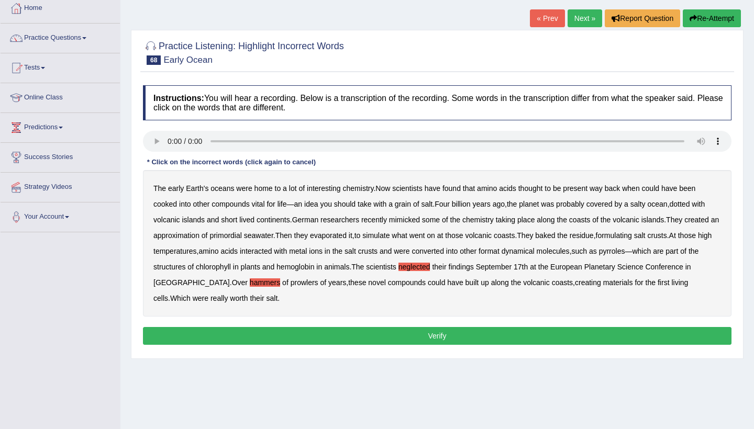
click at [317, 342] on button "Verify" at bounding box center [437, 336] width 588 height 18
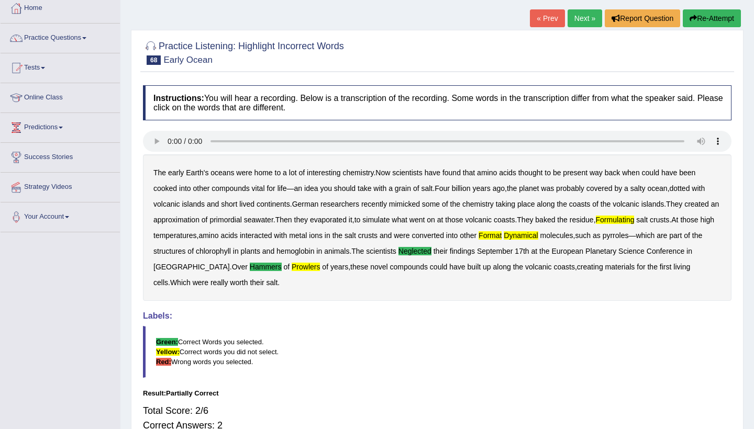
click at [568, 16] on link "Next »" at bounding box center [584, 18] width 35 height 18
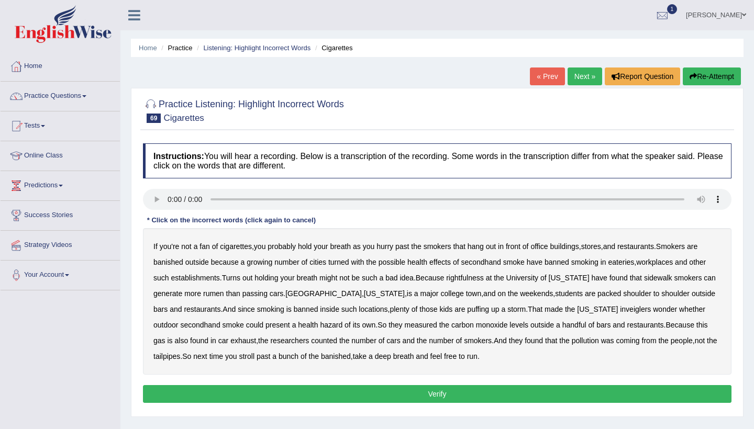
click at [167, 197] on audio at bounding box center [437, 199] width 588 height 21
click at [473, 277] on b "rightfulness" at bounding box center [465, 278] width 38 height 8
click at [217, 295] on b "rumen" at bounding box center [213, 293] width 21 height 8
click at [412, 391] on button "Verify" at bounding box center [437, 394] width 588 height 18
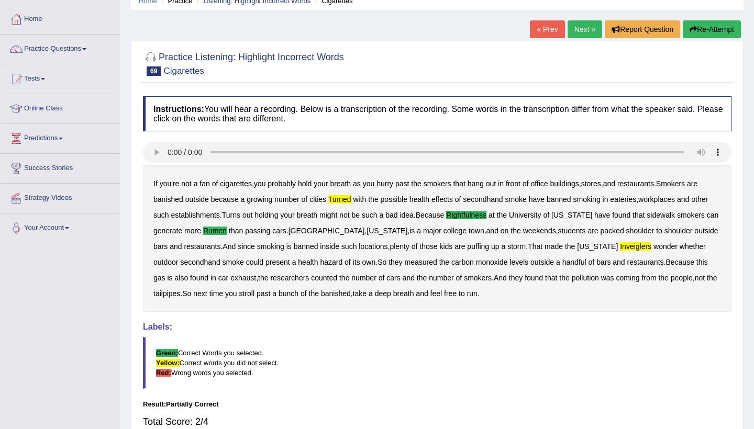
scroll to position [50, 0]
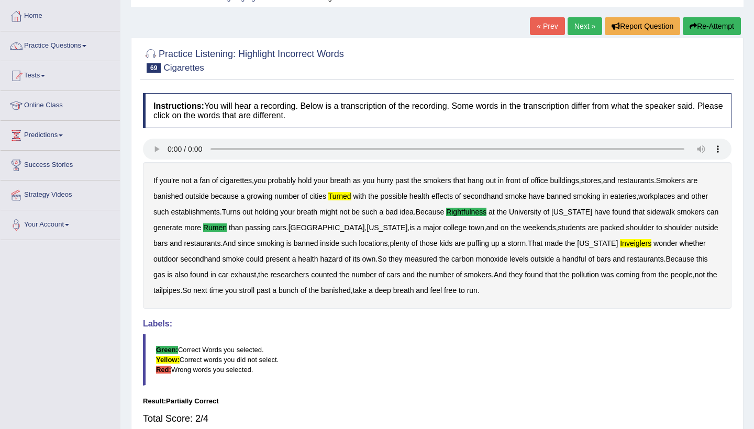
click at [582, 25] on link "Next »" at bounding box center [584, 26] width 35 height 18
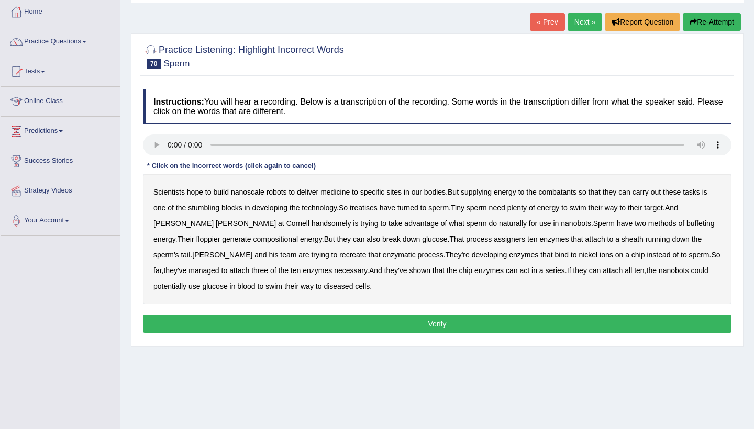
scroll to position [58, 0]
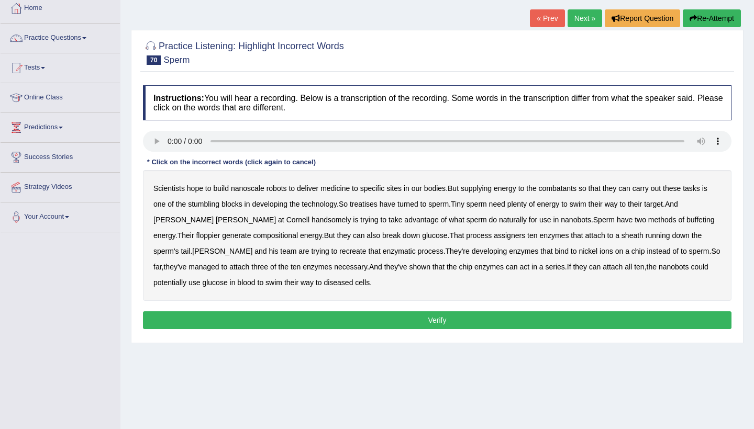
click at [170, 141] on audio at bounding box center [437, 141] width 588 height 21
click at [372, 204] on b "treatises" at bounding box center [364, 204] width 28 height 8
click at [311, 218] on b "handsomely" at bounding box center [331, 220] width 40 height 8
click at [686, 218] on b "buffeting" at bounding box center [700, 220] width 28 height 8
click at [494, 237] on b "assigners" at bounding box center [509, 235] width 31 height 8
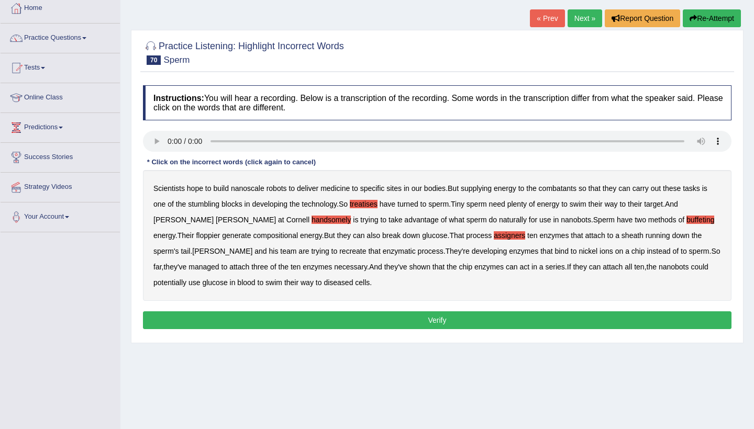
click at [392, 317] on button "Verify" at bounding box center [437, 320] width 588 height 18
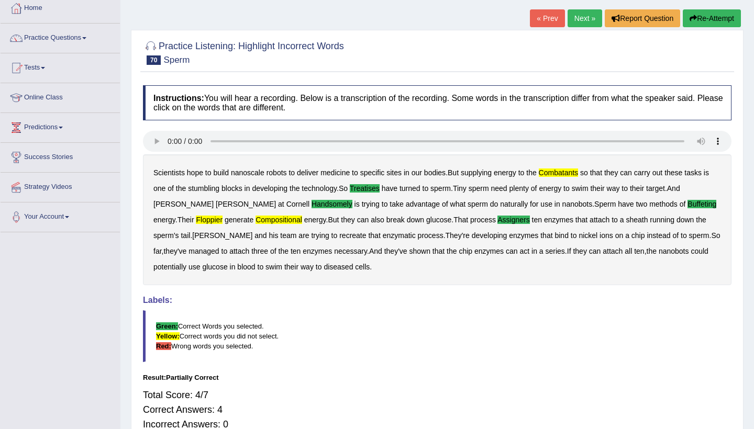
click at [588, 13] on link "Next »" at bounding box center [584, 18] width 35 height 18
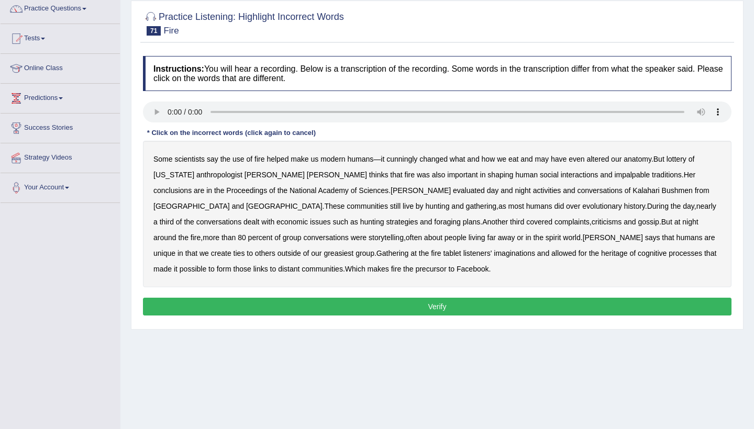
scroll to position [93, 0]
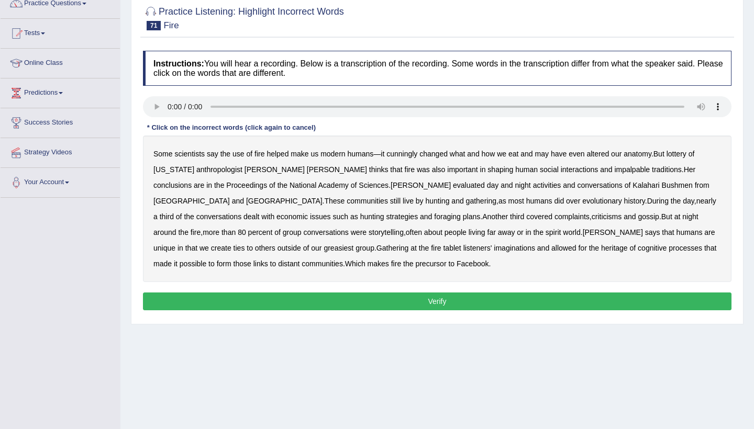
click at [172, 104] on audio at bounding box center [437, 106] width 588 height 21
click at [686, 154] on b "lottery" at bounding box center [676, 154] width 20 height 8
click at [614, 171] on b "impalpable" at bounding box center [632, 169] width 36 height 8
click at [353, 244] on b "greasiest" at bounding box center [338, 248] width 30 height 8
click at [463, 249] on b "listeners'" at bounding box center [477, 248] width 29 height 8
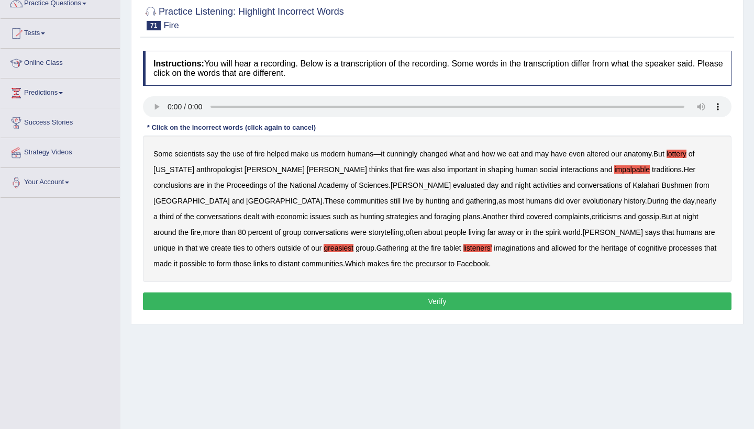
click at [463, 249] on b "listeners'" at bounding box center [477, 248] width 29 height 8
click at [443, 244] on b "tablet" at bounding box center [452, 248] width 18 height 8
click at [269, 297] on button "Verify" at bounding box center [437, 302] width 588 height 18
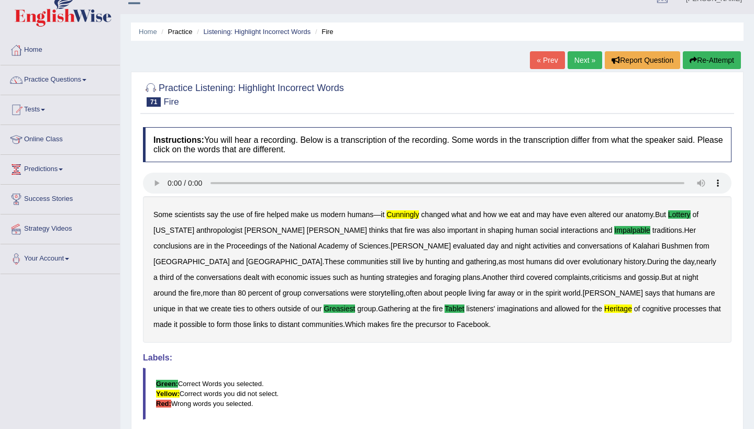
scroll to position [14, 0]
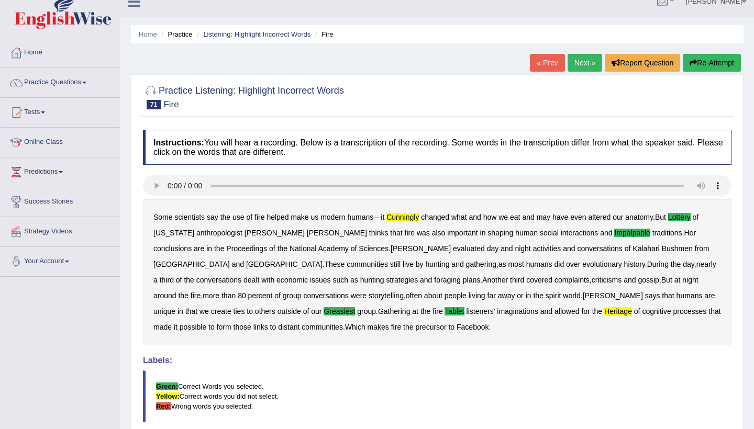
click at [578, 65] on link "Next »" at bounding box center [584, 63] width 35 height 18
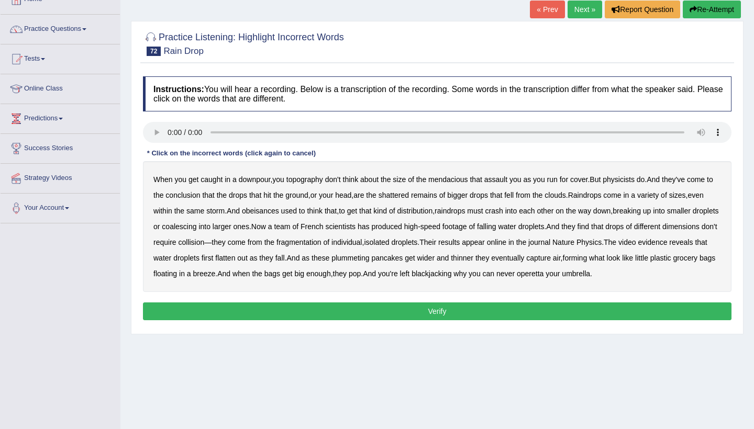
scroll to position [70, 0]
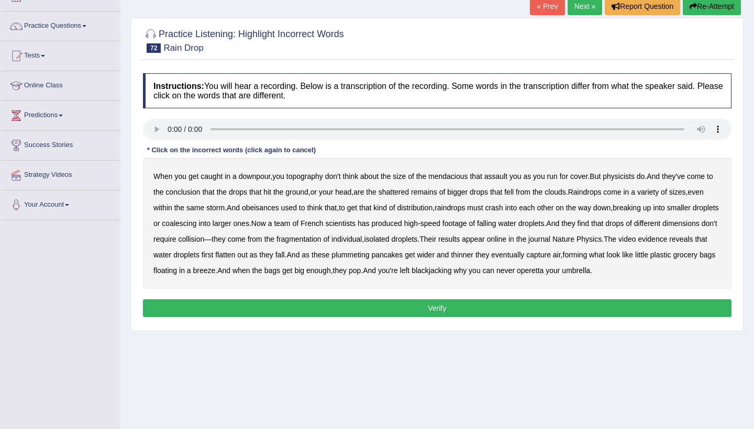
click at [169, 127] on audio at bounding box center [437, 129] width 588 height 21
click at [213, 130] on audio at bounding box center [437, 129] width 588 height 21
click at [279, 207] on b "obeisances" at bounding box center [260, 208] width 37 height 8
click at [451, 274] on b "blackjacking" at bounding box center [431, 270] width 40 height 8
click at [558, 307] on button "Verify" at bounding box center [437, 308] width 588 height 18
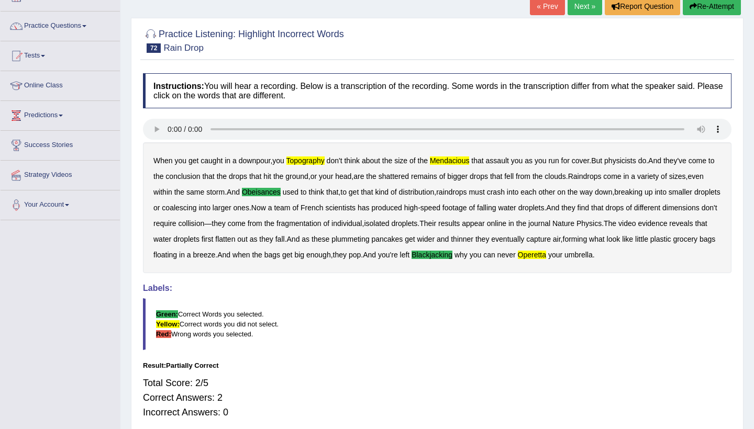
click at [588, 5] on link "Next »" at bounding box center [584, 6] width 35 height 18
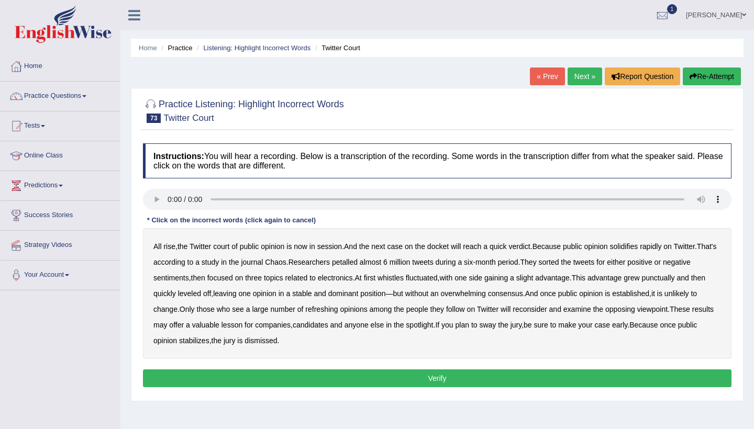
click at [174, 199] on audio at bounding box center [437, 199] width 588 height 21
click at [166, 198] on audio at bounding box center [437, 199] width 588 height 21
click at [168, 199] on audio at bounding box center [437, 199] width 588 height 21
click at [357, 264] on b "petalled" at bounding box center [345, 262] width 26 height 8
click at [404, 278] on b "whistles" at bounding box center [390, 278] width 26 height 8
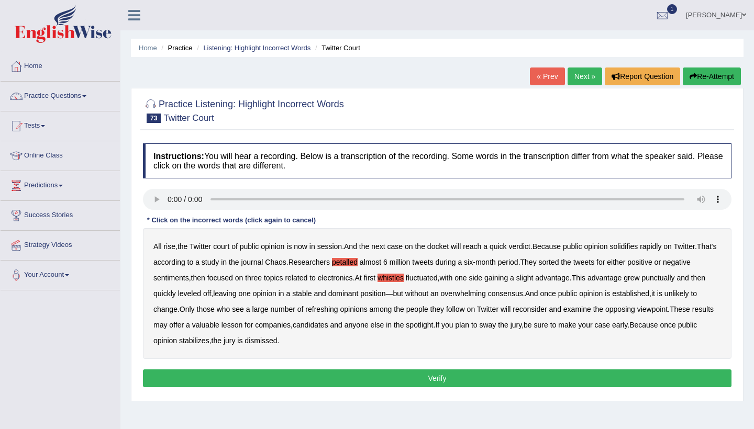
click at [675, 276] on b "punctually" at bounding box center [658, 278] width 33 height 8
click at [338, 310] on b "refreshing" at bounding box center [321, 309] width 32 height 8
click at [320, 382] on button "Verify" at bounding box center [437, 379] width 588 height 18
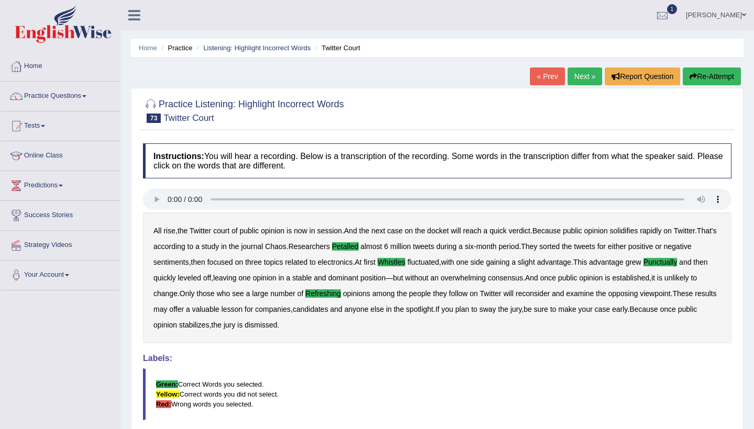
click at [571, 77] on link "Next »" at bounding box center [584, 77] width 35 height 18
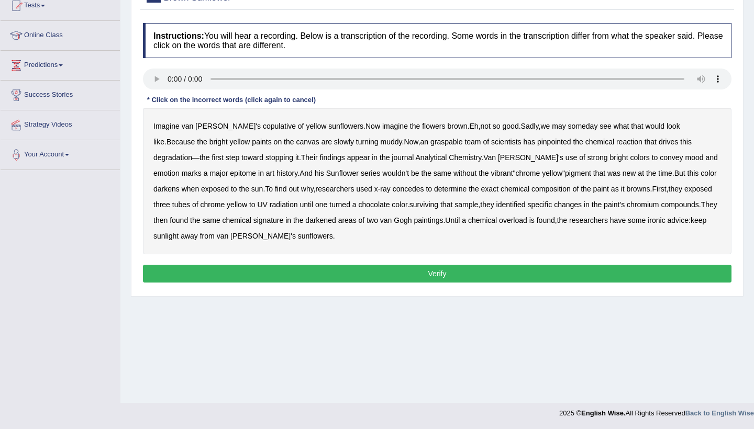
scroll to position [120, 0]
click at [167, 77] on audio at bounding box center [437, 79] width 588 height 21
click at [430, 142] on b "graspable" at bounding box center [446, 142] width 32 height 8
click at [392, 158] on b "journal" at bounding box center [403, 157] width 22 height 8
click at [409, 203] on b "surviving" at bounding box center [423, 204] width 29 height 8
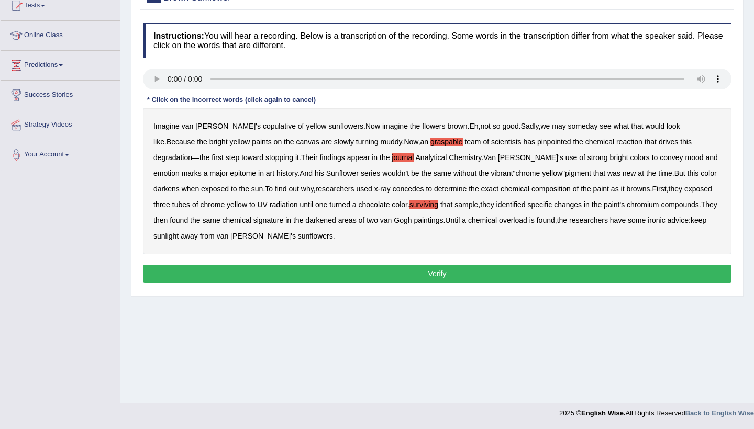
click at [374, 273] on button "Verify" at bounding box center [437, 274] width 588 height 18
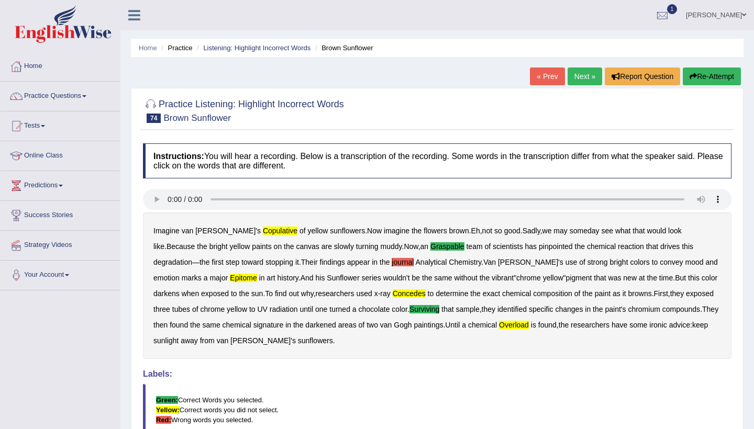
scroll to position [0, 0]
click at [576, 77] on link "Next »" at bounding box center [584, 77] width 35 height 18
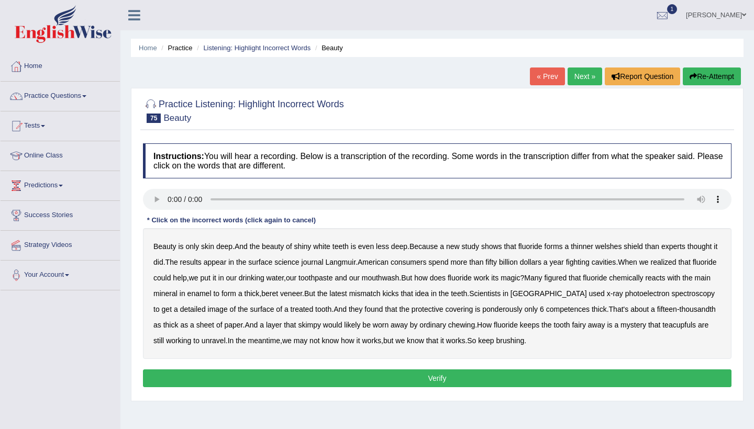
click at [166, 199] on audio at bounding box center [437, 199] width 588 height 21
click at [593, 248] on b "thinner" at bounding box center [582, 246] width 23 height 8
click at [302, 295] on b "veneer" at bounding box center [291, 293] width 22 height 8
click at [522, 312] on b "ponderously" at bounding box center [502, 309] width 40 height 8
click at [662, 329] on b "teacupfuls" at bounding box center [678, 325] width 33 height 8
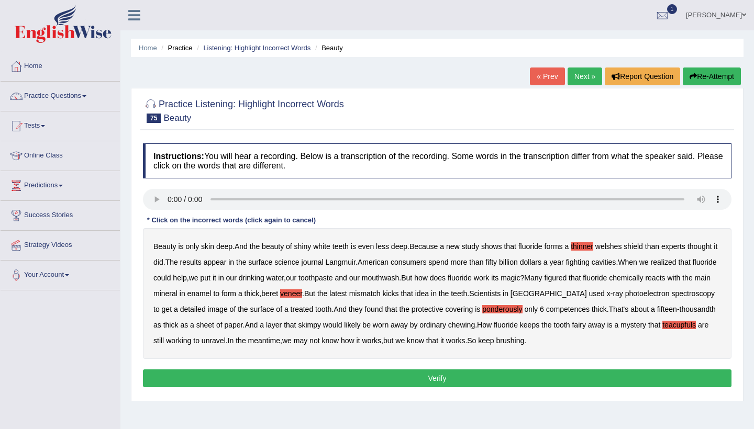
click at [319, 382] on button "Verify" at bounding box center [437, 379] width 588 height 18
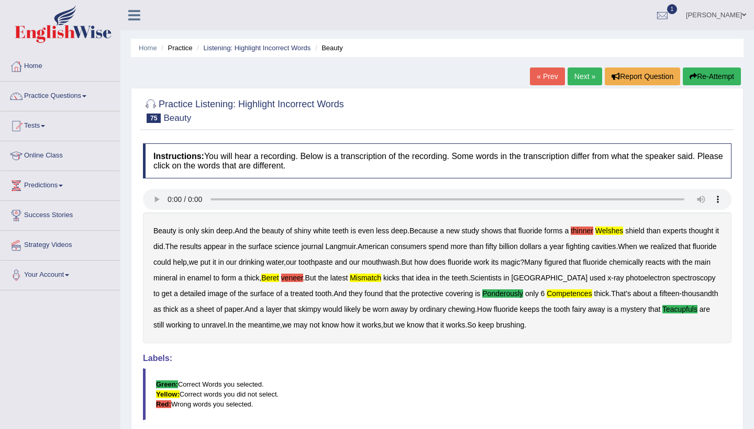
click at [579, 72] on link "Next »" at bounding box center [584, 77] width 35 height 18
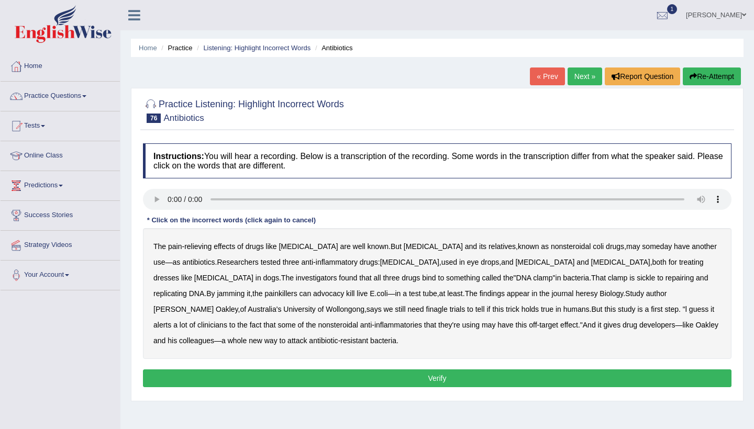
click at [166, 195] on audio at bounding box center [437, 199] width 588 height 21
click at [636, 276] on b "sickle" at bounding box center [645, 278] width 18 height 8
click at [313, 295] on b "advocacy" at bounding box center [328, 293] width 31 height 8
click at [426, 310] on b "finagle" at bounding box center [436, 309] width 21 height 8
click at [374, 326] on b "inflammatories" at bounding box center [398, 325] width 48 height 8
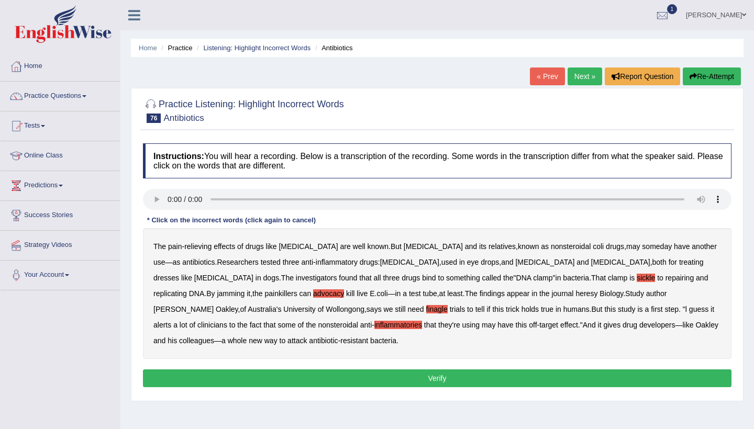
click at [340, 343] on b "resistant" at bounding box center [354, 341] width 28 height 8
click at [276, 379] on button "Verify" at bounding box center [437, 379] width 588 height 18
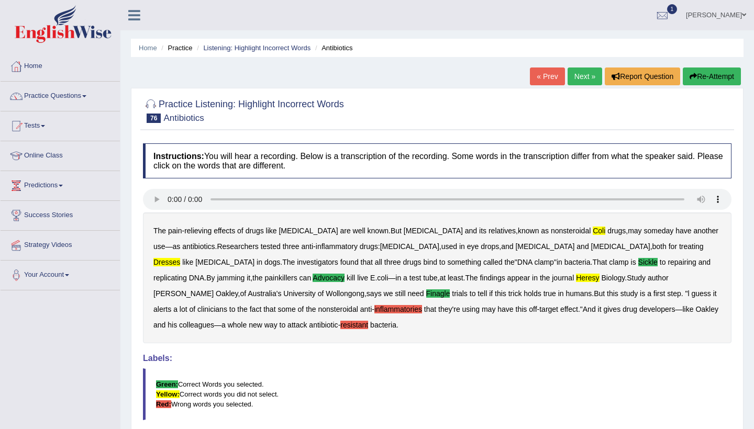
click at [578, 79] on link "Next »" at bounding box center [584, 77] width 35 height 18
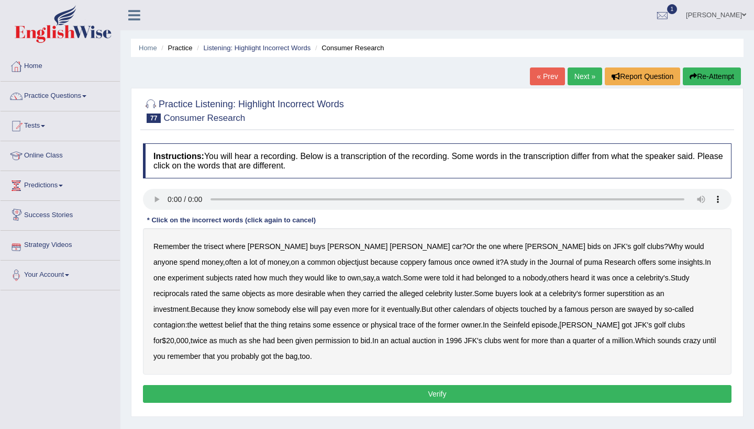
click at [170, 198] on audio at bounding box center [437, 199] width 588 height 21
click at [400, 263] on b "coppery" at bounding box center [413, 262] width 26 height 8
click at [189, 289] on b "reciprocals" at bounding box center [171, 293] width 36 height 8
click at [453, 311] on b "calendars" at bounding box center [469, 309] width 32 height 8
click at [222, 321] on b "wettest" at bounding box center [210, 325] width 23 height 8
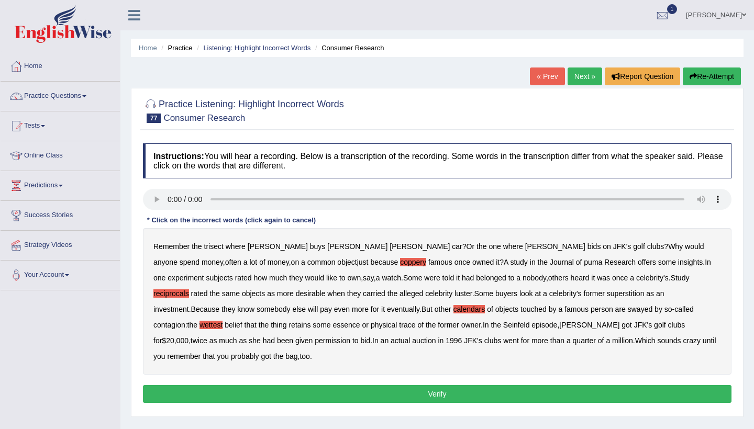
click at [503, 327] on b "Seinfeld" at bounding box center [516, 325] width 27 height 8
click at [561, 385] on button "Verify" at bounding box center [437, 394] width 588 height 18
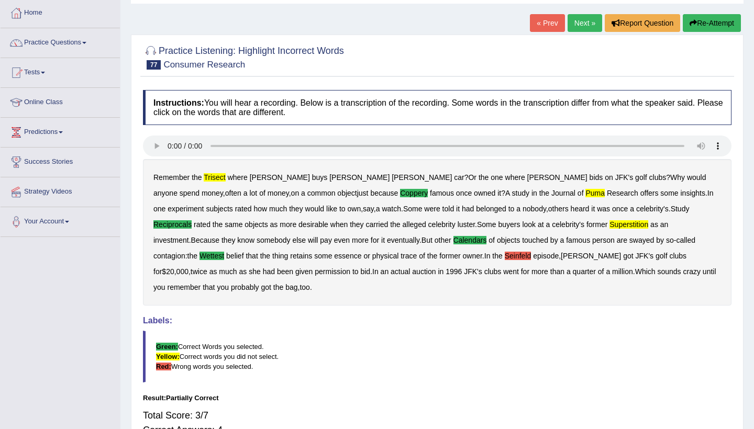
scroll to position [16, 0]
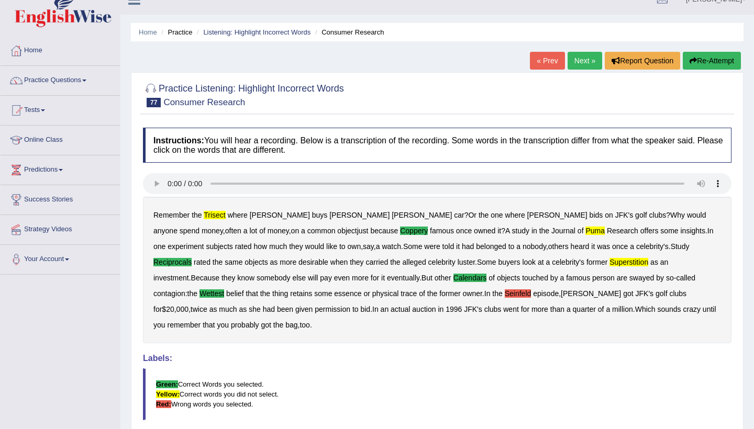
click at [575, 65] on link "Next »" at bounding box center [584, 61] width 35 height 18
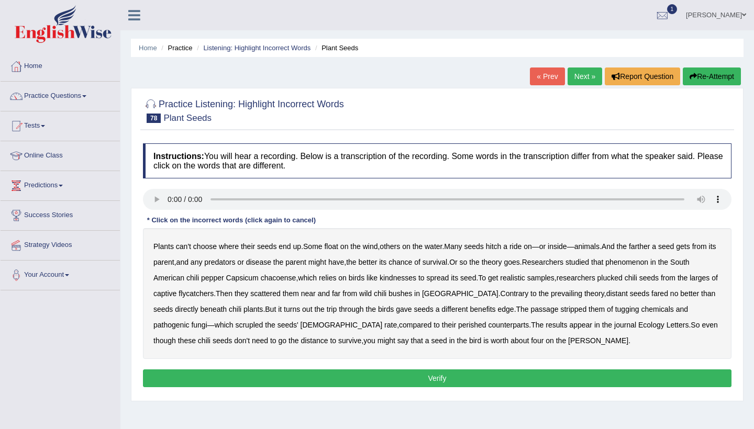
click at [164, 196] on audio at bounding box center [437, 199] width 588 height 21
click at [170, 199] on audio at bounding box center [437, 199] width 588 height 21
click at [410, 278] on b "kindnesses" at bounding box center [397, 278] width 37 height 8
click at [709, 274] on b "larges" at bounding box center [699, 278] width 20 height 8
click at [345, 311] on b "through" at bounding box center [351, 309] width 25 height 8
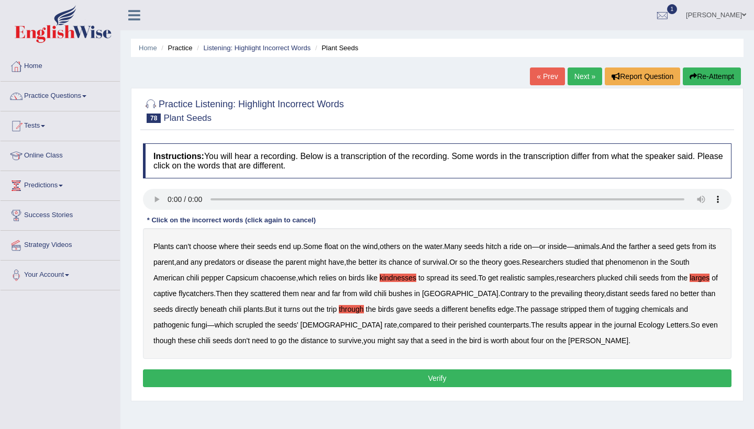
click at [366, 311] on b "the" at bounding box center [371, 309] width 10 height 8
click at [339, 310] on b "through" at bounding box center [351, 309] width 25 height 8
click at [366, 307] on b "the" at bounding box center [371, 309] width 10 height 8
click at [176, 337] on b "though" at bounding box center [164, 341] width 23 height 8
click at [449, 376] on button "Verify" at bounding box center [437, 379] width 588 height 18
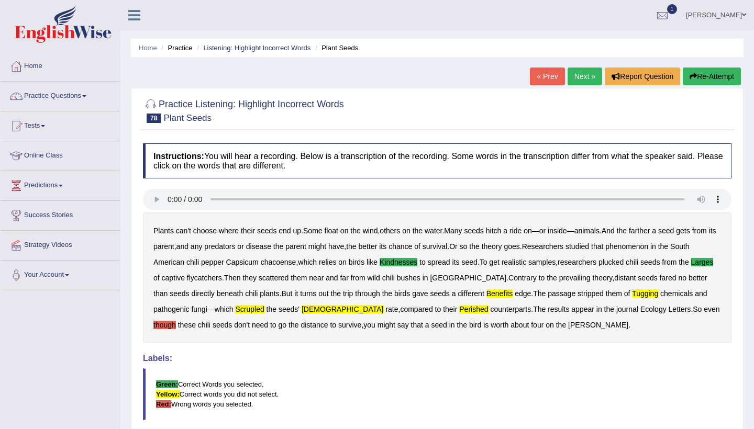
click at [583, 75] on link "Next »" at bounding box center [584, 77] width 35 height 18
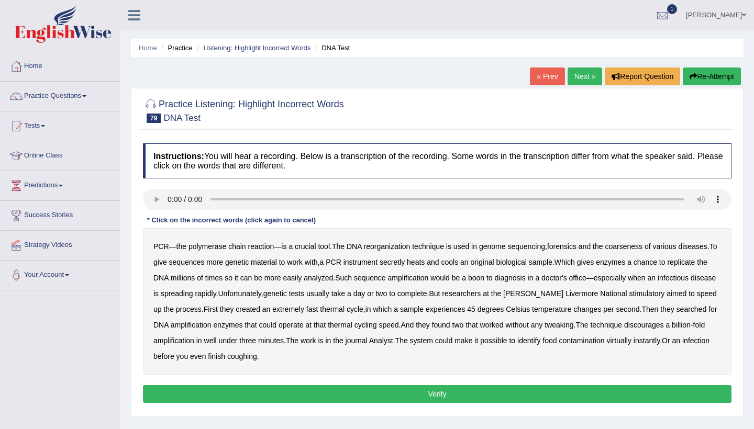
click at [169, 197] on audio at bounding box center [437, 199] width 588 height 21
click at [396, 248] on b "reorganization" at bounding box center [387, 246] width 47 height 8
click at [216, 200] on audio at bounding box center [437, 199] width 588 height 21
click at [633, 251] on div "PCR — the polymerase chain reaction — is a crucial tool . The DNA reorganizatio…" at bounding box center [437, 301] width 588 height 147
click at [633, 250] on b "coarseness" at bounding box center [624, 246] width 38 height 8
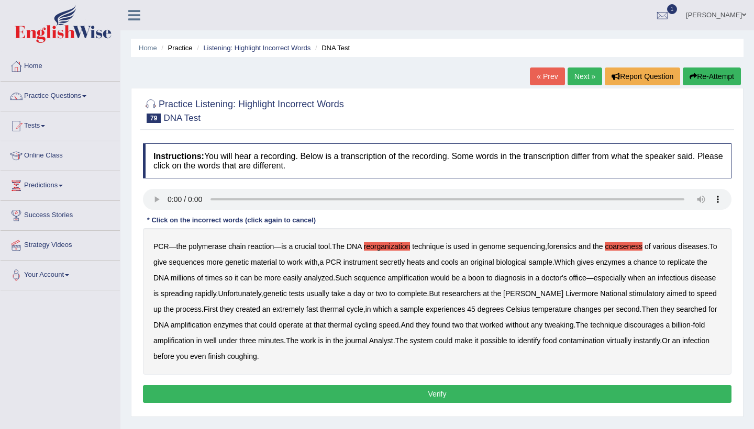
click at [405, 262] on b "secretly" at bounding box center [391, 262] width 25 height 8
click at [684, 293] on b "aimed" at bounding box center [676, 293] width 20 height 8
click at [540, 341] on b "identify" at bounding box center [528, 341] width 23 height 8
click at [306, 389] on button "Verify" at bounding box center [437, 394] width 588 height 18
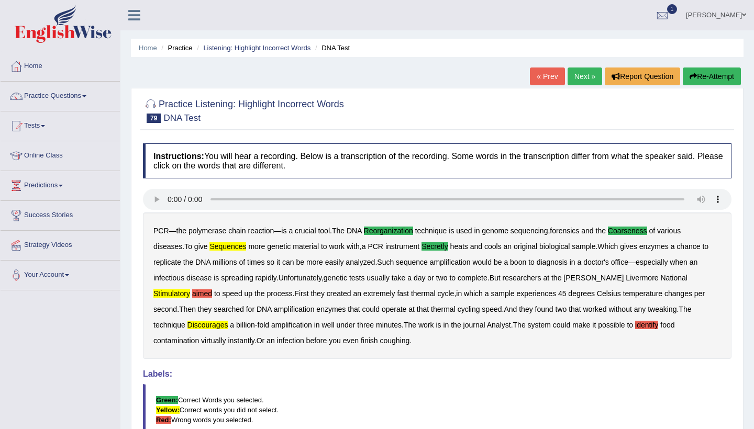
click at [576, 77] on link "Next »" at bounding box center [584, 77] width 35 height 18
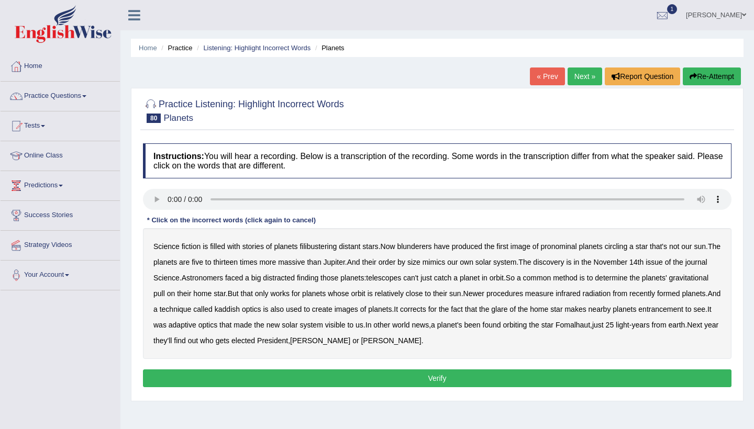
click at [169, 196] on audio at bounding box center [437, 199] width 588 height 21
click at [422, 247] on b "blunderers" at bounding box center [414, 246] width 35 height 8
click at [576, 248] on b "pronominal" at bounding box center [558, 246] width 36 height 8
click at [295, 278] on b "distracted" at bounding box center [279, 278] width 32 height 8
click at [655, 292] on b "recently" at bounding box center [642, 293] width 26 height 8
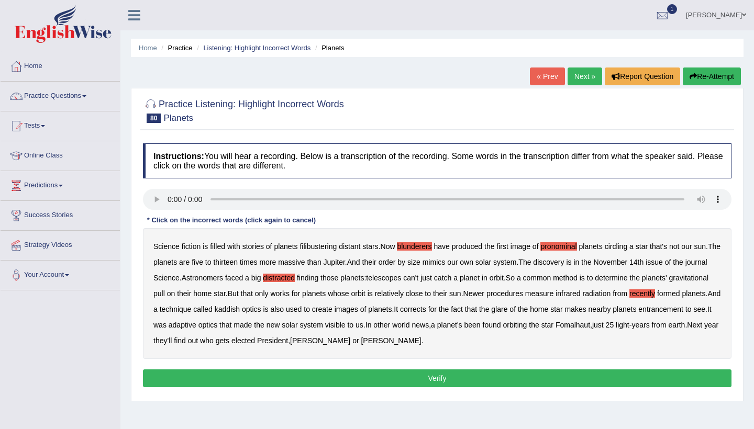
click at [638, 314] on b "entrancement" at bounding box center [660, 309] width 45 height 8
click at [527, 329] on b "orbiting" at bounding box center [514, 325] width 24 height 8
click at [436, 379] on button "Verify" at bounding box center [437, 379] width 588 height 18
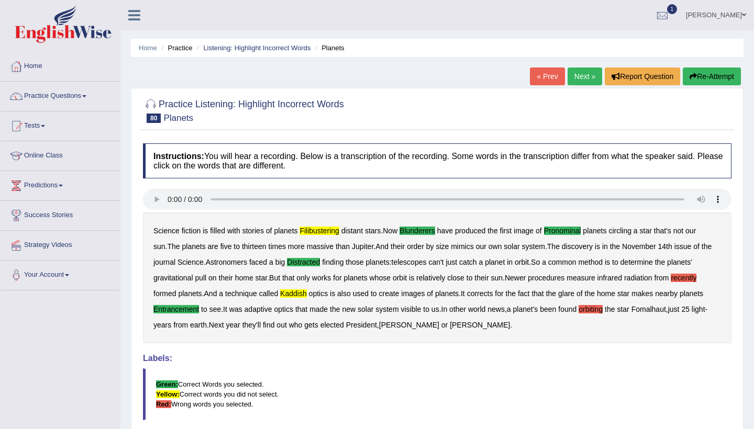
click at [587, 77] on link "Next »" at bounding box center [584, 77] width 35 height 18
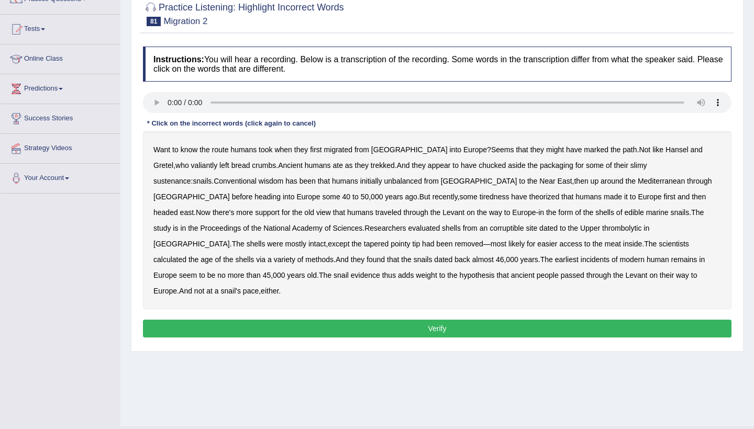
scroll to position [99, 0]
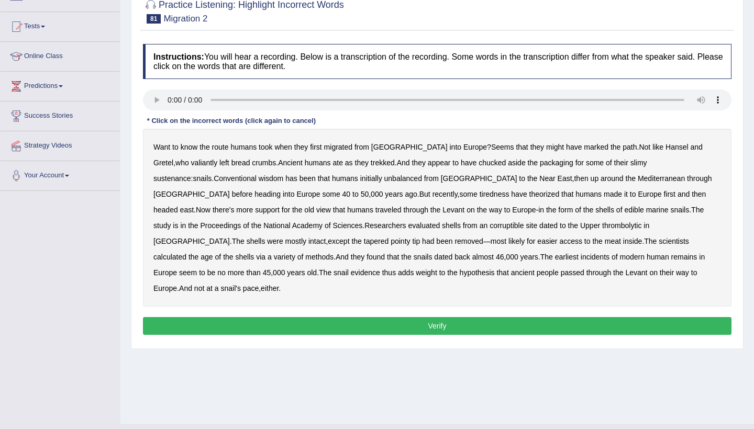
click at [171, 97] on audio at bounding box center [437, 100] width 588 height 21
click at [463, 148] on b "Europe" at bounding box center [475, 147] width 24 height 8
click at [215, 99] on audio at bounding box center [437, 100] width 588 height 21
click at [463, 146] on b "Europe" at bounding box center [475, 147] width 24 height 8
click at [285, 177] on b "has" at bounding box center [291, 178] width 12 height 8
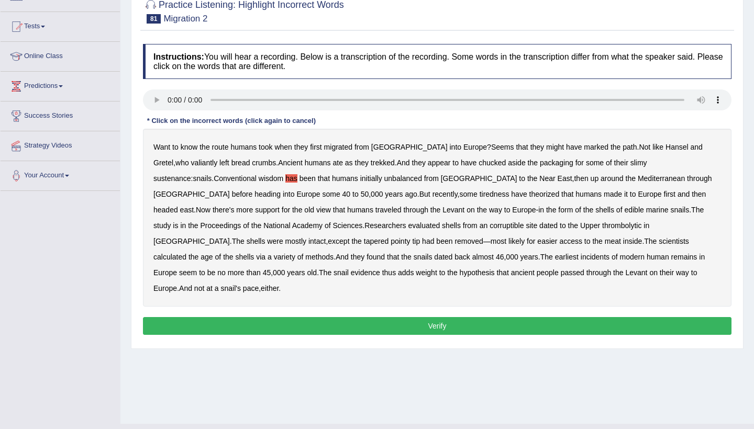
click at [479, 195] on b "tiredness" at bounding box center [494, 194] width 30 height 8
click at [575, 210] on b "of" at bounding box center [578, 210] width 6 height 8
click at [602, 226] on b "thrombolytic" at bounding box center [621, 225] width 39 height 8
click at [436, 242] on b "been" at bounding box center [444, 241] width 16 height 8
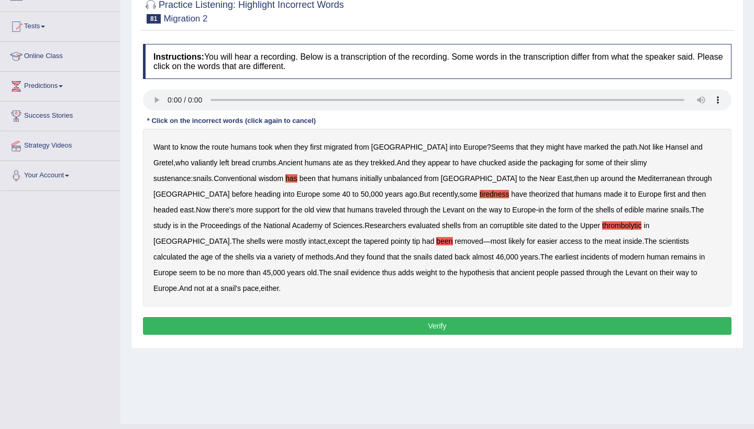
click at [177, 284] on b "Europe" at bounding box center [165, 288] width 24 height 8
click at [441, 317] on button "Verify" at bounding box center [437, 326] width 588 height 18
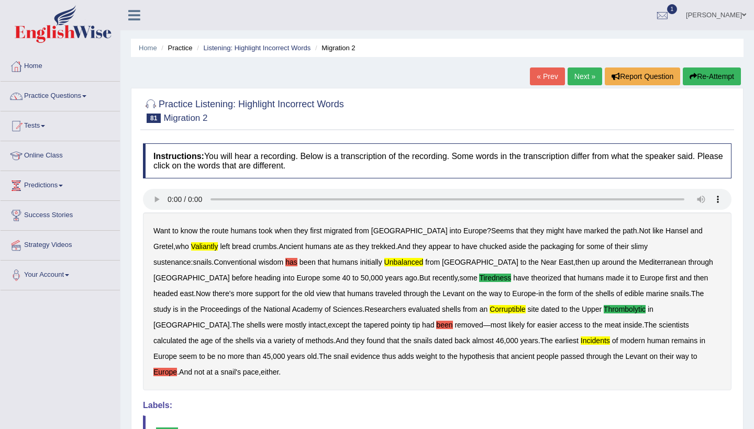
scroll to position [0, 0]
click at [574, 75] on link "Next »" at bounding box center [584, 77] width 35 height 18
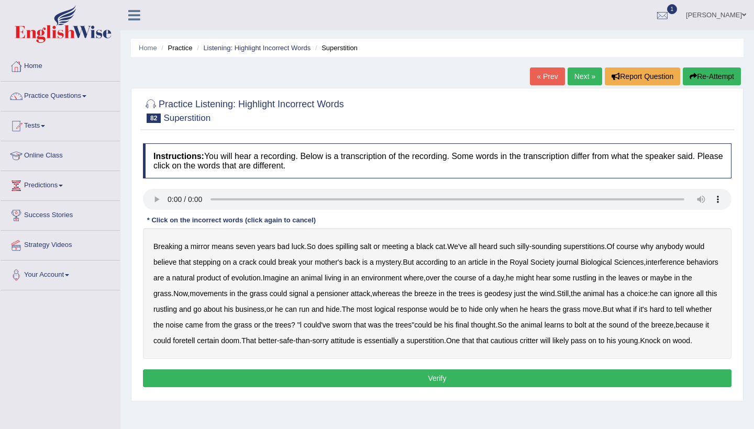
click at [165, 199] on audio at bounding box center [437, 199] width 588 height 21
click at [166, 197] on audio at bounding box center [437, 199] width 588 height 21
click at [679, 260] on b "interference" at bounding box center [664, 262] width 39 height 8
click at [349, 293] on b "pensioner" at bounding box center [332, 293] width 32 height 8
click at [674, 298] on b "ignore" at bounding box center [684, 293] width 20 height 8
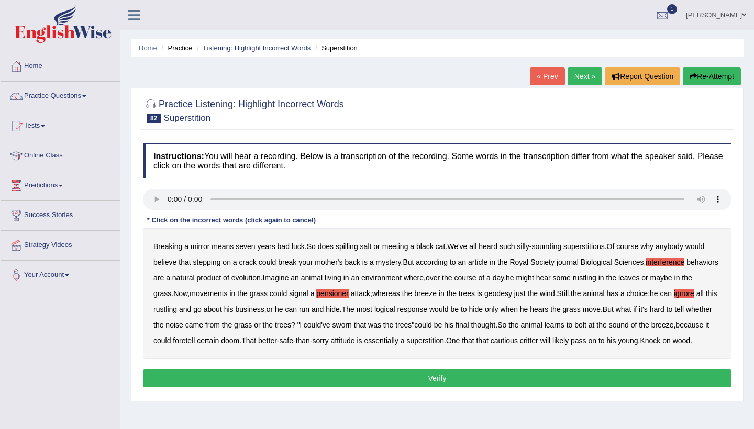
click at [203, 327] on b "came" at bounding box center [194, 325] width 18 height 8
click at [375, 387] on button "Verify" at bounding box center [437, 379] width 588 height 18
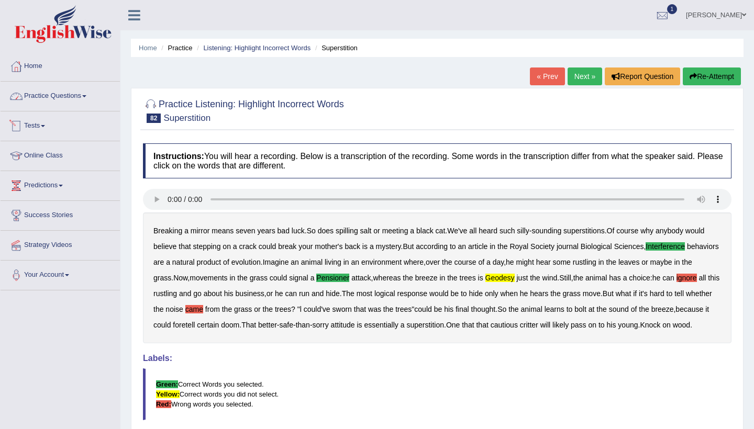
click at [85, 95] on link "Practice Questions" at bounding box center [60, 95] width 119 height 26
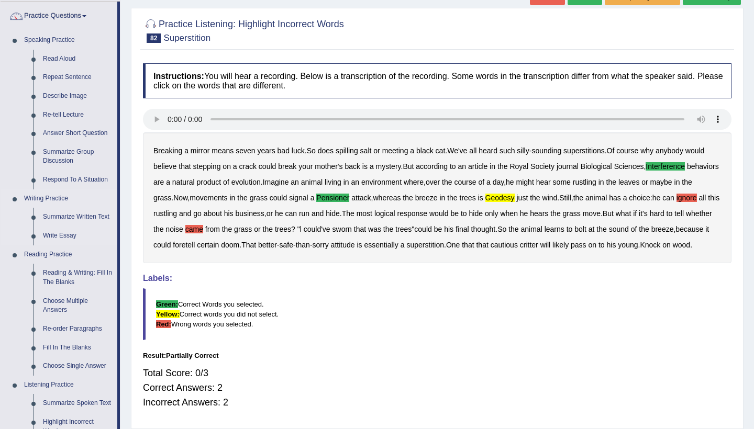
scroll to position [78, 0]
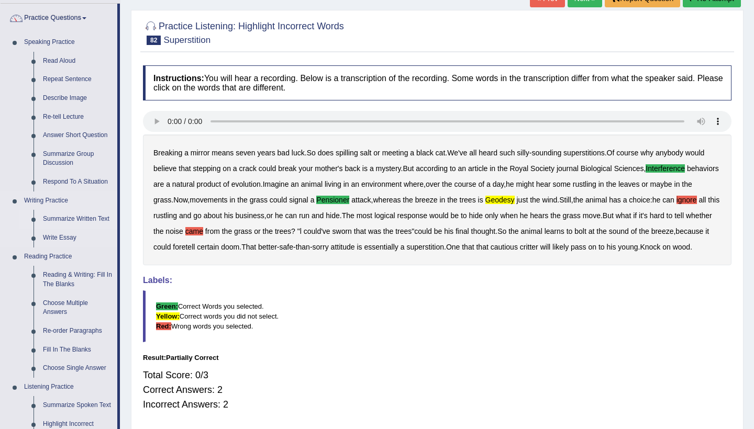
click at [74, 217] on link "Summarize Written Text" at bounding box center [77, 219] width 79 height 19
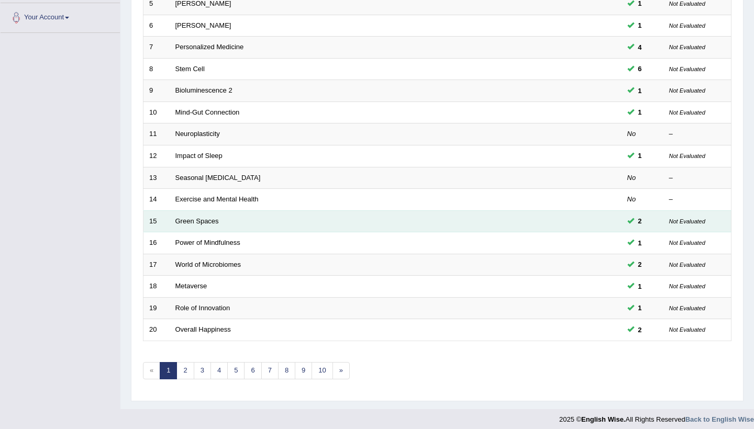
scroll to position [257, 0]
click at [201, 218] on link "Green Spaces" at bounding box center [196, 222] width 43 height 8
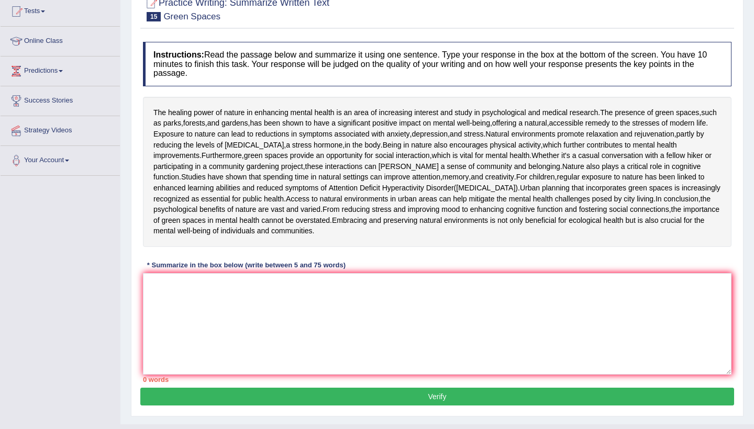
scroll to position [115, 0]
click at [162, 362] on textarea at bounding box center [437, 324] width 588 height 102
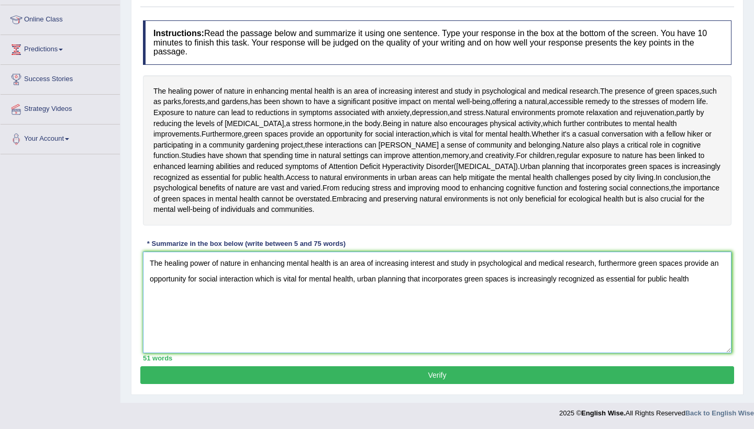
scroll to position [205, 0]
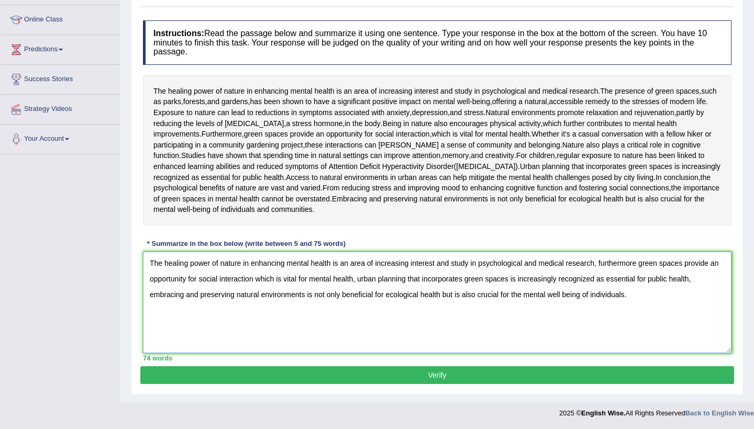
type textarea "The healing power of nature in enhancing mental health is an area of increasing…"
click at [644, 374] on button "Verify" at bounding box center [437, 375] width 594 height 18
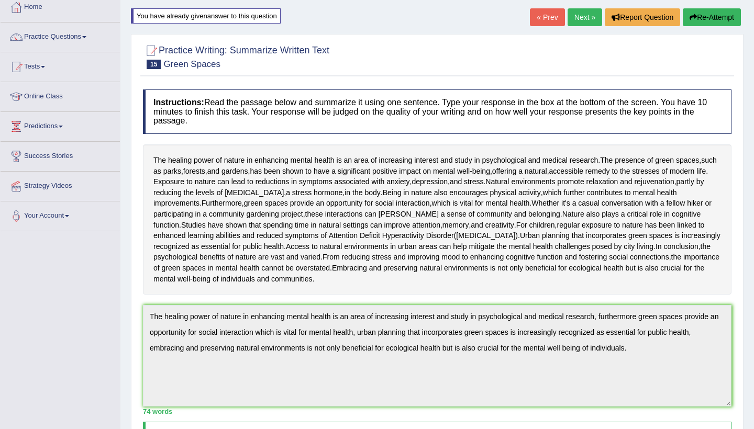
scroll to position [47, 0]
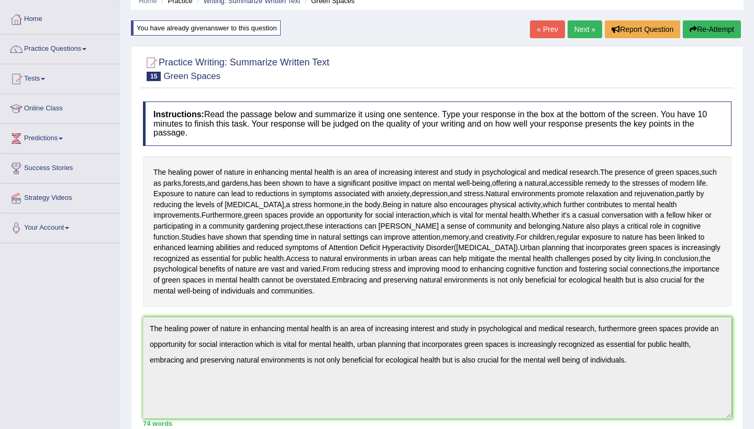
click at [568, 24] on link "Next »" at bounding box center [584, 29] width 35 height 18
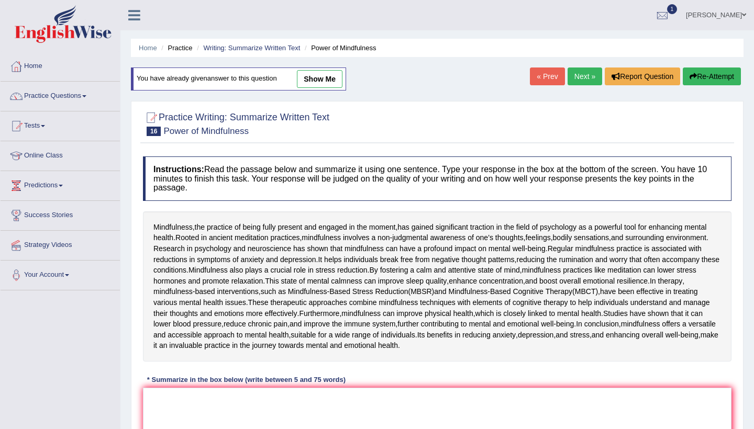
click at [568, 24] on ul "Manoj Kumar Toggle navigation Username: 0481871912 Access Type: Online Subscrip…" at bounding box center [531, 15] width 443 height 30
click at [578, 76] on link "Next »" at bounding box center [584, 77] width 35 height 18
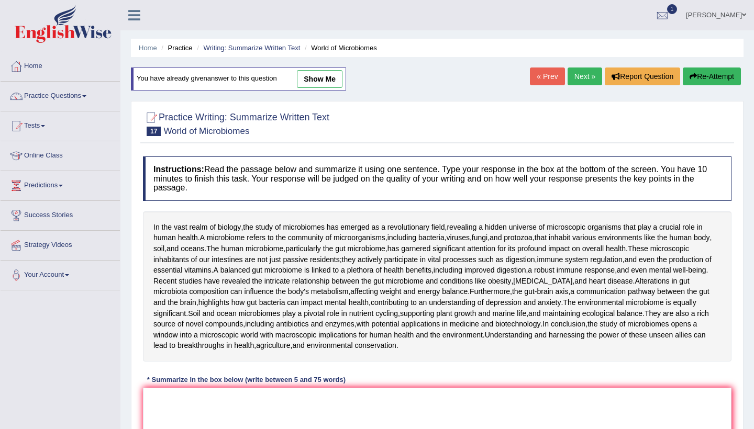
click at [578, 76] on link "Next »" at bounding box center [584, 77] width 35 height 18
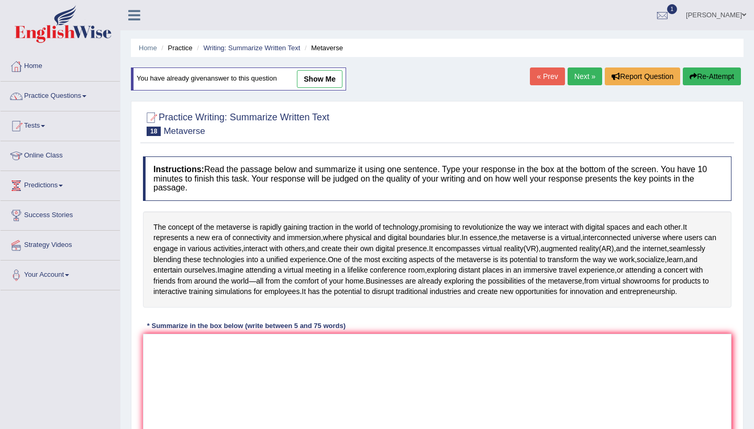
click at [578, 76] on link "Next »" at bounding box center [584, 77] width 35 height 18
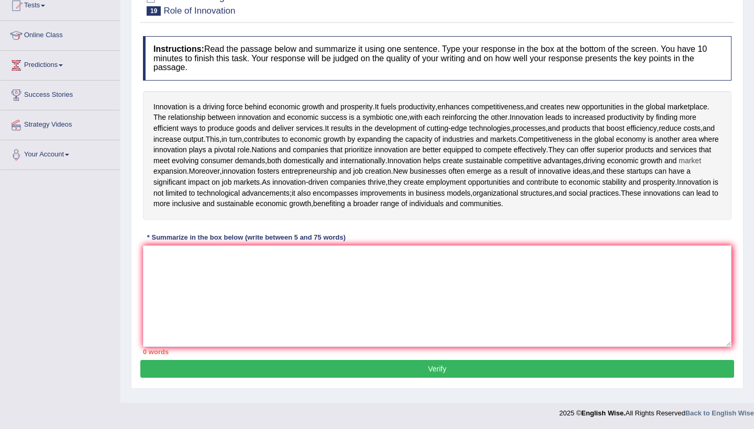
scroll to position [141, 0]
click at [167, 268] on textarea at bounding box center [437, 296] width 588 height 102
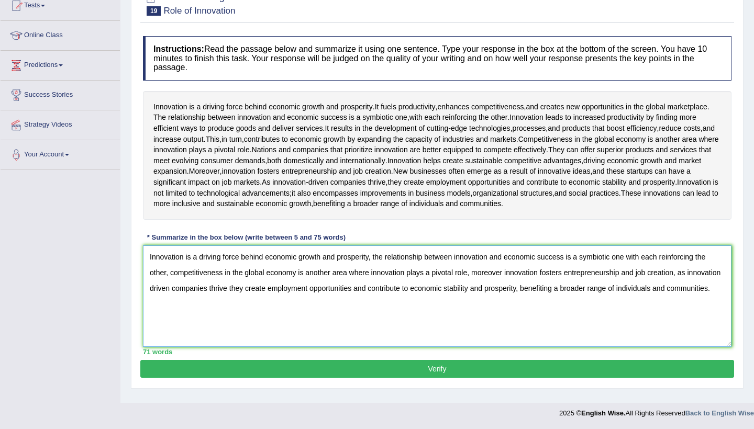
type textarea "Innovation is a driving force behind economic growth and prosperity, the relati…"
click at [273, 377] on button "Verify" at bounding box center [437, 369] width 594 height 18
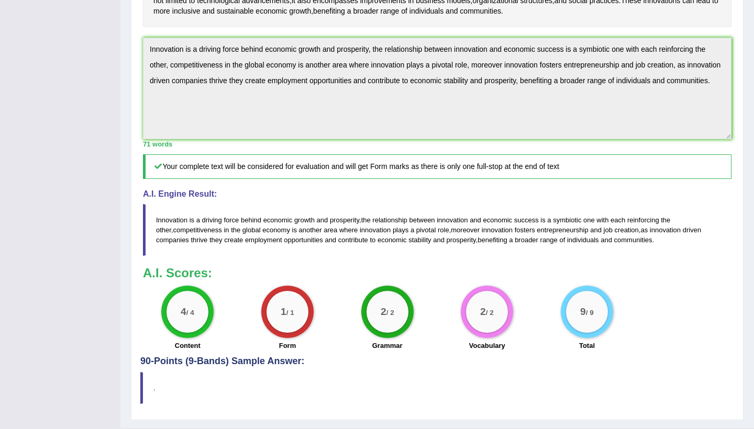
scroll to position [306, 0]
